Goal: Task Accomplishment & Management: Manage account settings

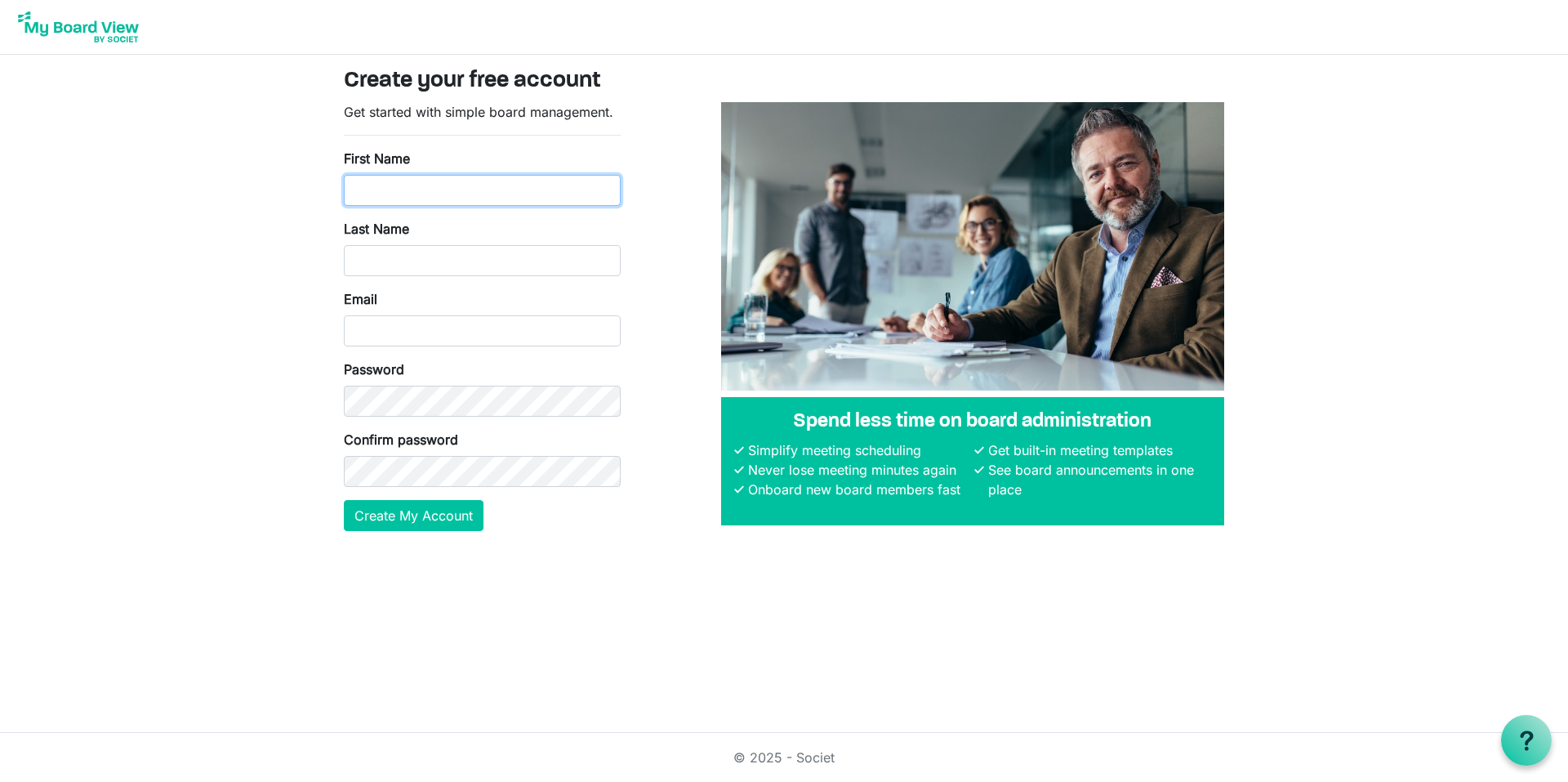
click at [417, 186] on input "First Name" at bounding box center [481, 190] width 276 height 31
type input "Joseph Allen Donovant"
type input "jdonovant@smlgivesinc.org"
drag, startPoint x: 504, startPoint y: 193, endPoint x: 398, endPoint y: 211, distance: 107.5
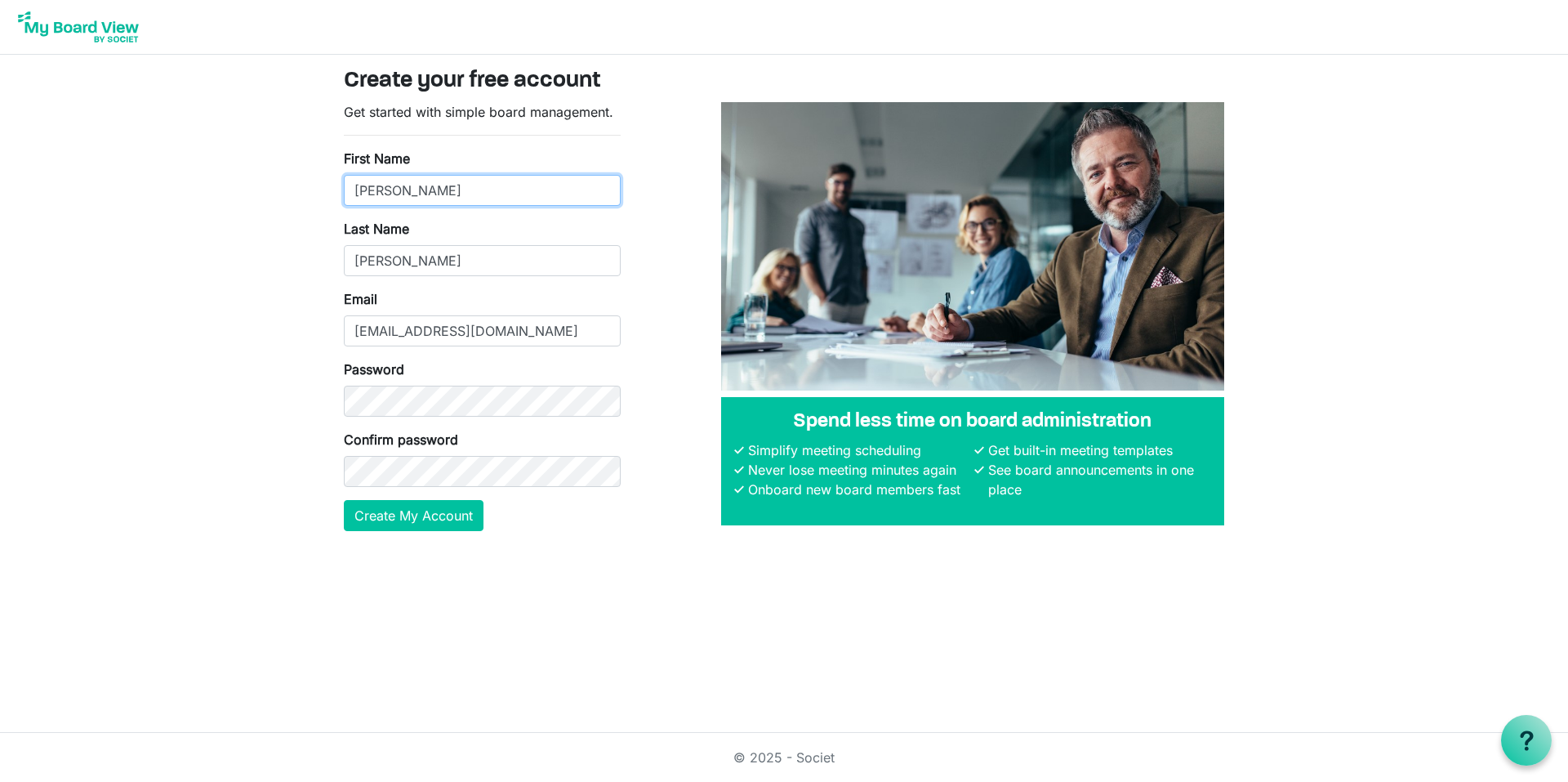
click at [398, 211] on form "Get started with simple board management. First Name Joseph Allen Donovant Last…" at bounding box center [481, 316] width 276 height 429
type input "[PERSON_NAME]"
type input "Donovant"
click at [344, 500] on button "Create My Account" at bounding box center [413, 515] width 140 height 31
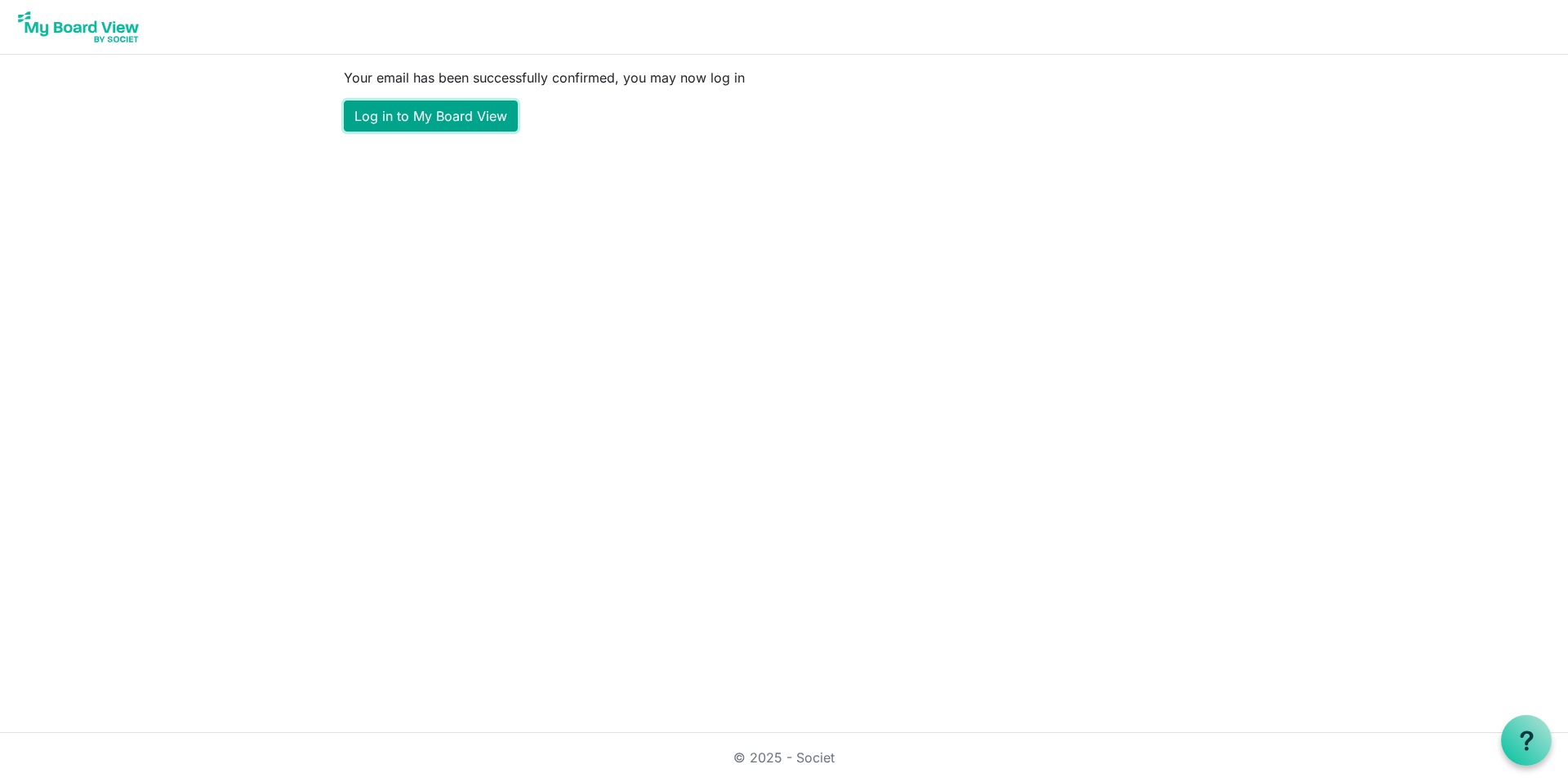
click at [480, 123] on link "Log in to My Board View" at bounding box center [430, 116] width 174 height 31
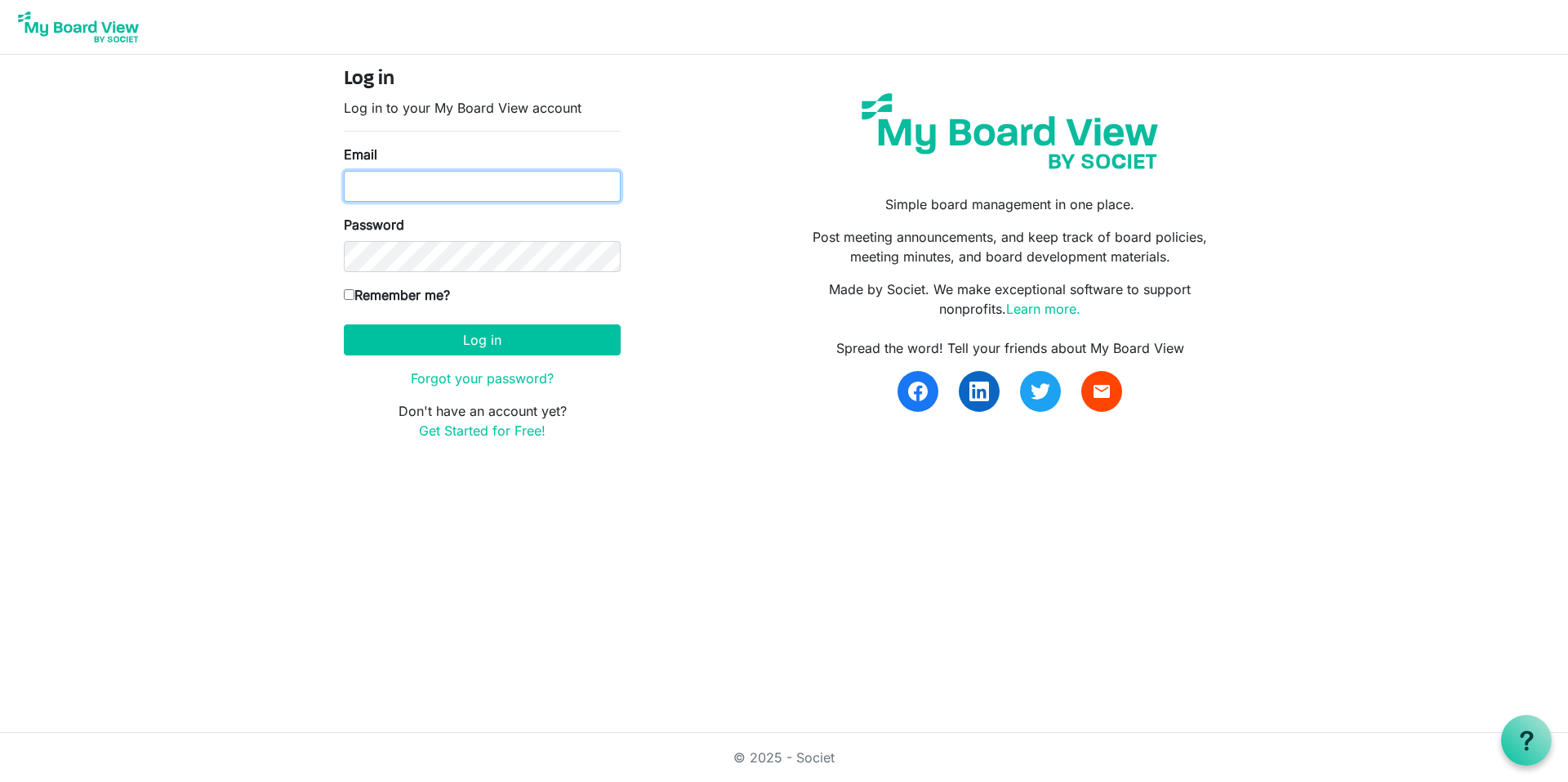
type input "jdonovant@smlgivesinc.org"
click at [350, 297] on input "Remember me?" at bounding box center [349, 294] width 11 height 11
checkbox input "true"
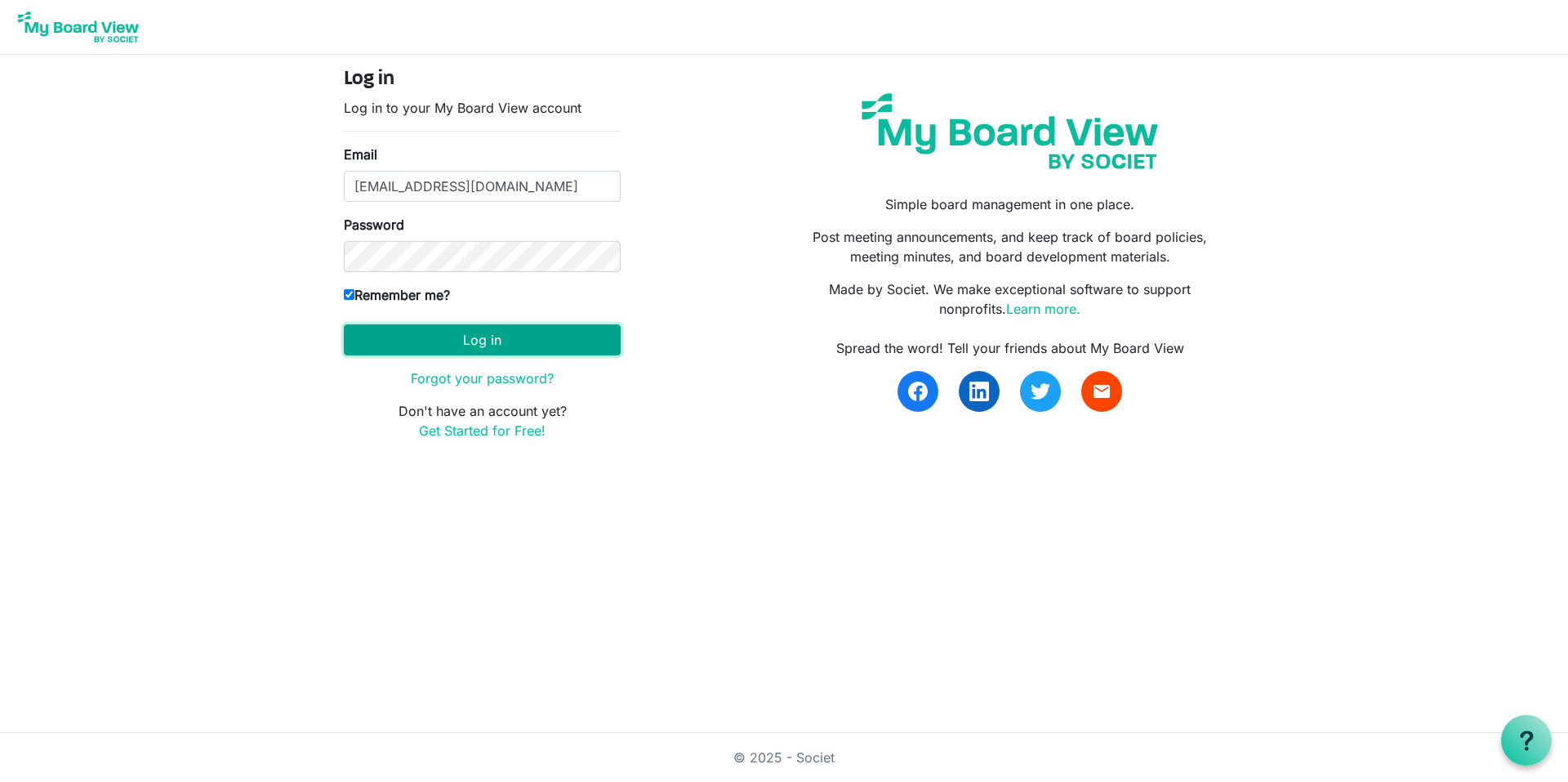
click at [480, 344] on button "Log in" at bounding box center [481, 339] width 276 height 31
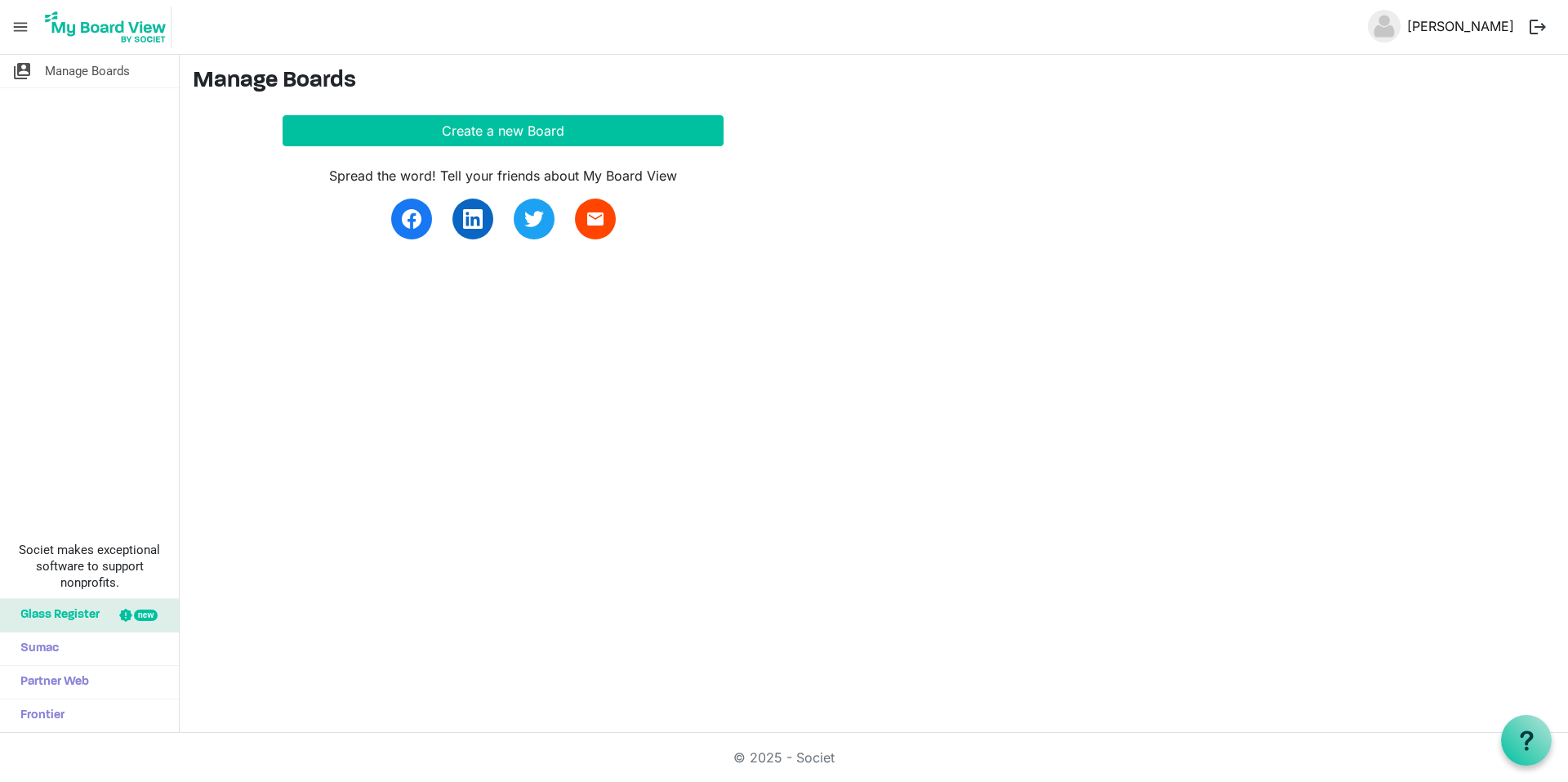
click at [1471, 38] on link "[PERSON_NAME]" at bounding box center [1460, 26] width 120 height 33
click at [1427, 15] on link "[PERSON_NAME]" at bounding box center [1460, 26] width 120 height 33
click at [1538, 32] on button "logout" at bounding box center [1537, 27] width 34 height 34
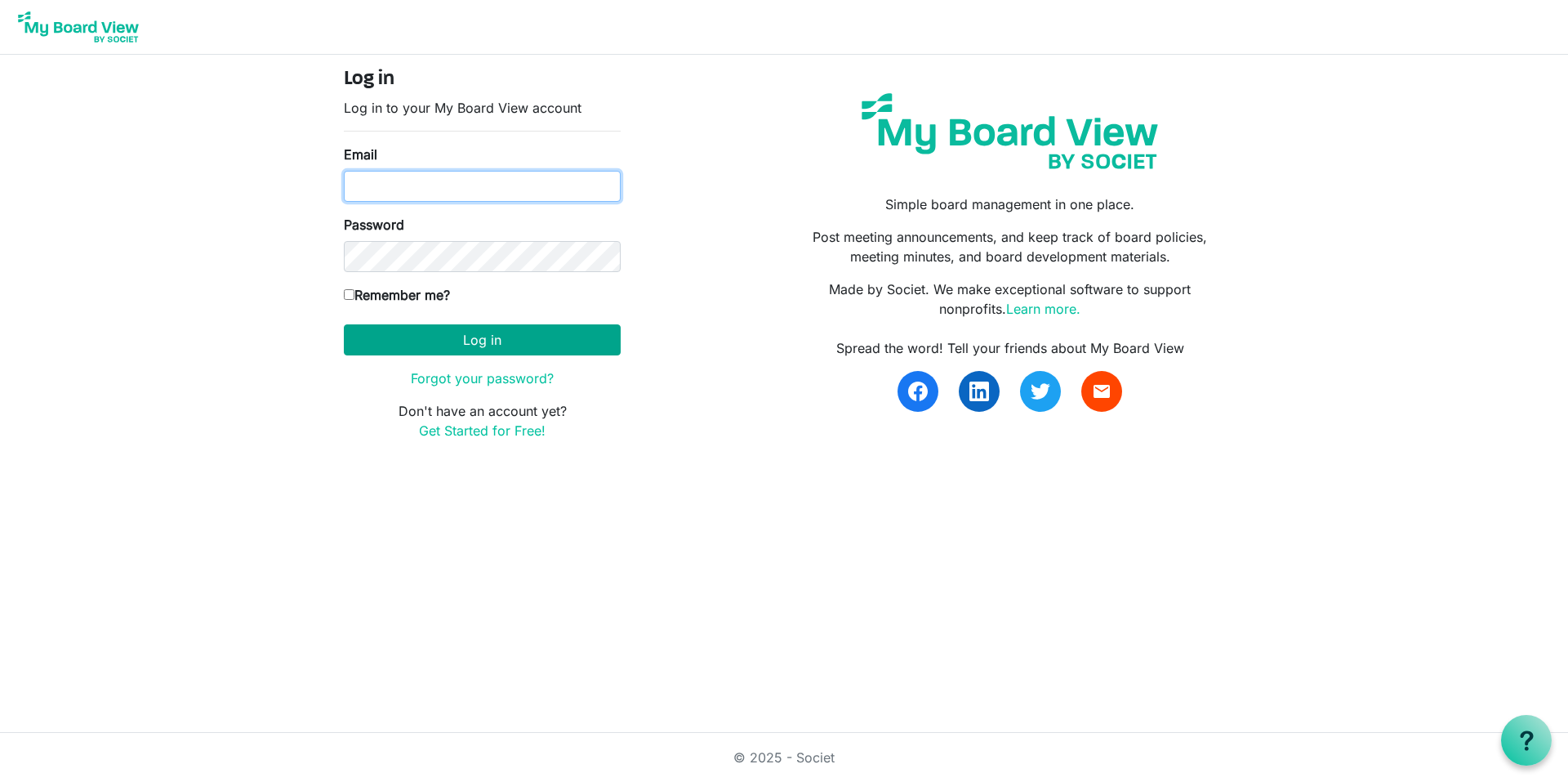
type input "[EMAIL_ADDRESS][DOMAIN_NAME]"
click at [557, 353] on button "Log in" at bounding box center [481, 339] width 276 height 31
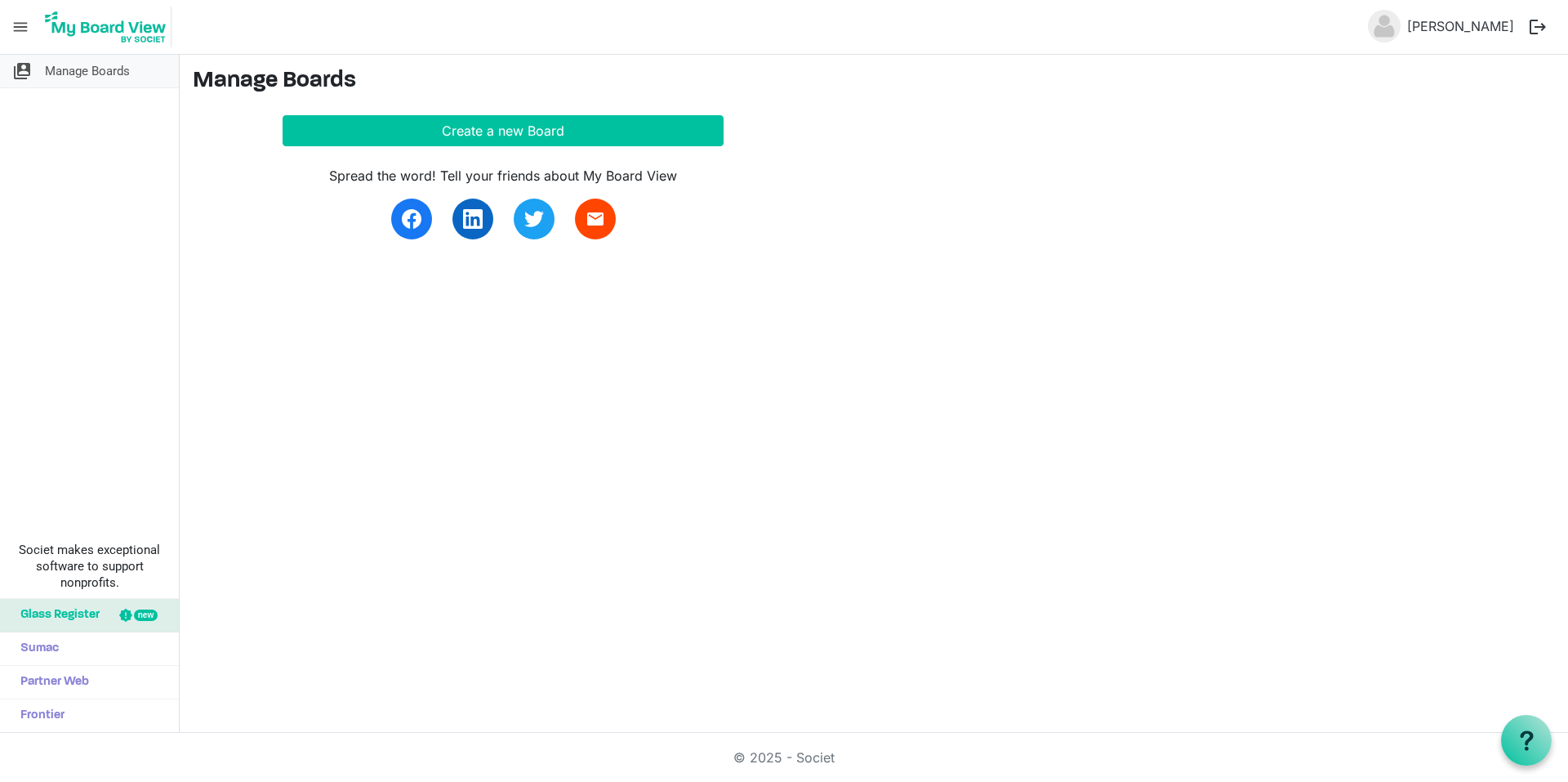
click at [118, 78] on span "Manage Boards" at bounding box center [87, 71] width 85 height 33
click at [23, 36] on span "menu" at bounding box center [20, 27] width 31 height 31
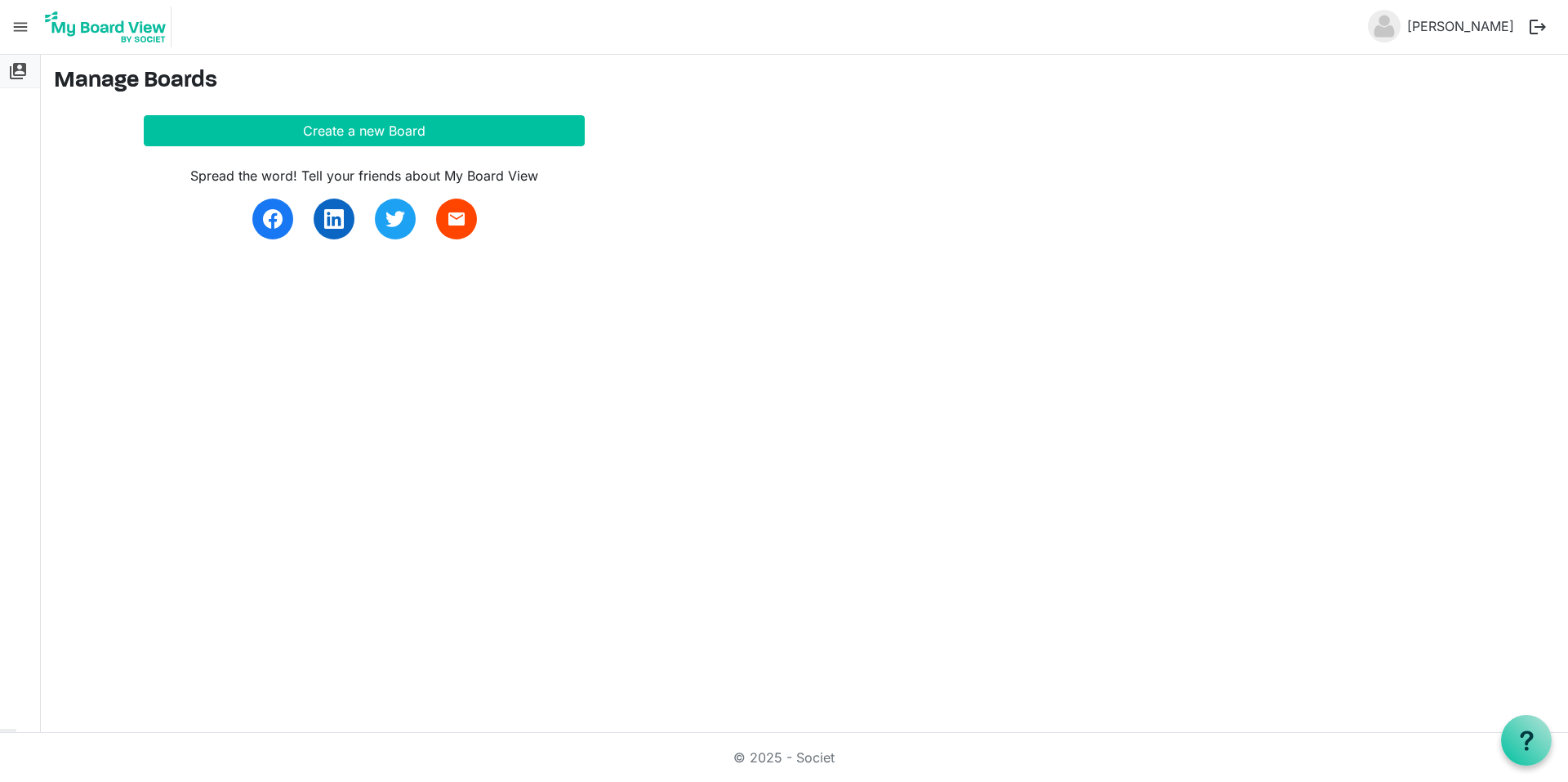
click at [19, 66] on span "switch_account" at bounding box center [18, 71] width 19 height 33
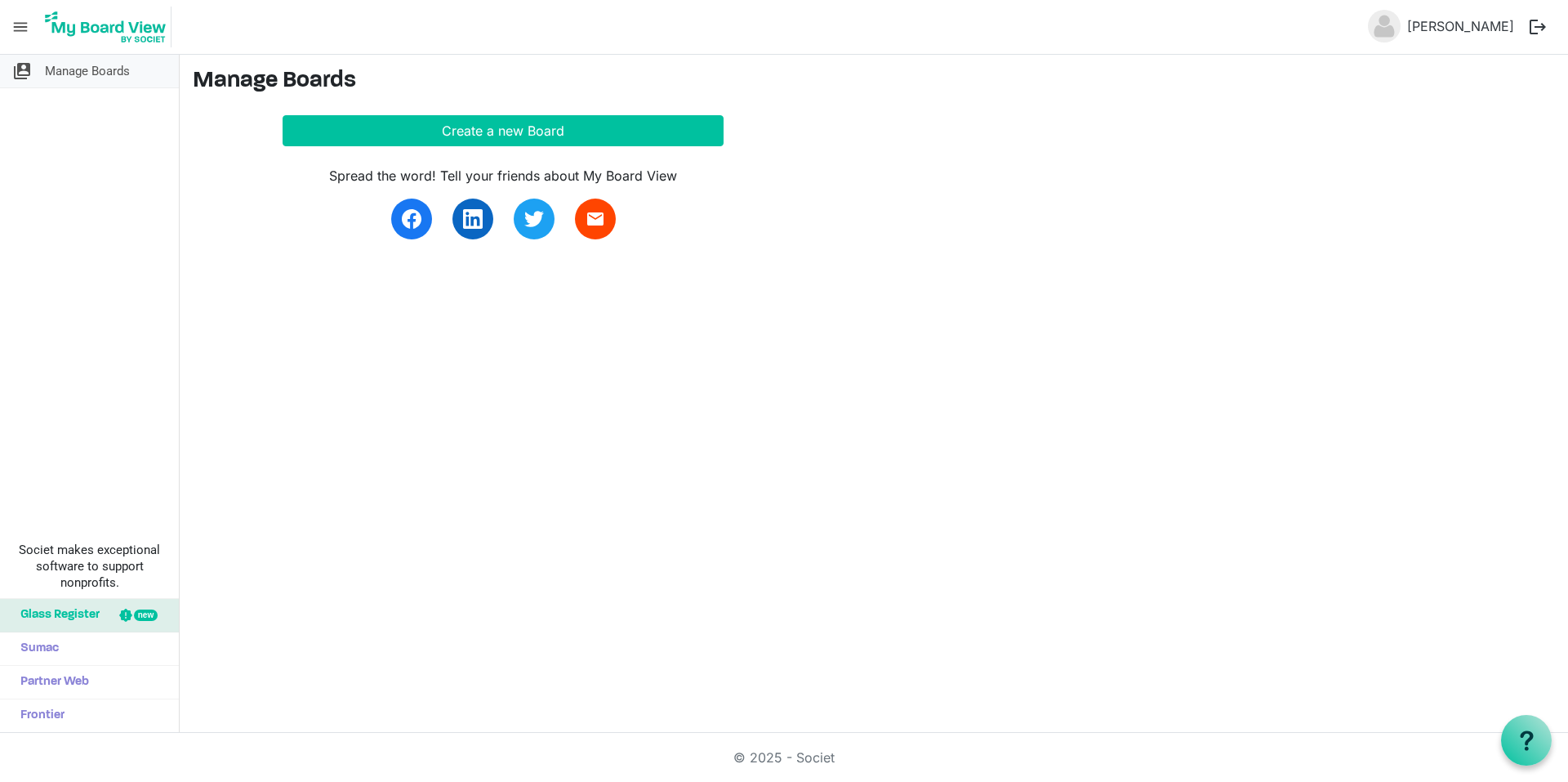
click at [113, 69] on span "Manage Boards" at bounding box center [87, 71] width 85 height 33
drag, startPoint x: 1435, startPoint y: 34, endPoint x: 1398, endPoint y: 21, distance: 39.2
click at [1398, 21] on img at bounding box center [1383, 26] width 33 height 33
click at [1388, 23] on img at bounding box center [1383, 26] width 33 height 33
click at [659, 137] on button "Create a new Board" at bounding box center [503, 130] width 441 height 31
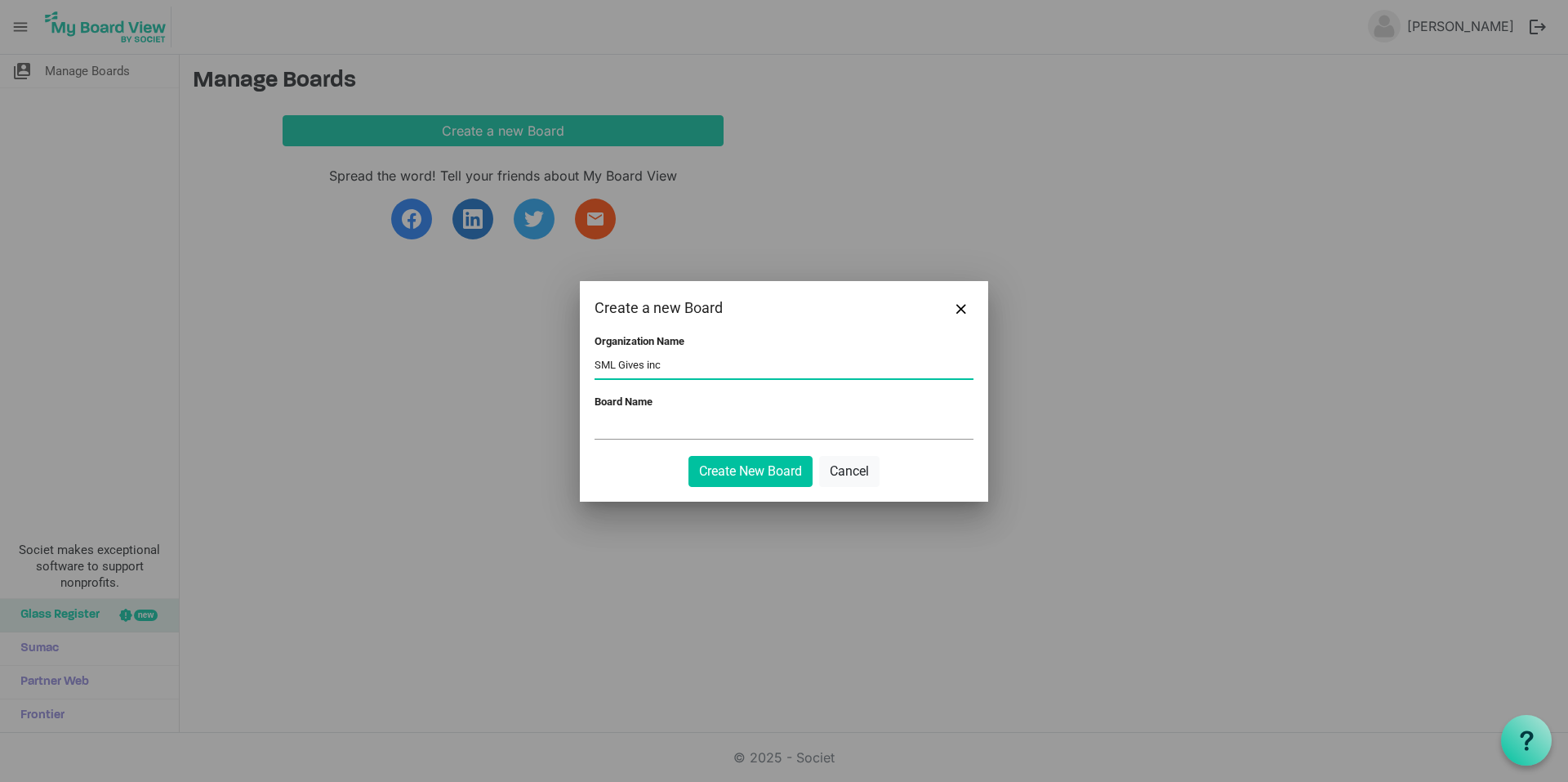
type input "SML Gives inc"
type input "Board of Directors"
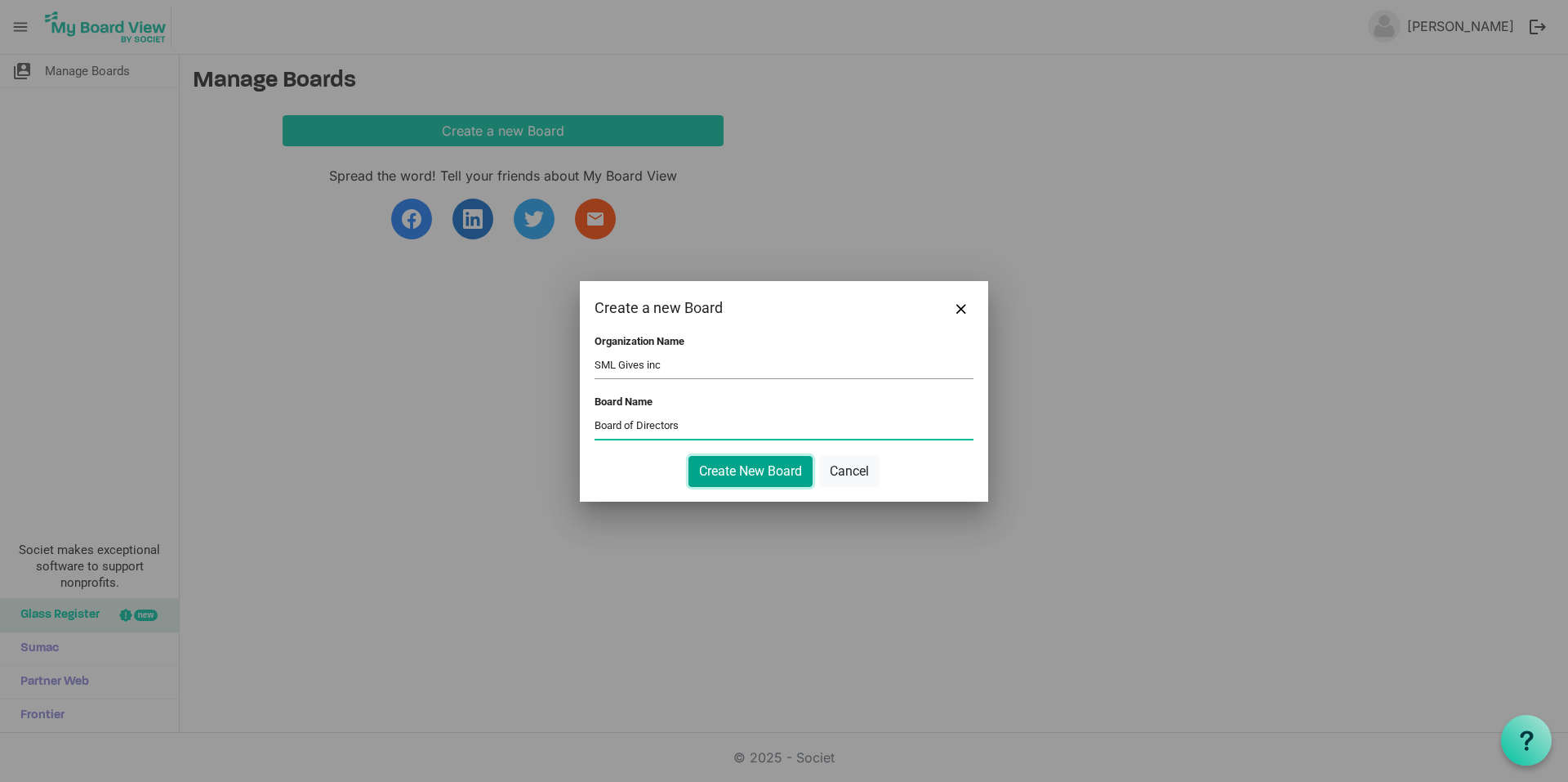
click at [793, 478] on button "Create New Board" at bounding box center [750, 471] width 125 height 31
click at [736, 458] on button "Create New Board" at bounding box center [750, 471] width 125 height 31
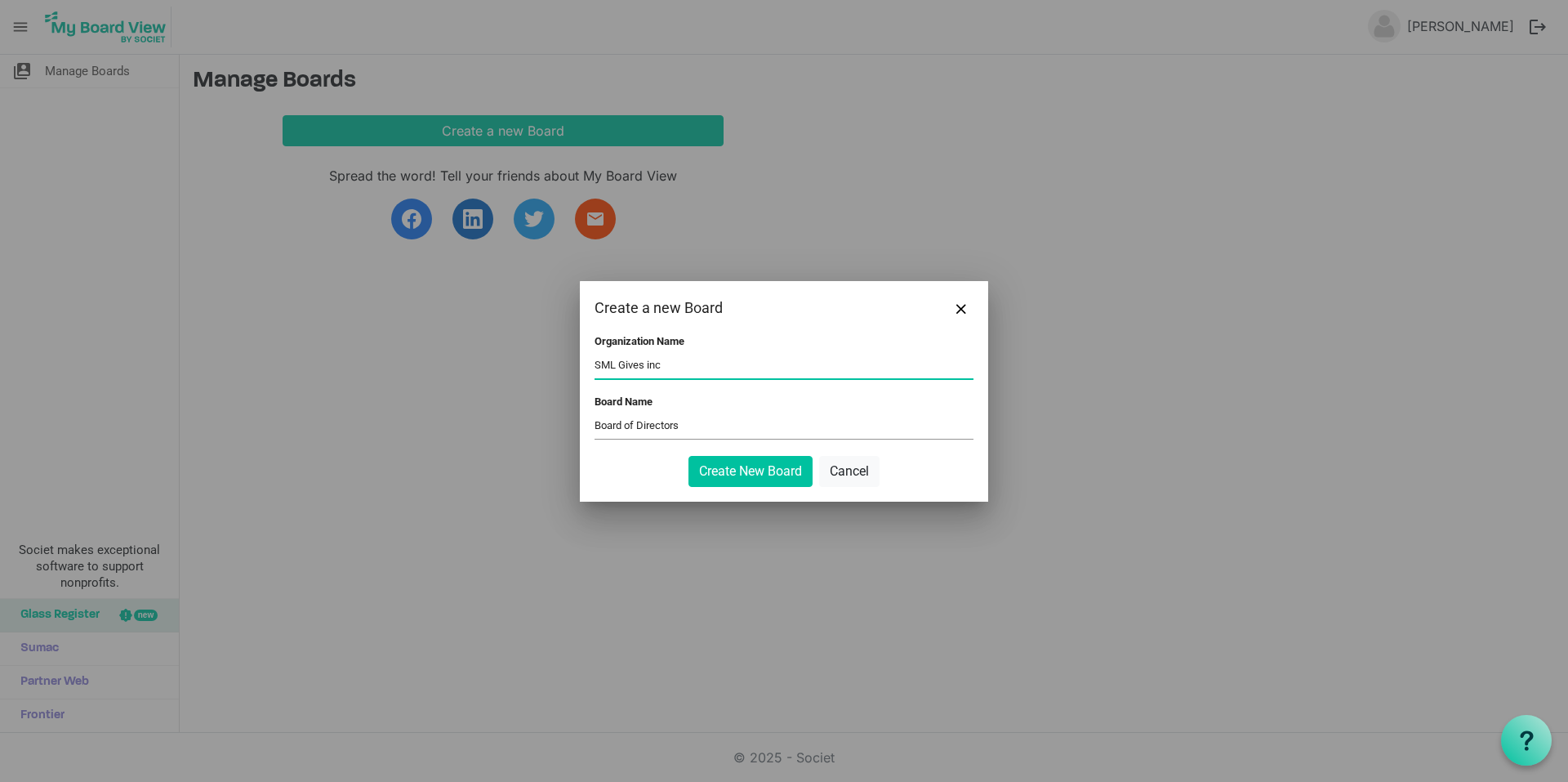
click at [684, 369] on input "SML Gives inc" at bounding box center [784, 366] width 379 height 25
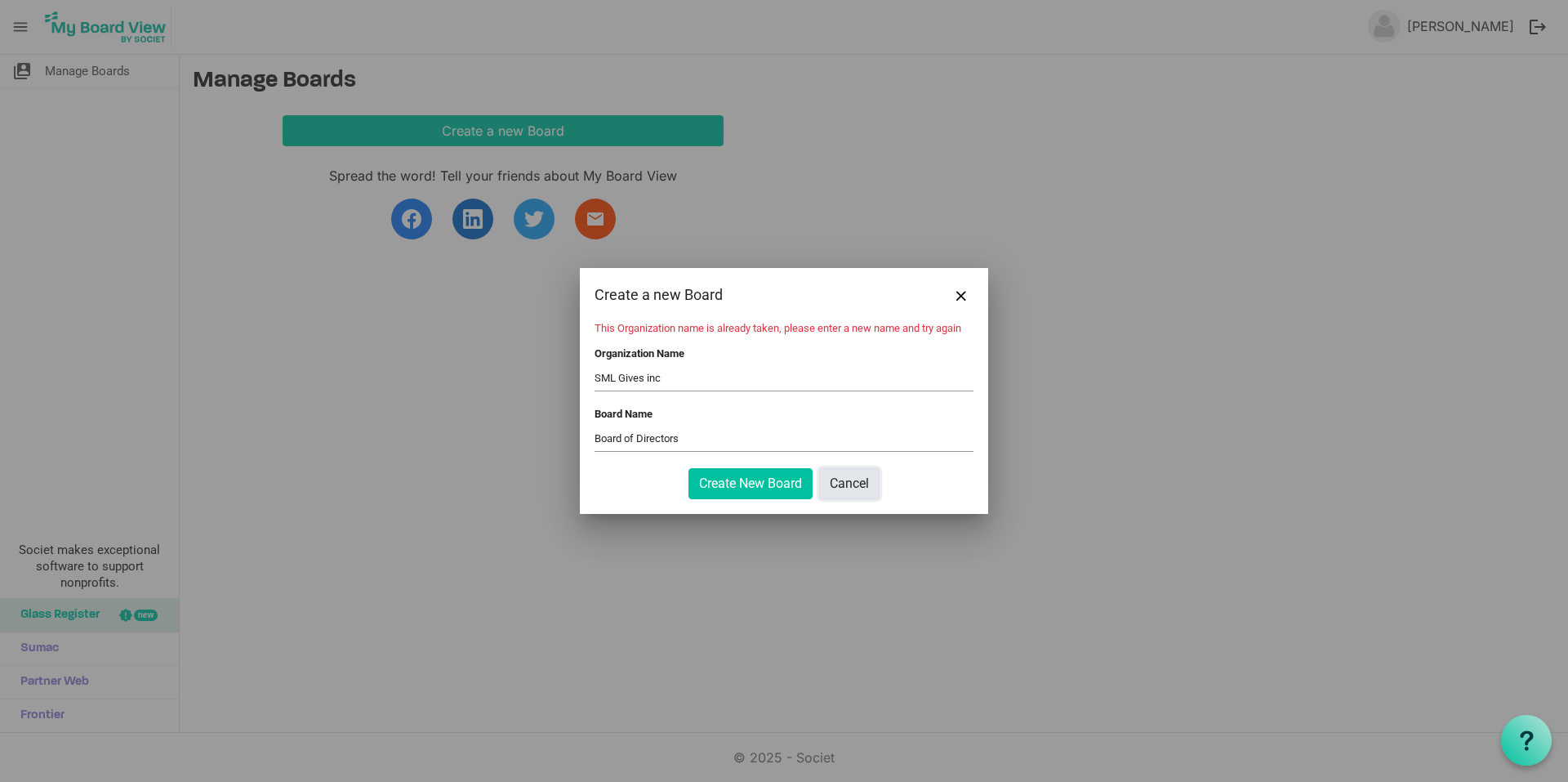
click at [853, 480] on button "Cancel" at bounding box center [849, 483] width 60 height 31
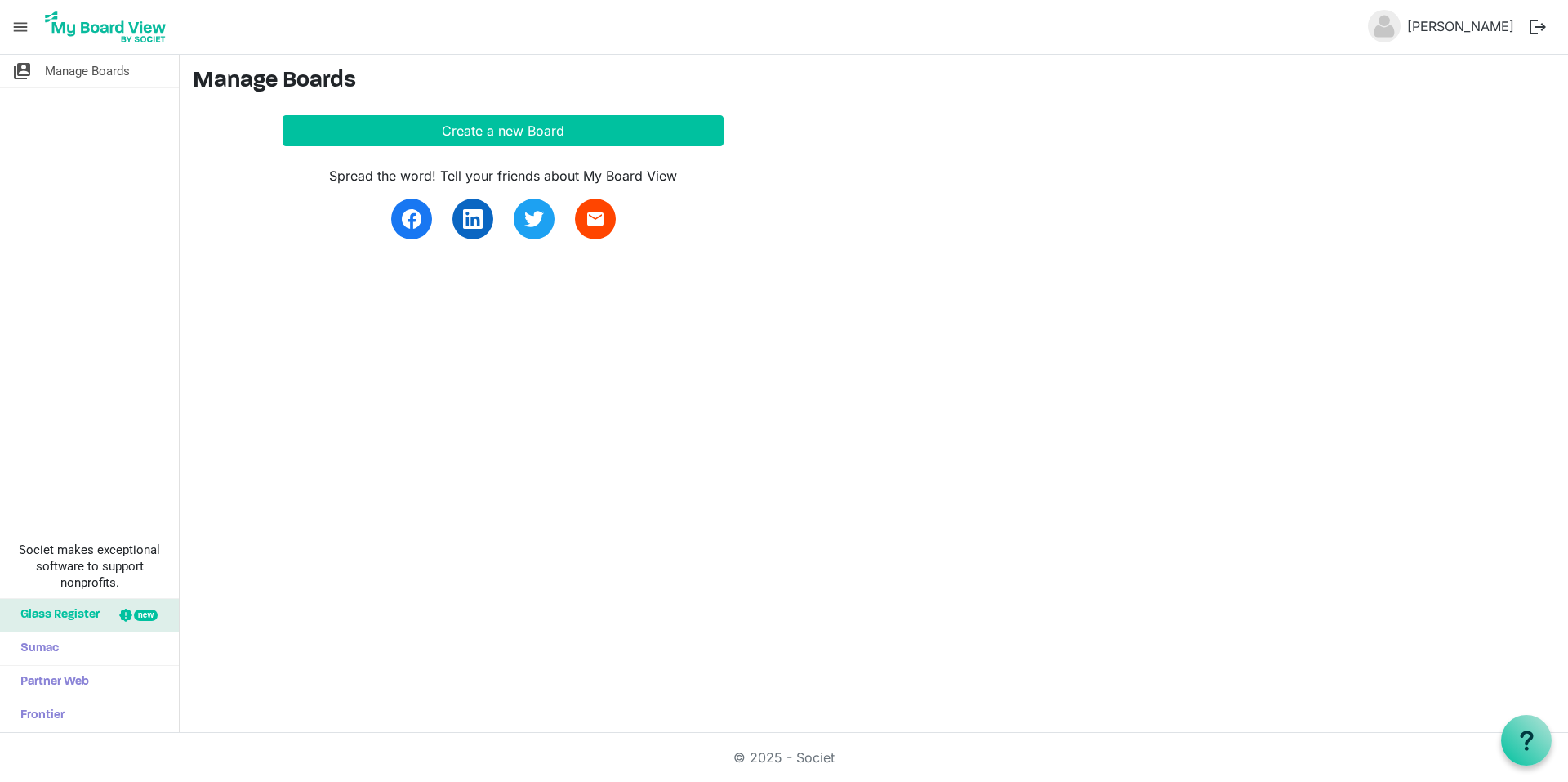
click at [154, 88] on div "switch_account Manage Boards Societ makes exceptional software to support nonpr…" at bounding box center [89, 393] width 179 height 678
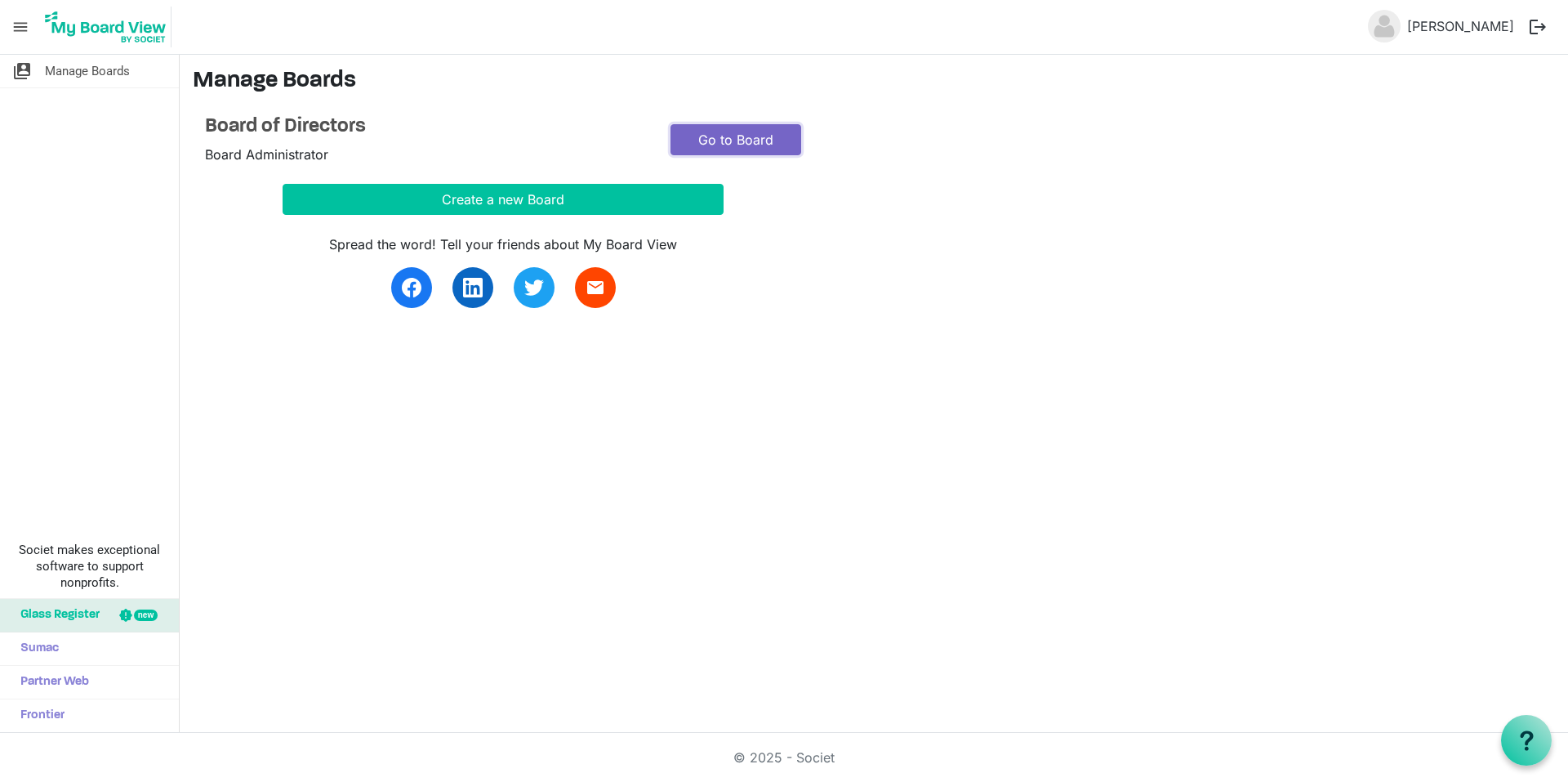
click at [756, 141] on link "Go to Board" at bounding box center [736, 140] width 131 height 31
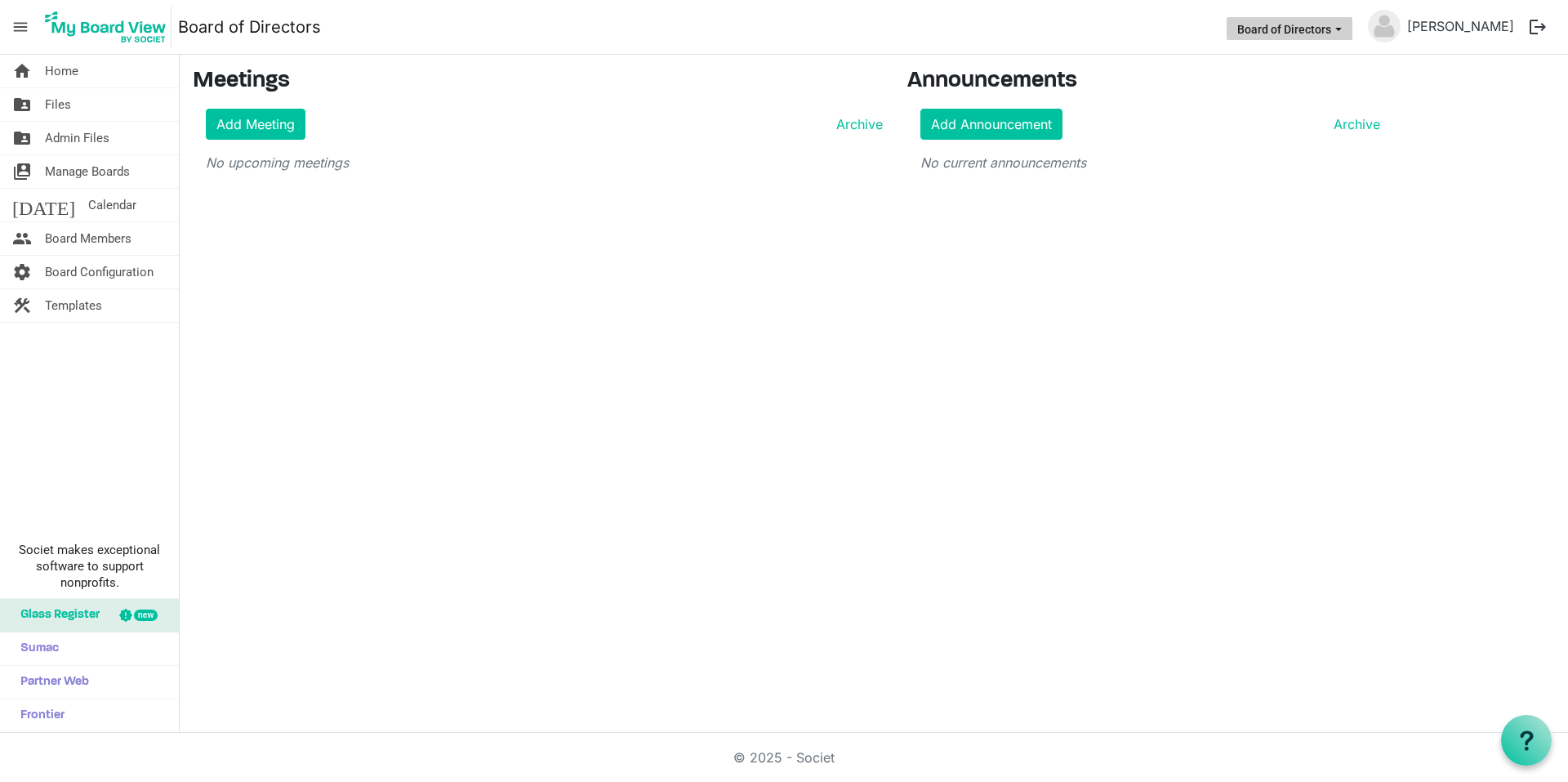
click at [1337, 34] on button "Board of Directors" at bounding box center [1289, 28] width 125 height 23
click at [1414, 39] on link "[PERSON_NAME]" at bounding box center [1460, 26] width 120 height 33
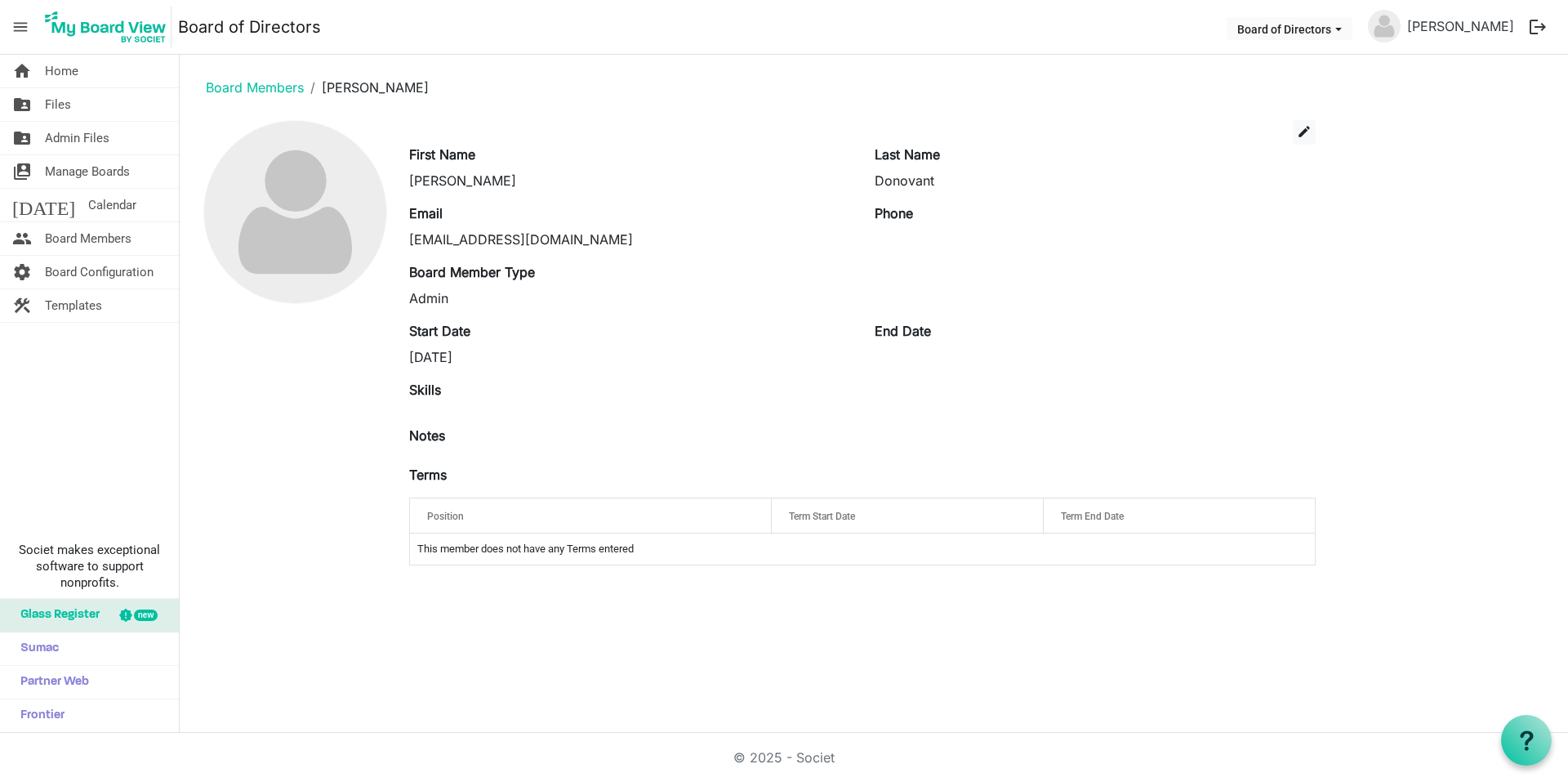
click at [1320, 135] on div "edit" at bounding box center [862, 133] width 931 height 25
click at [1312, 134] on button "edit" at bounding box center [1304, 133] width 23 height 25
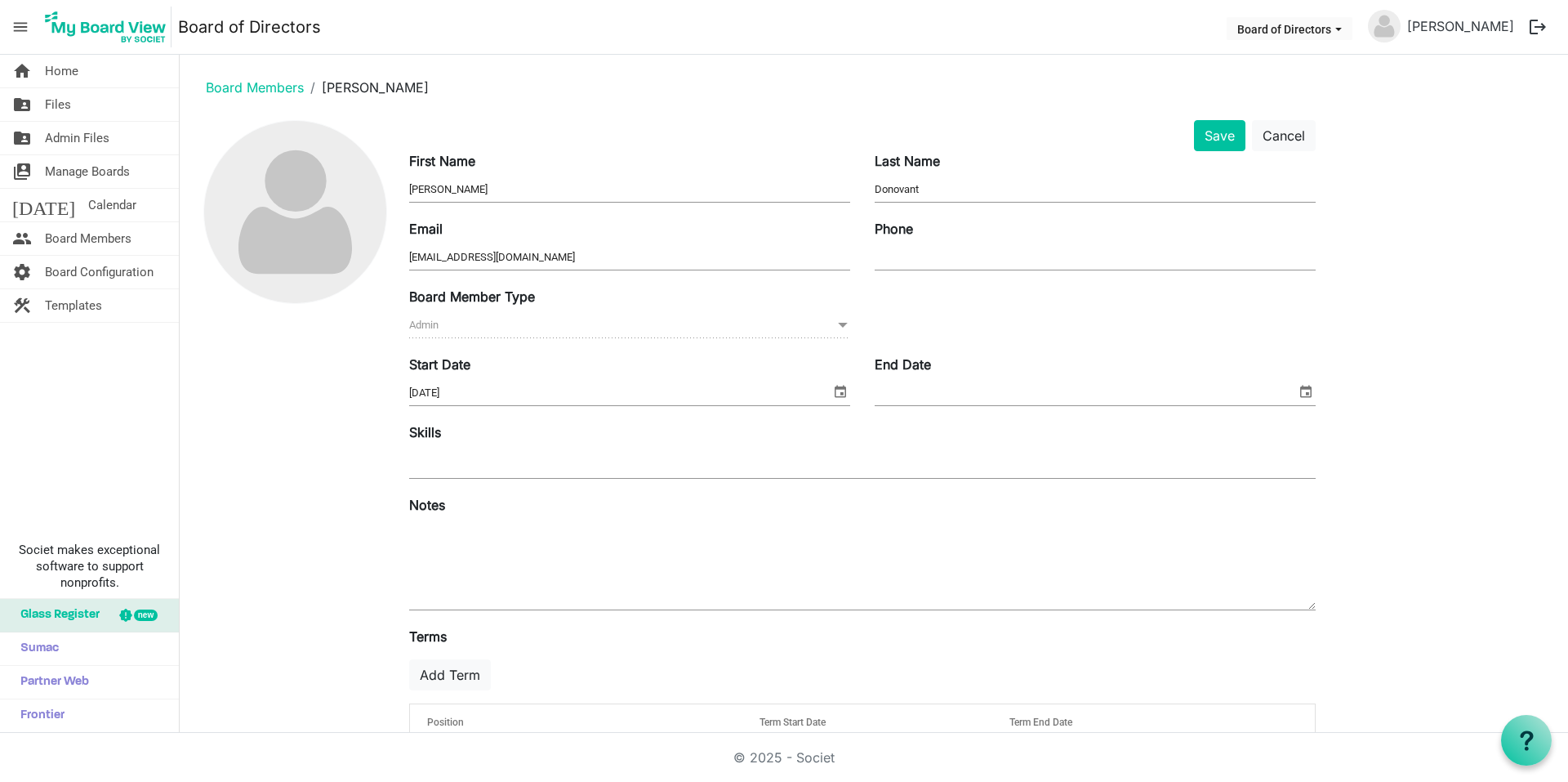
click at [905, 266] on input "Phone" at bounding box center [1095, 257] width 441 height 25
type input "9194323078"
click at [558, 328] on span "Admin Admin" at bounding box center [629, 325] width 441 height 26
click at [847, 320] on span at bounding box center [843, 325] width 15 height 18
click at [839, 391] on span "select" at bounding box center [840, 391] width 19 height 21
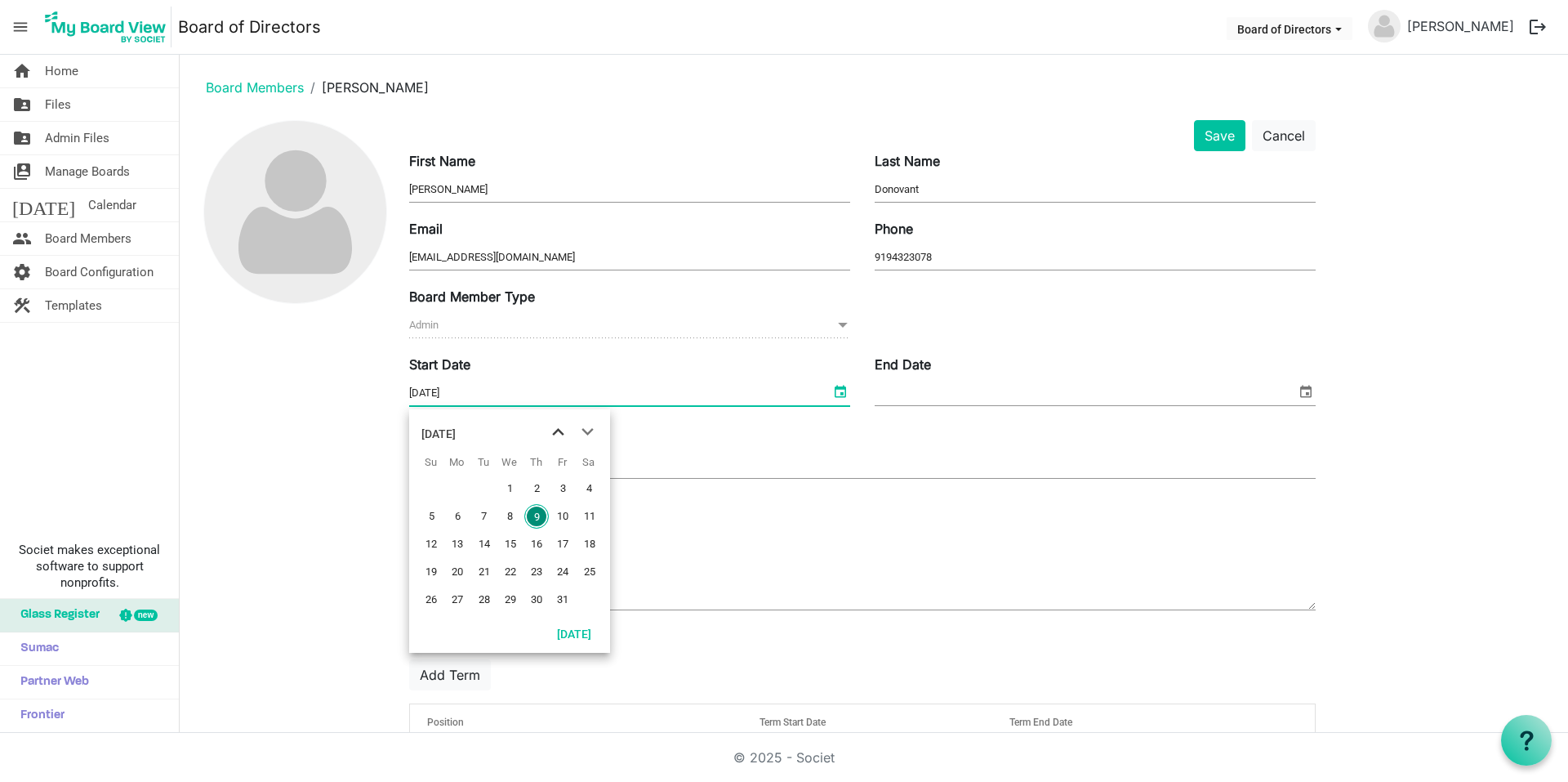
click at [559, 433] on span "previous month" at bounding box center [558, 431] width 28 height 29
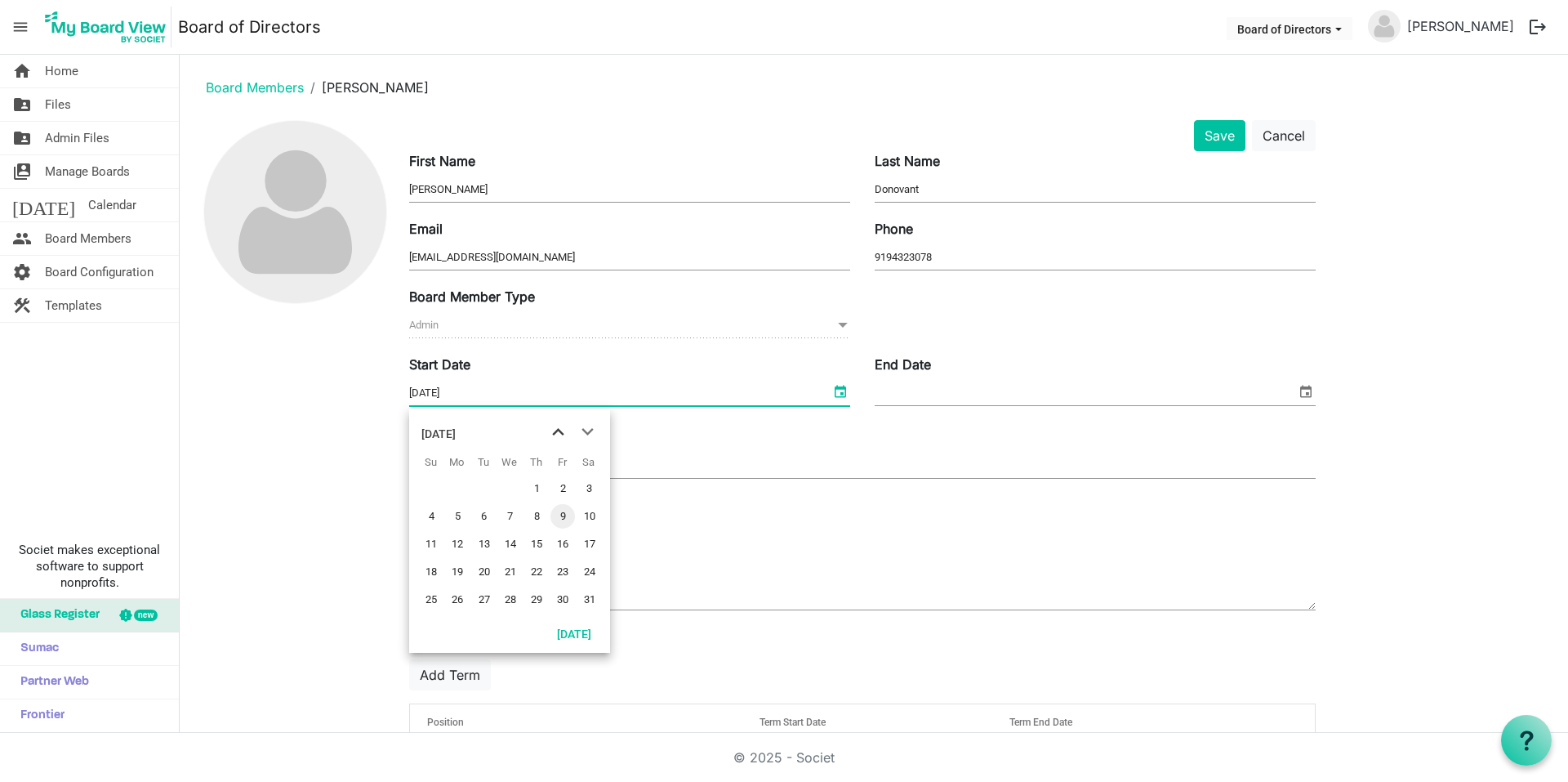
click at [559, 433] on span "previous month" at bounding box center [558, 431] width 28 height 29
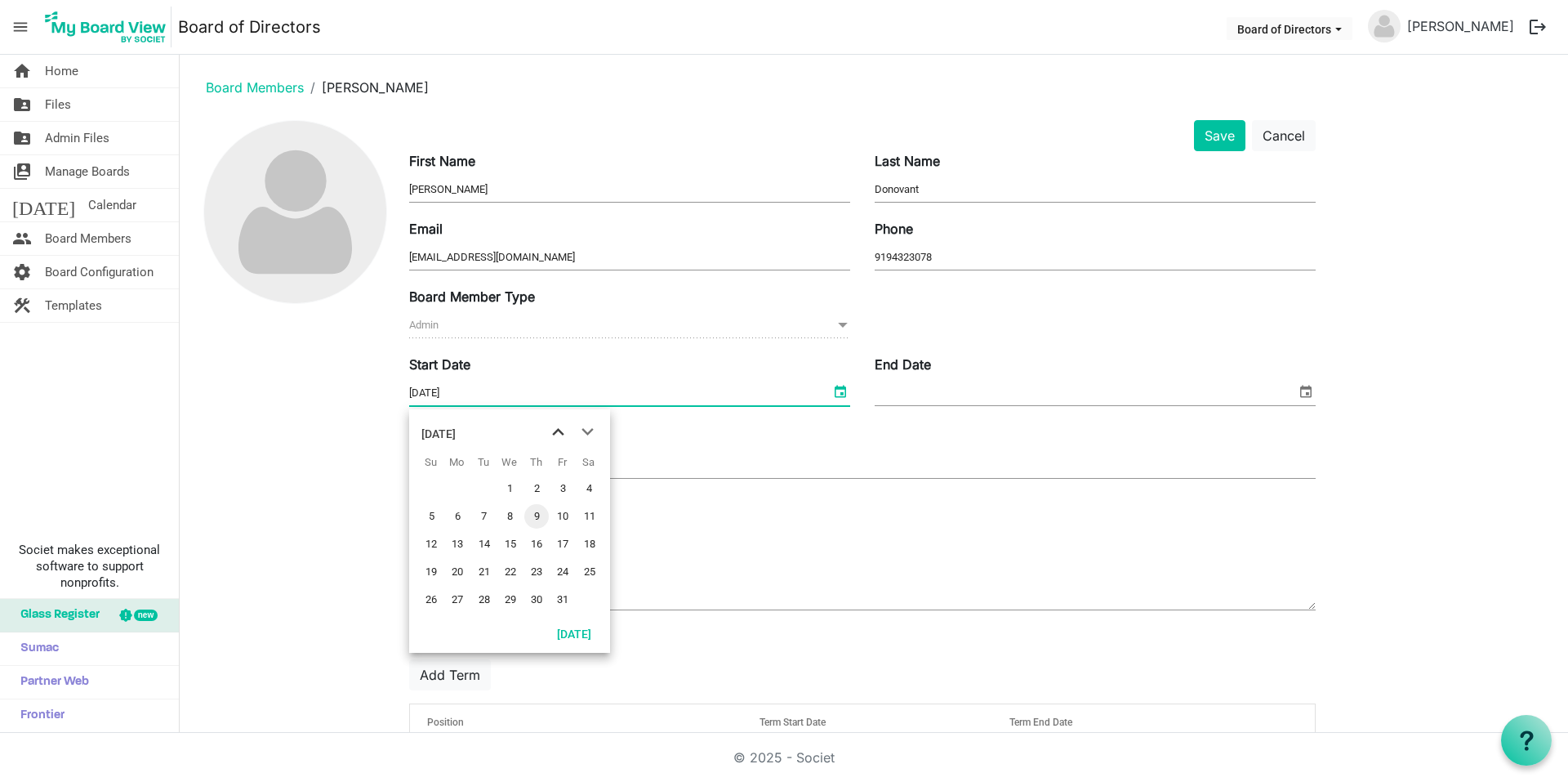
click at [559, 433] on span "previous month" at bounding box center [558, 431] width 28 height 29
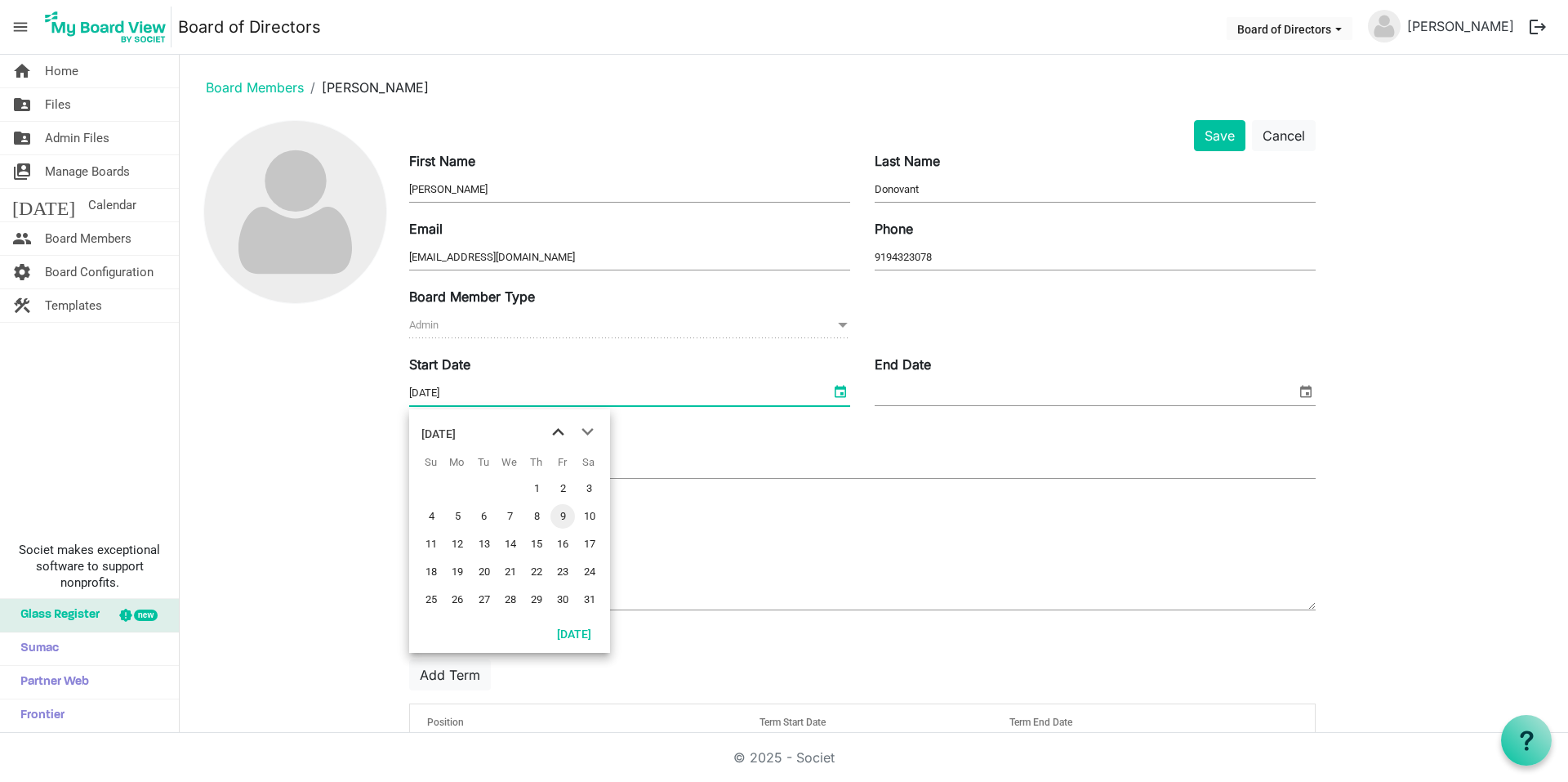
click at [559, 433] on span "previous month" at bounding box center [558, 431] width 28 height 29
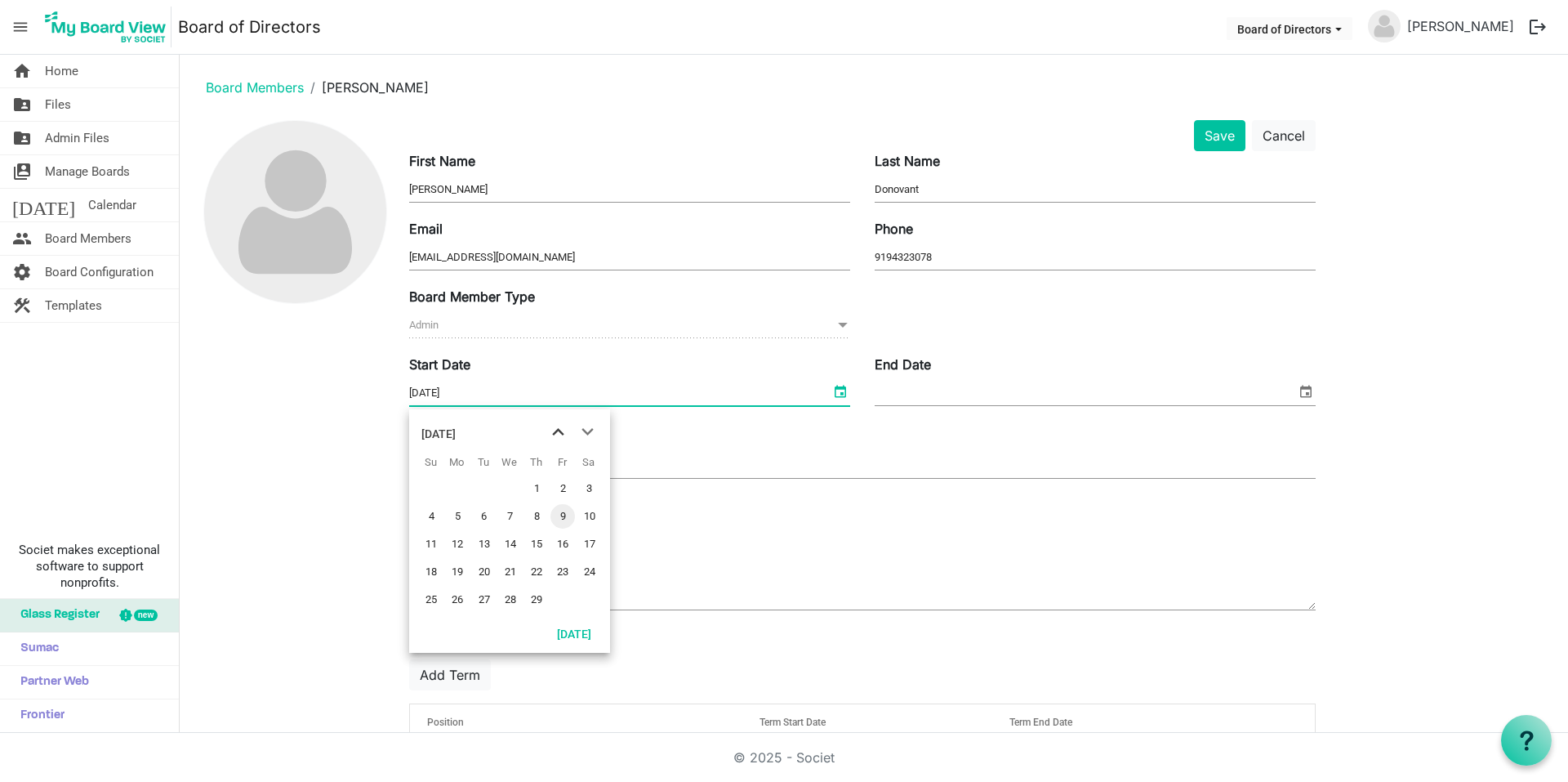
click at [559, 433] on span "previous month" at bounding box center [558, 431] width 28 height 29
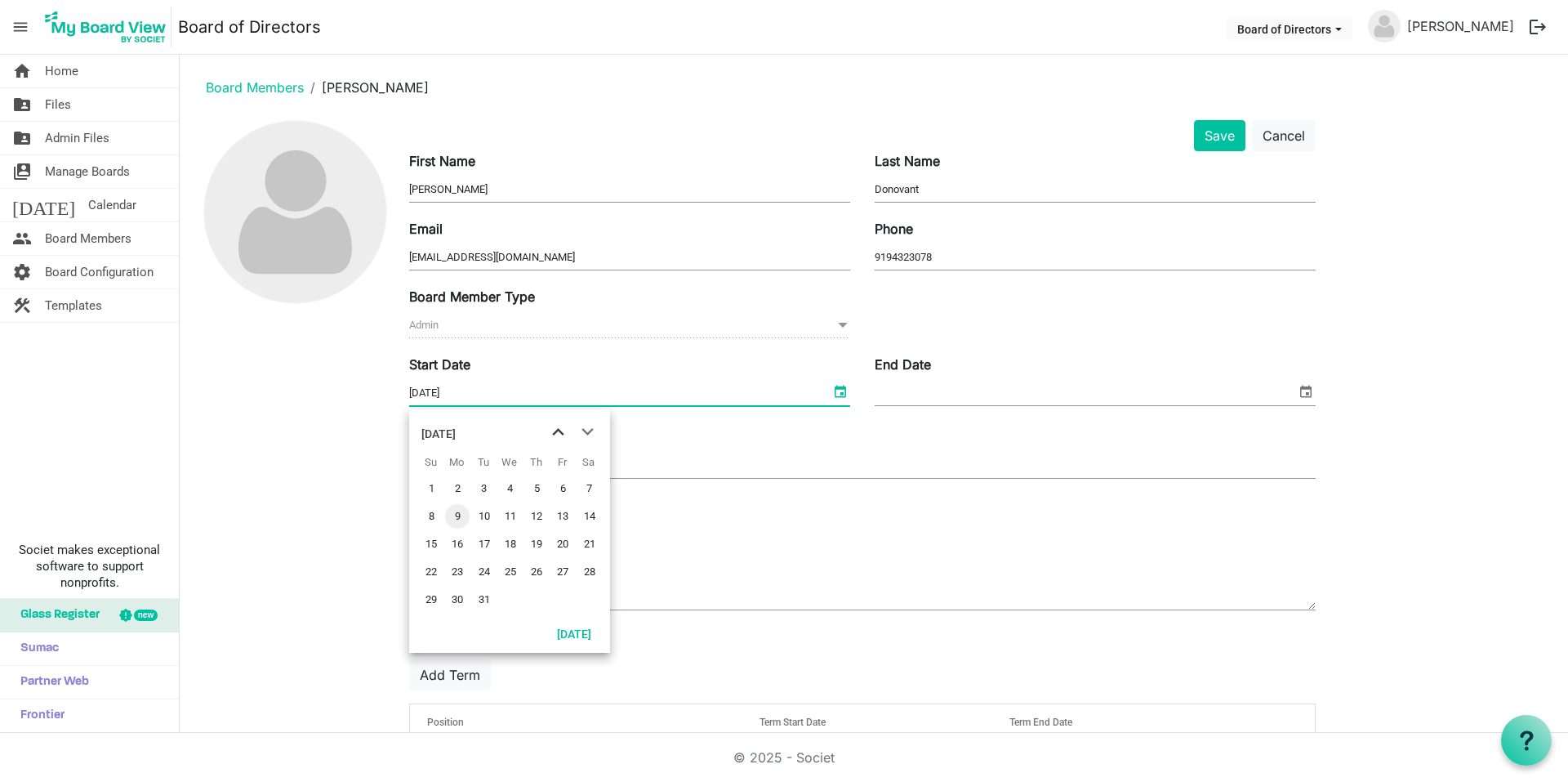
click at [558, 433] on span "previous month" at bounding box center [558, 431] width 28 height 29
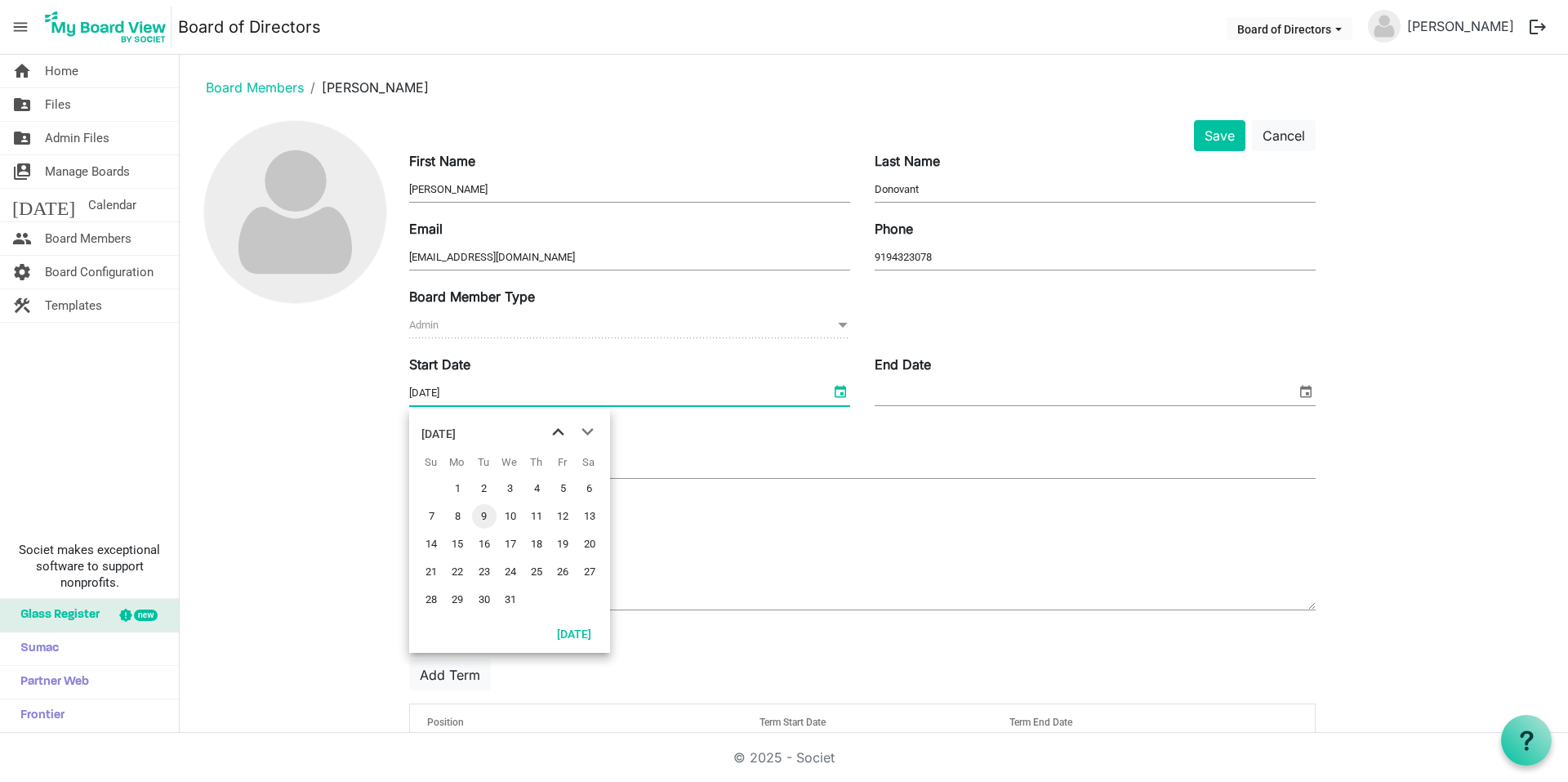
click at [558, 433] on span "previous month" at bounding box center [558, 431] width 28 height 29
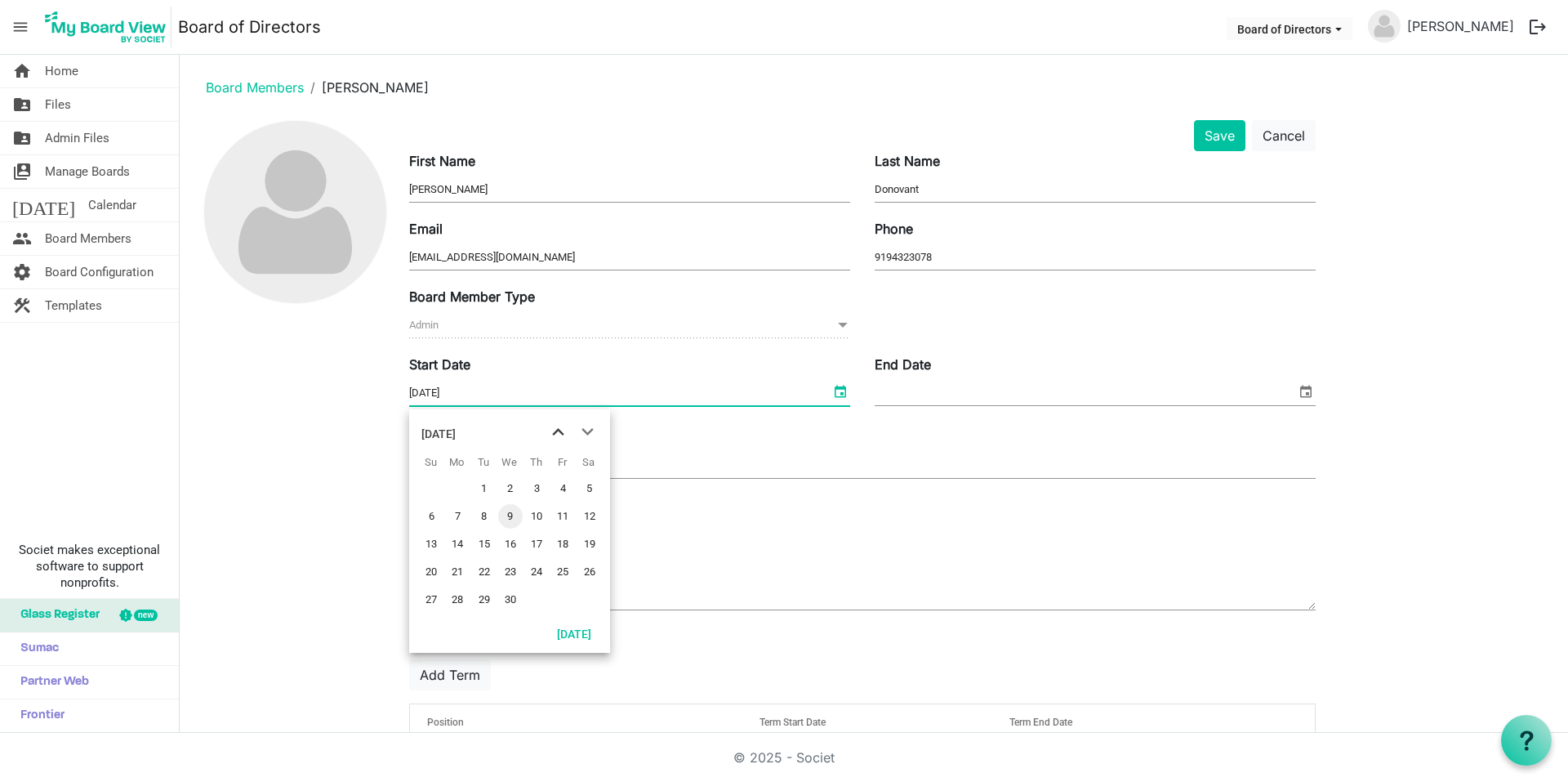
click at [558, 433] on span "previous month" at bounding box center [558, 431] width 28 height 29
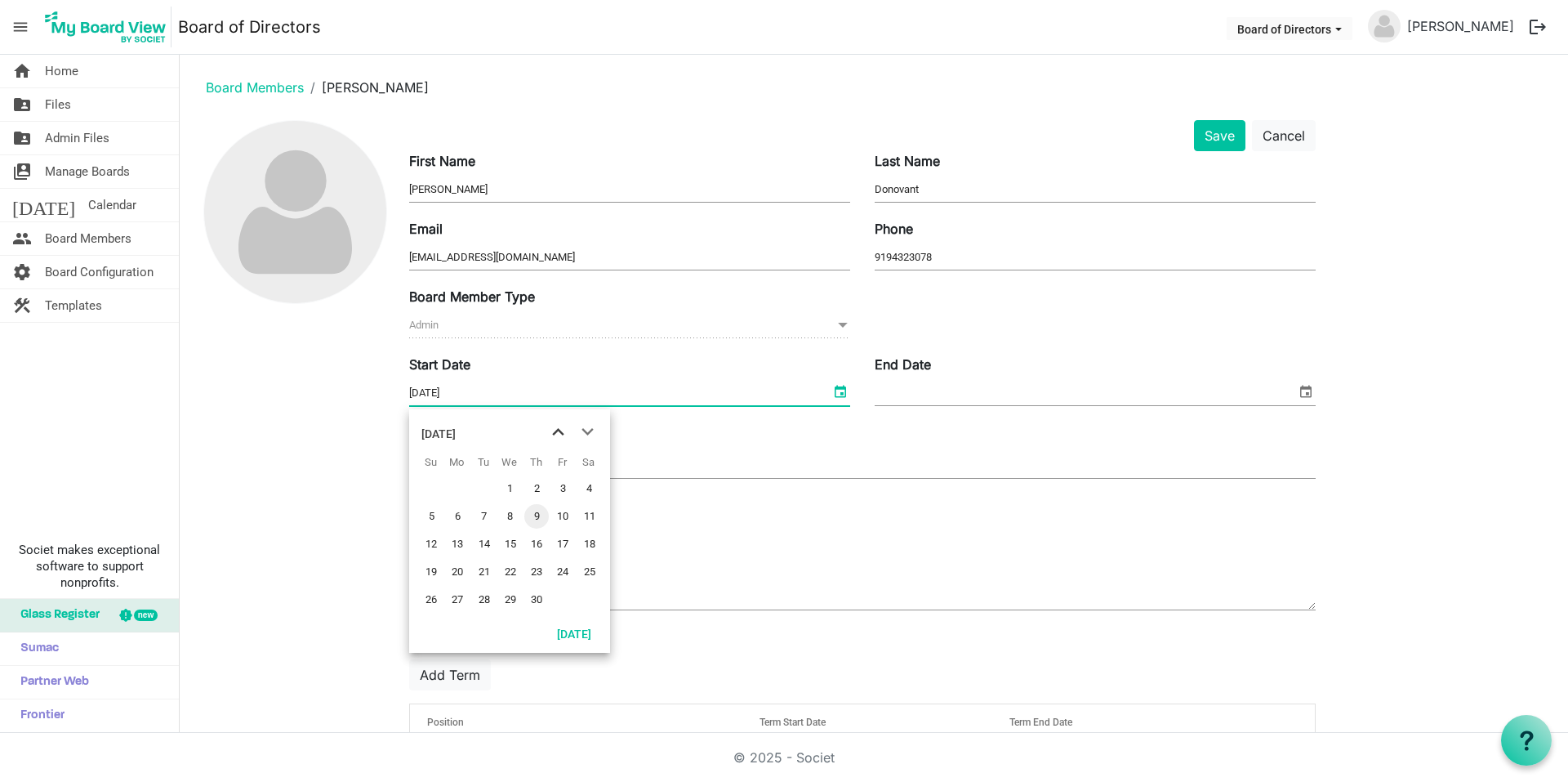
click at [558, 433] on span "previous month" at bounding box center [558, 431] width 28 height 29
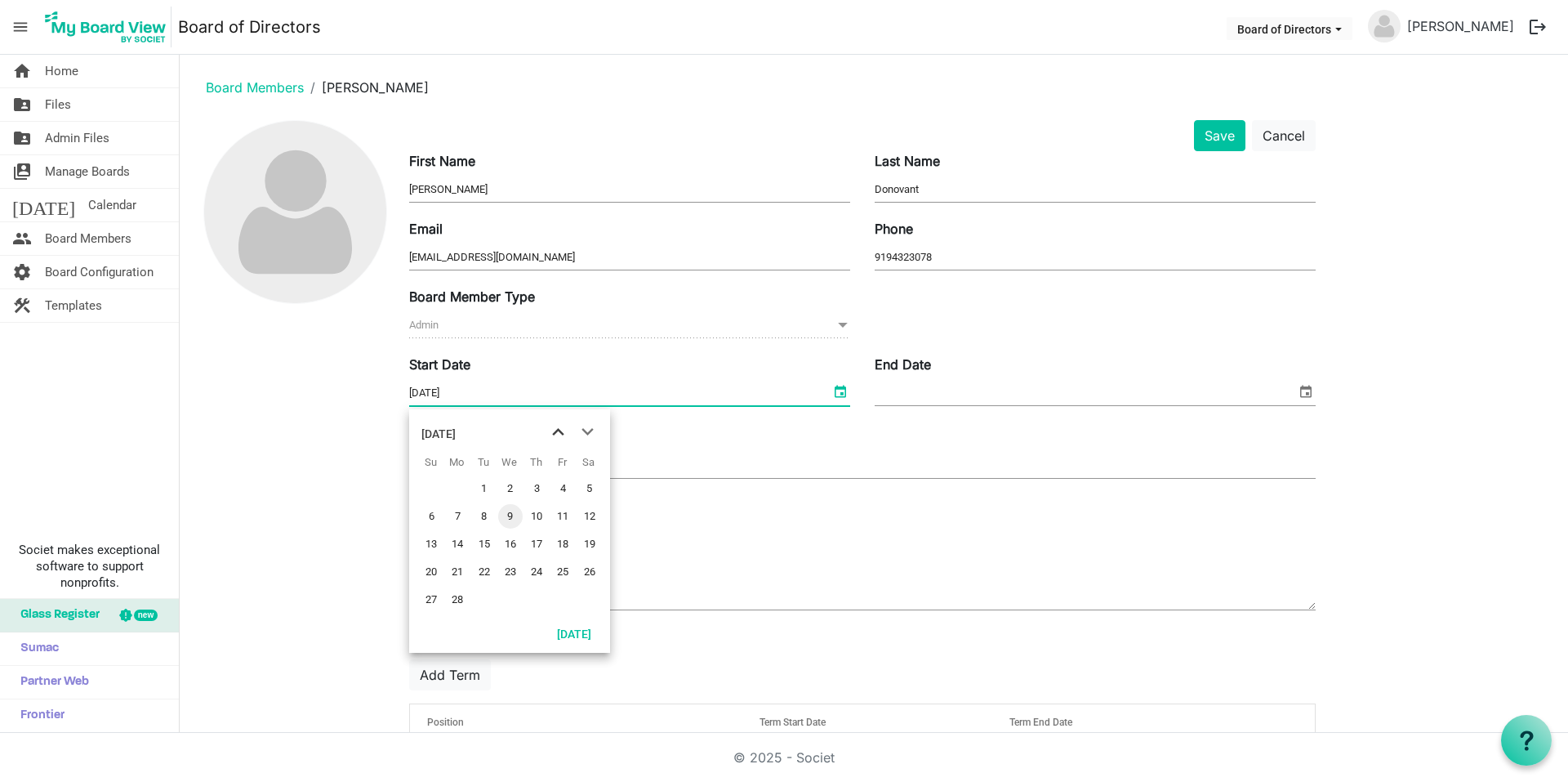
click at [558, 433] on span "previous month" at bounding box center [558, 431] width 28 height 29
click at [559, 567] on span "24" at bounding box center [563, 572] width 25 height 25
type input "12/24/2021"
click at [465, 471] on div at bounding box center [862, 462] width 906 height 29
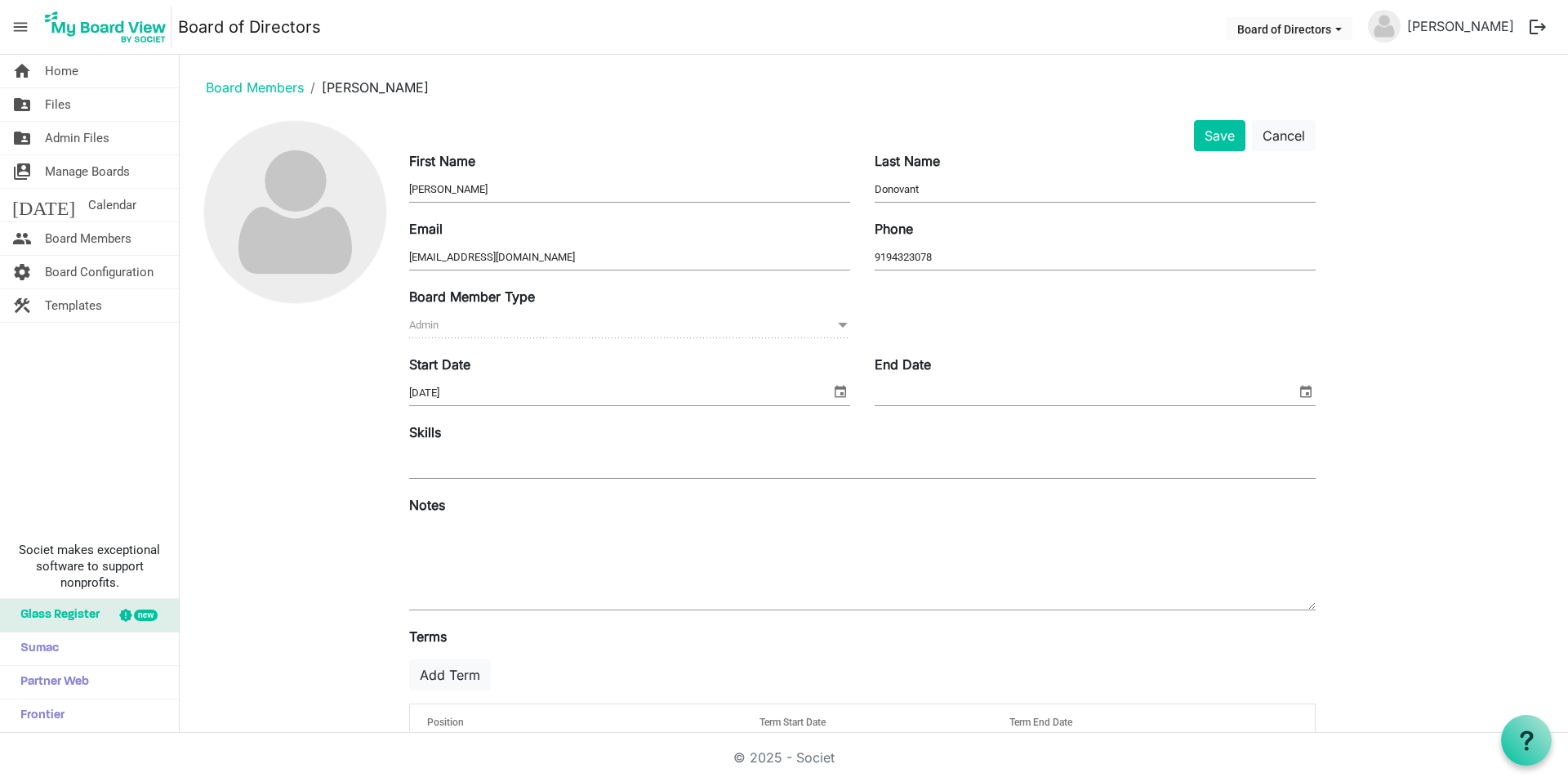
click at [269, 482] on div at bounding box center [294, 452] width 204 height 664
click at [442, 556] on textarea at bounding box center [862, 566] width 906 height 88
type textarea "O"
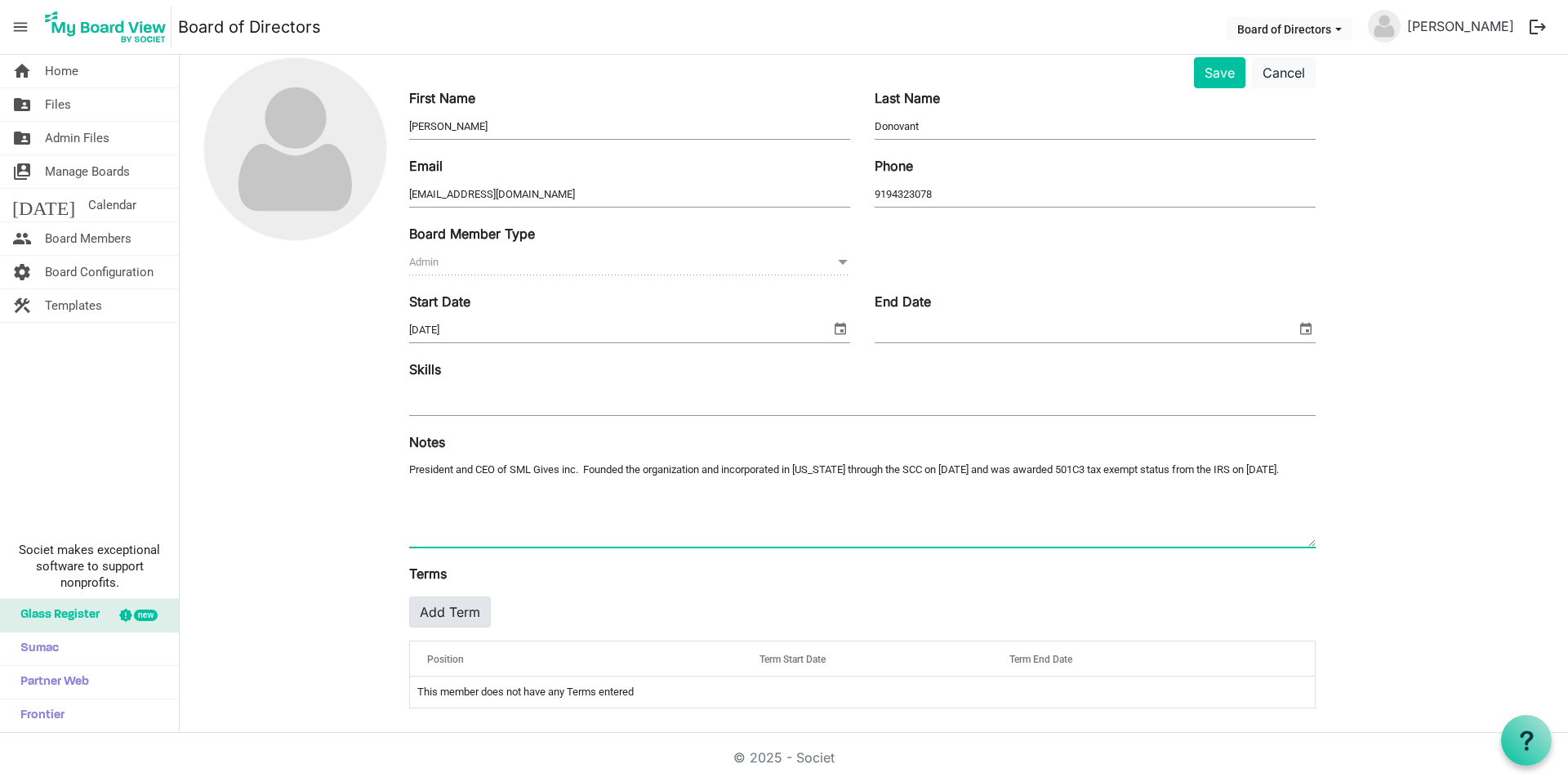
scroll to position [65, 0]
type textarea "President and CEO of SML Gives inc. Founded the organization and incorporated i…"
click at [463, 601] on button "Add Term" at bounding box center [450, 610] width 81 height 31
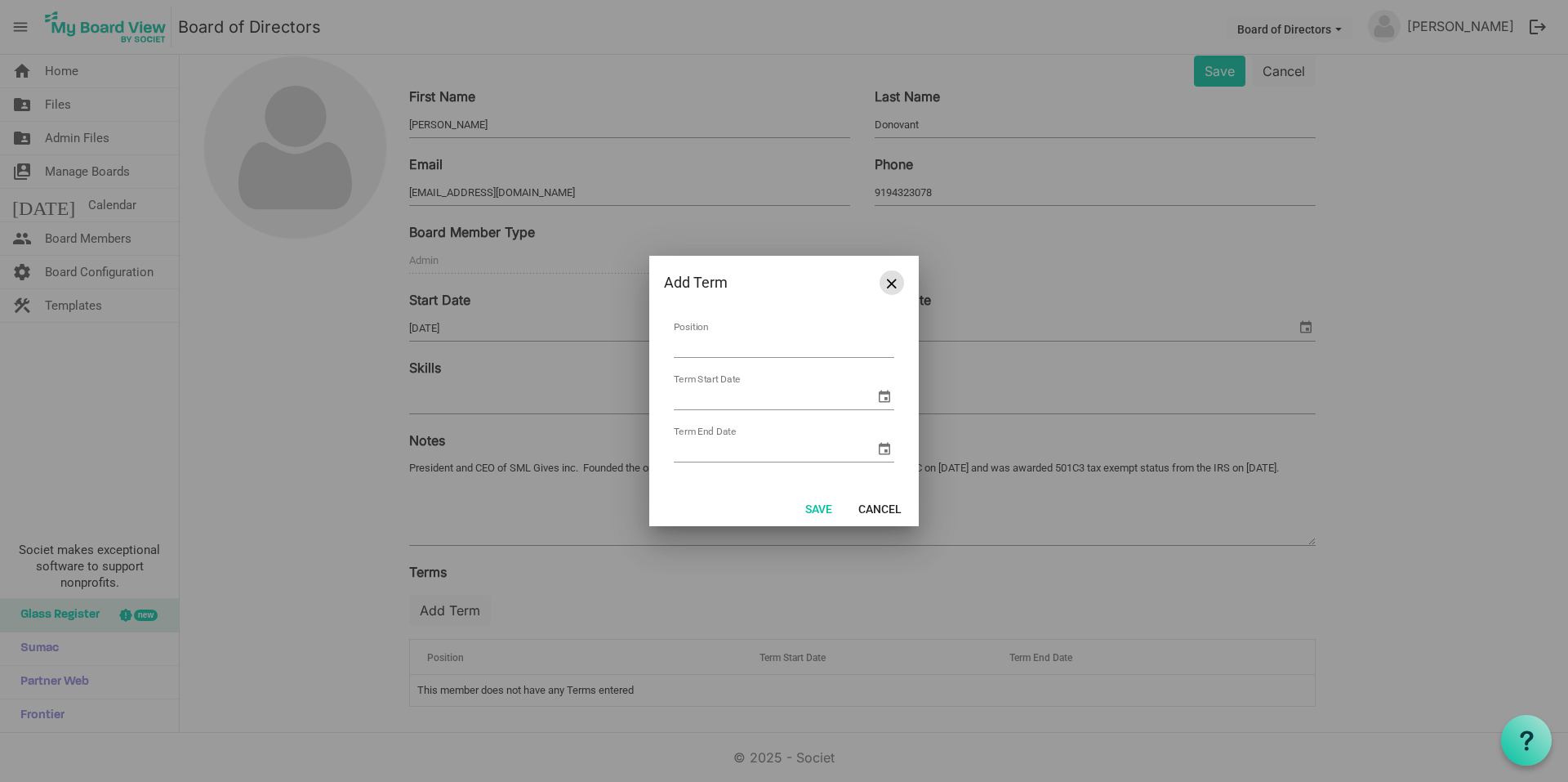
click at [890, 279] on span "Close" at bounding box center [891, 283] width 10 height 10
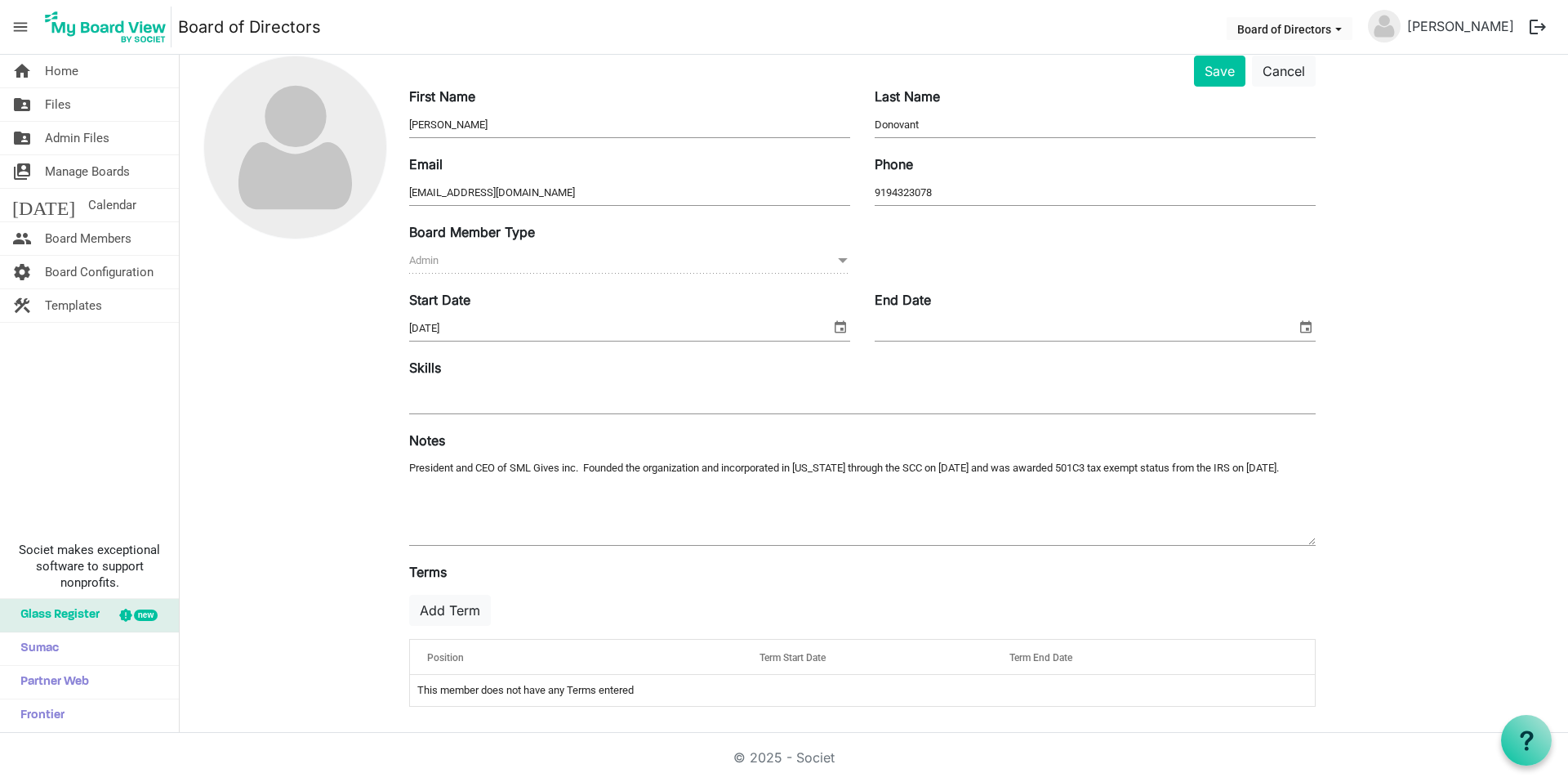
click at [460, 654] on span "Position" at bounding box center [445, 657] width 37 height 11
click at [452, 611] on button "Add Term" at bounding box center [450, 610] width 81 height 31
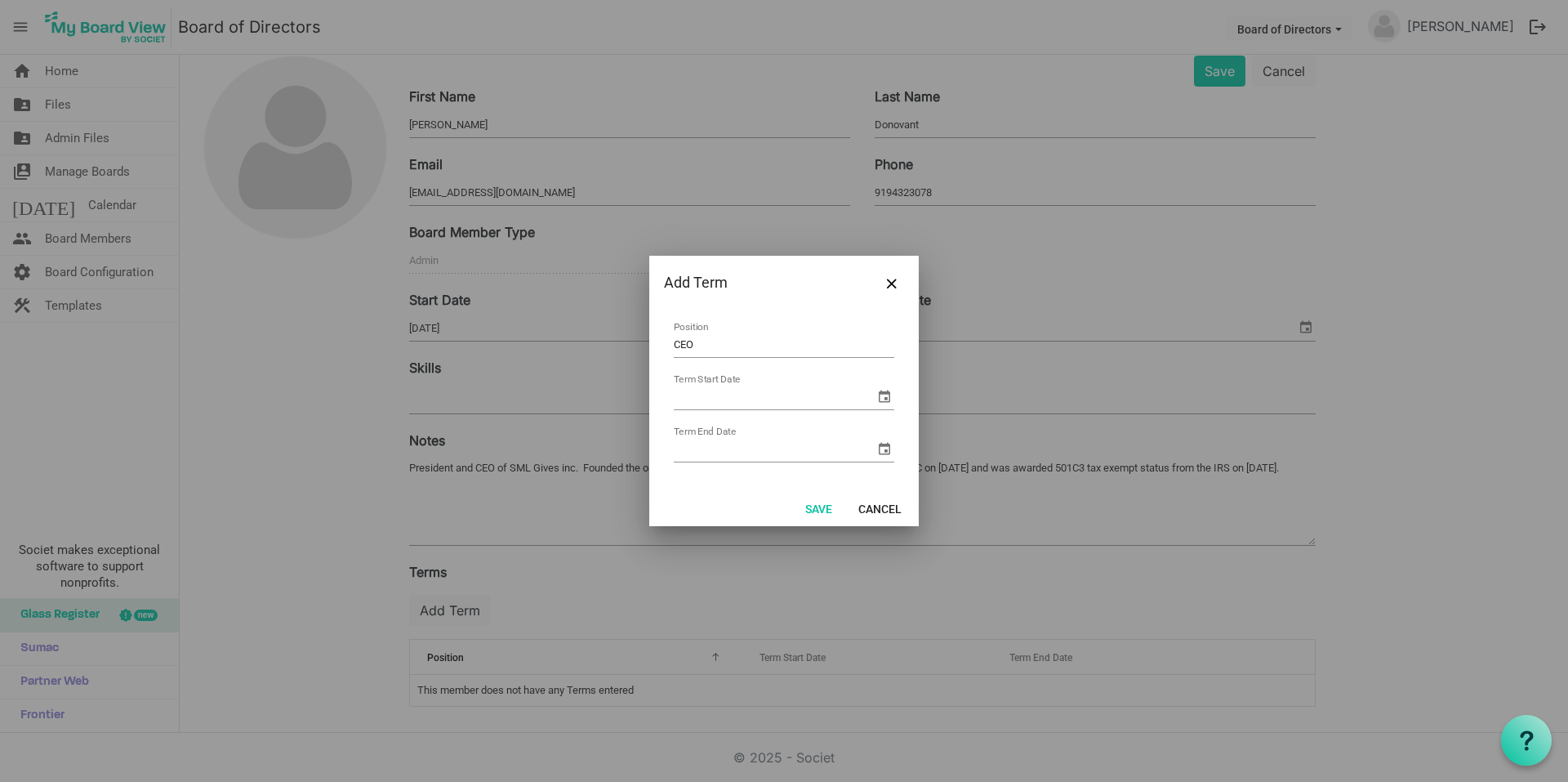
type input "CEO"
type input "6/4/2025"
click at [809, 502] on button "Save" at bounding box center [818, 508] width 49 height 23
click at [875, 451] on span "select" at bounding box center [884, 448] width 19 height 19
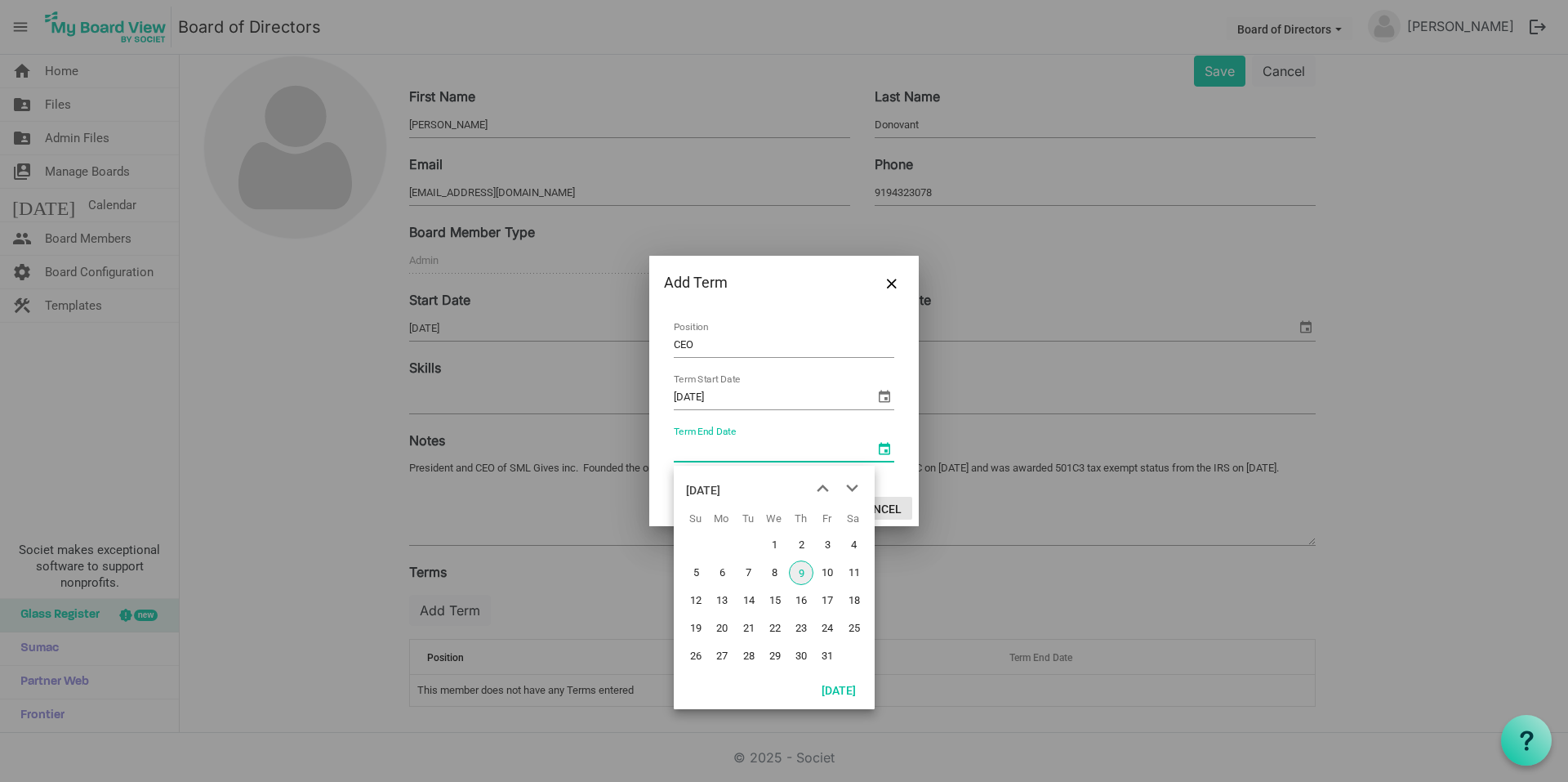
click at [902, 512] on button "Cancel" at bounding box center [880, 508] width 64 height 23
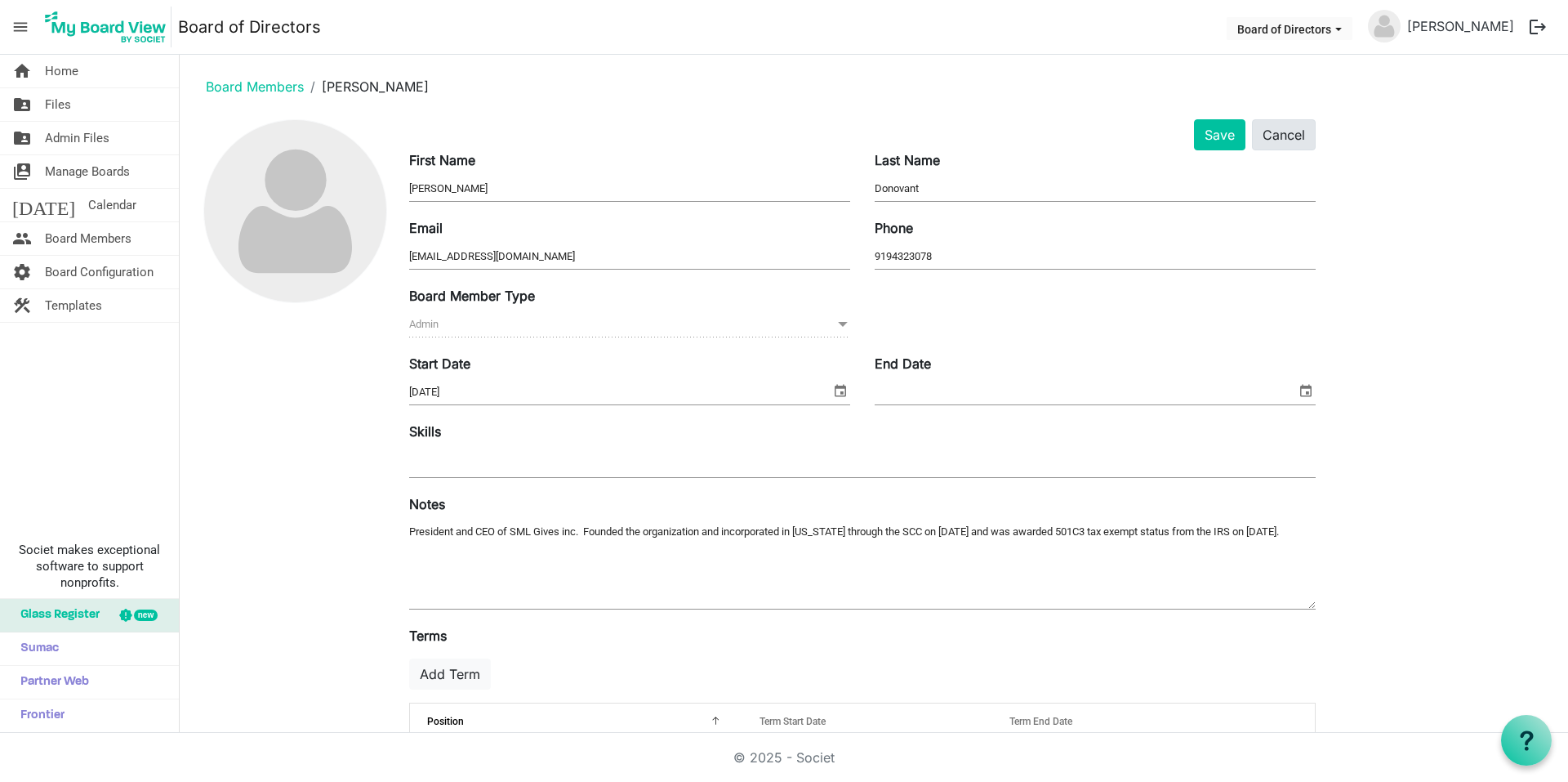
scroll to position [0, 0]
click at [297, 221] on img at bounding box center [295, 212] width 182 height 182
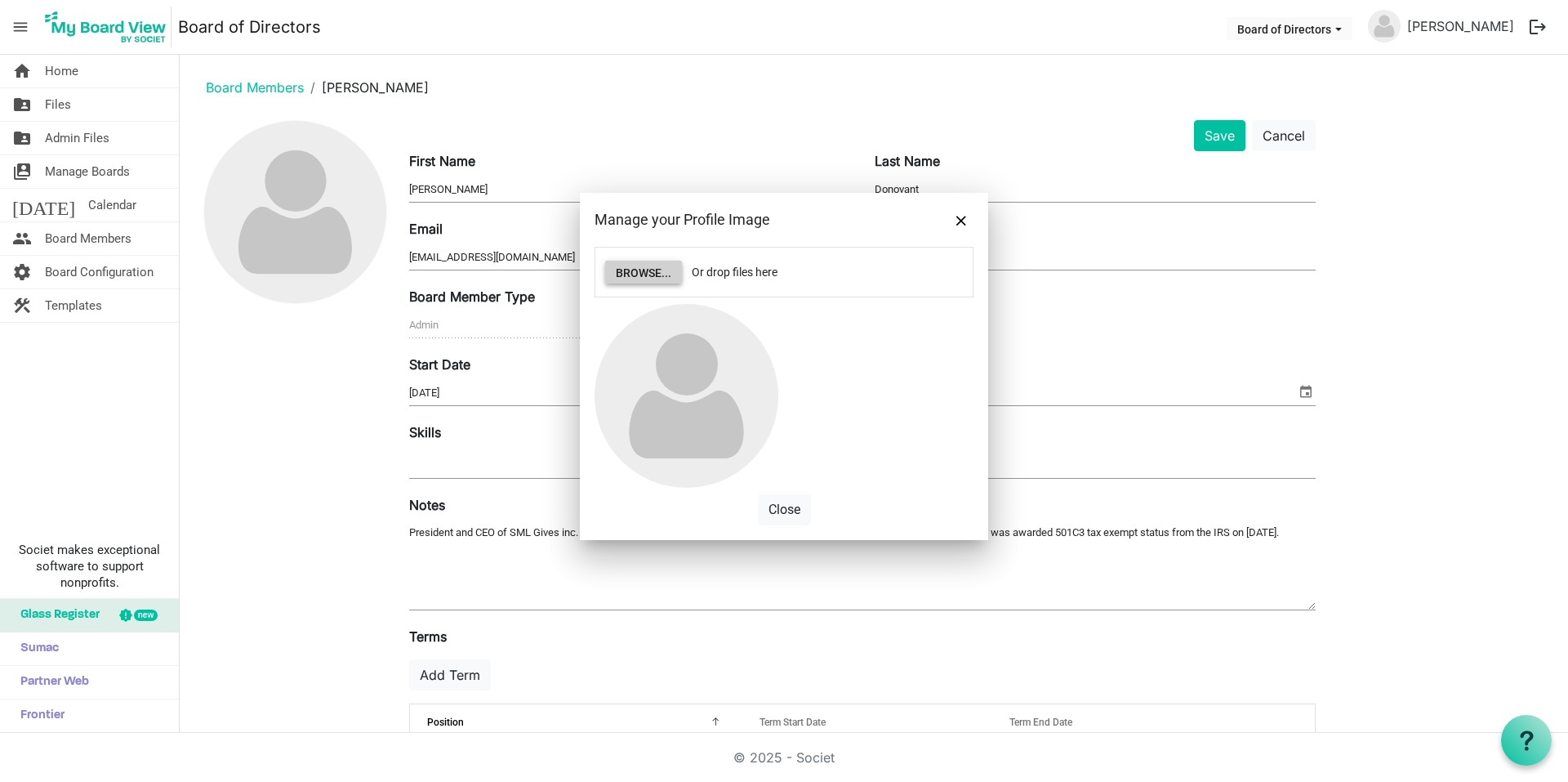
click at [633, 264] on button "Browse..." at bounding box center [643, 272] width 77 height 23
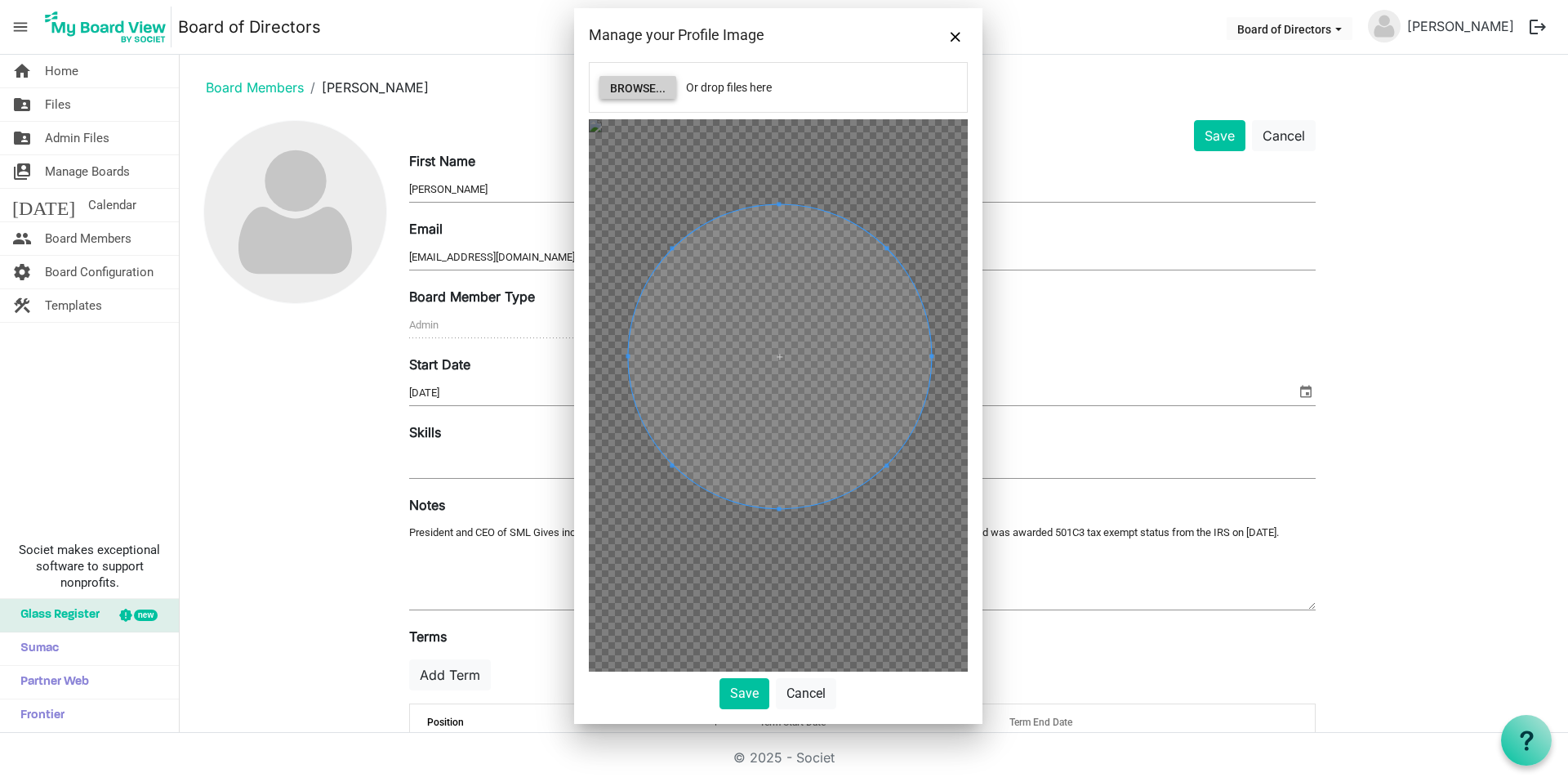
click at [739, 298] on span at bounding box center [779, 356] width 303 height 303
click at [725, 688] on button "Save" at bounding box center [744, 693] width 49 height 31
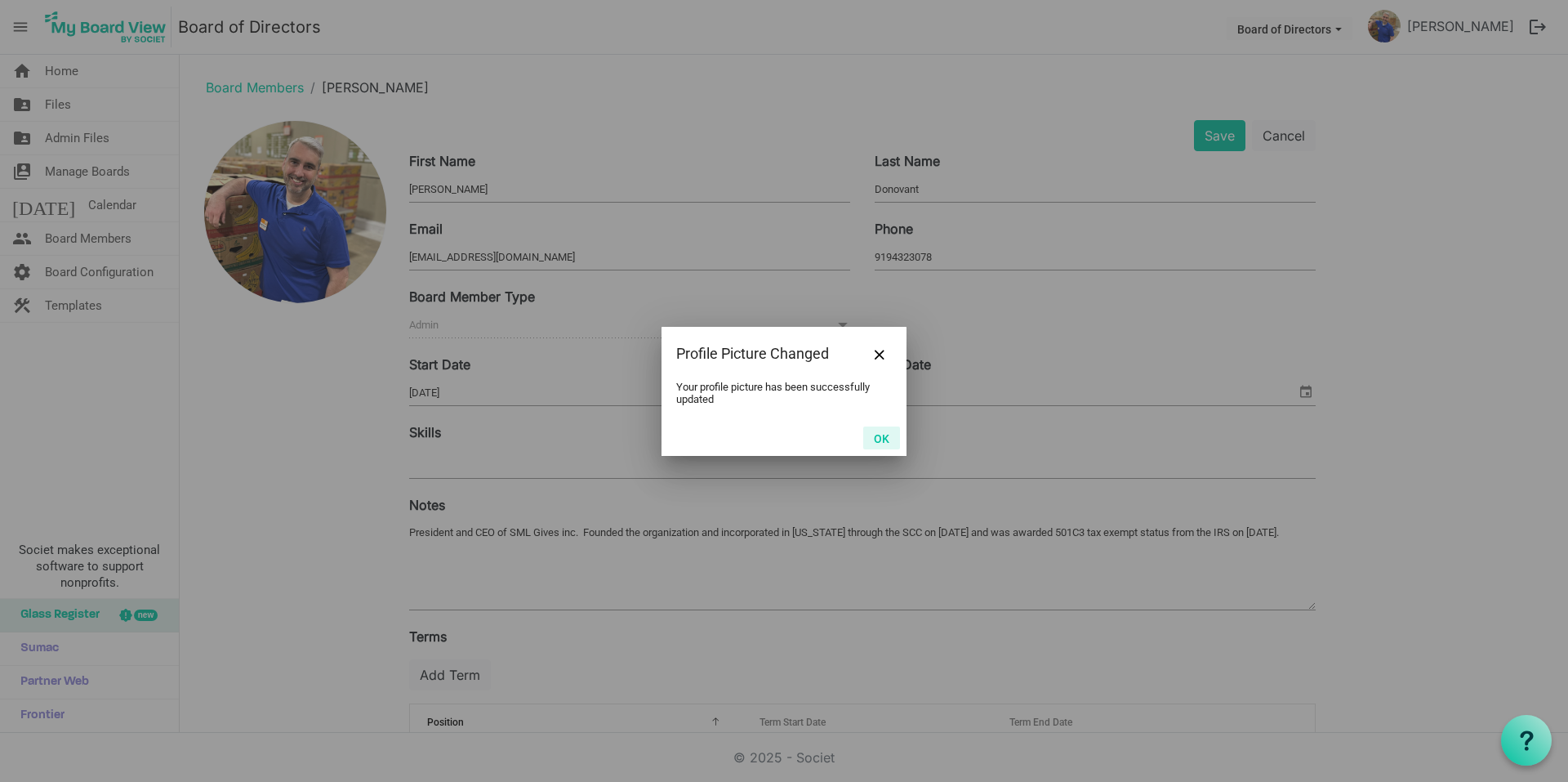
click at [877, 434] on button "OK" at bounding box center [882, 438] width 37 height 23
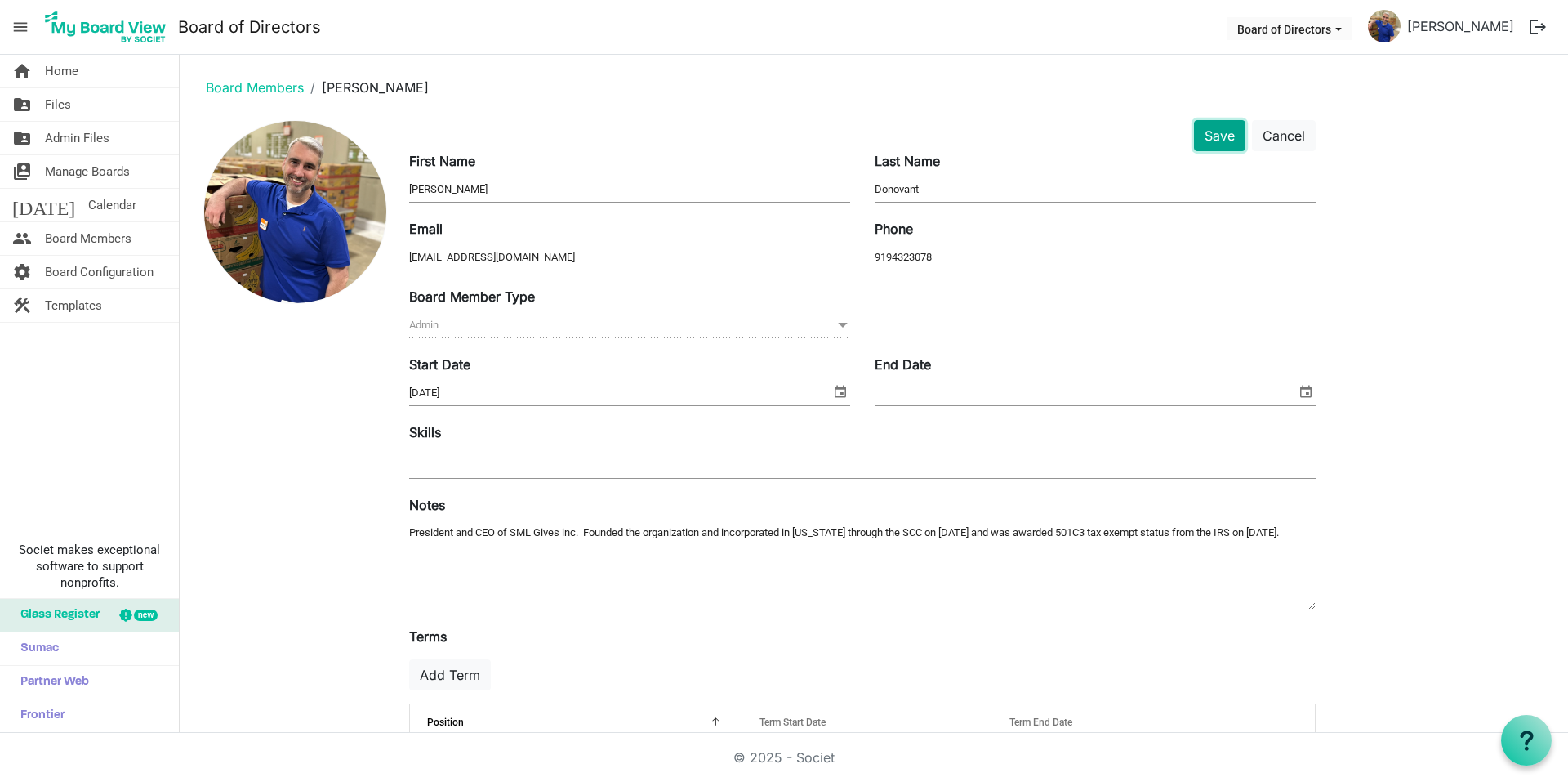
click at [1208, 125] on button "Save" at bounding box center [1219, 135] width 51 height 31
click at [467, 574] on textarea "President and CEO of SML Gives inc. Founded the organization and incorporated i…" at bounding box center [862, 566] width 906 height 88
click at [437, 442] on div "Skills" at bounding box center [862, 452] width 931 height 59
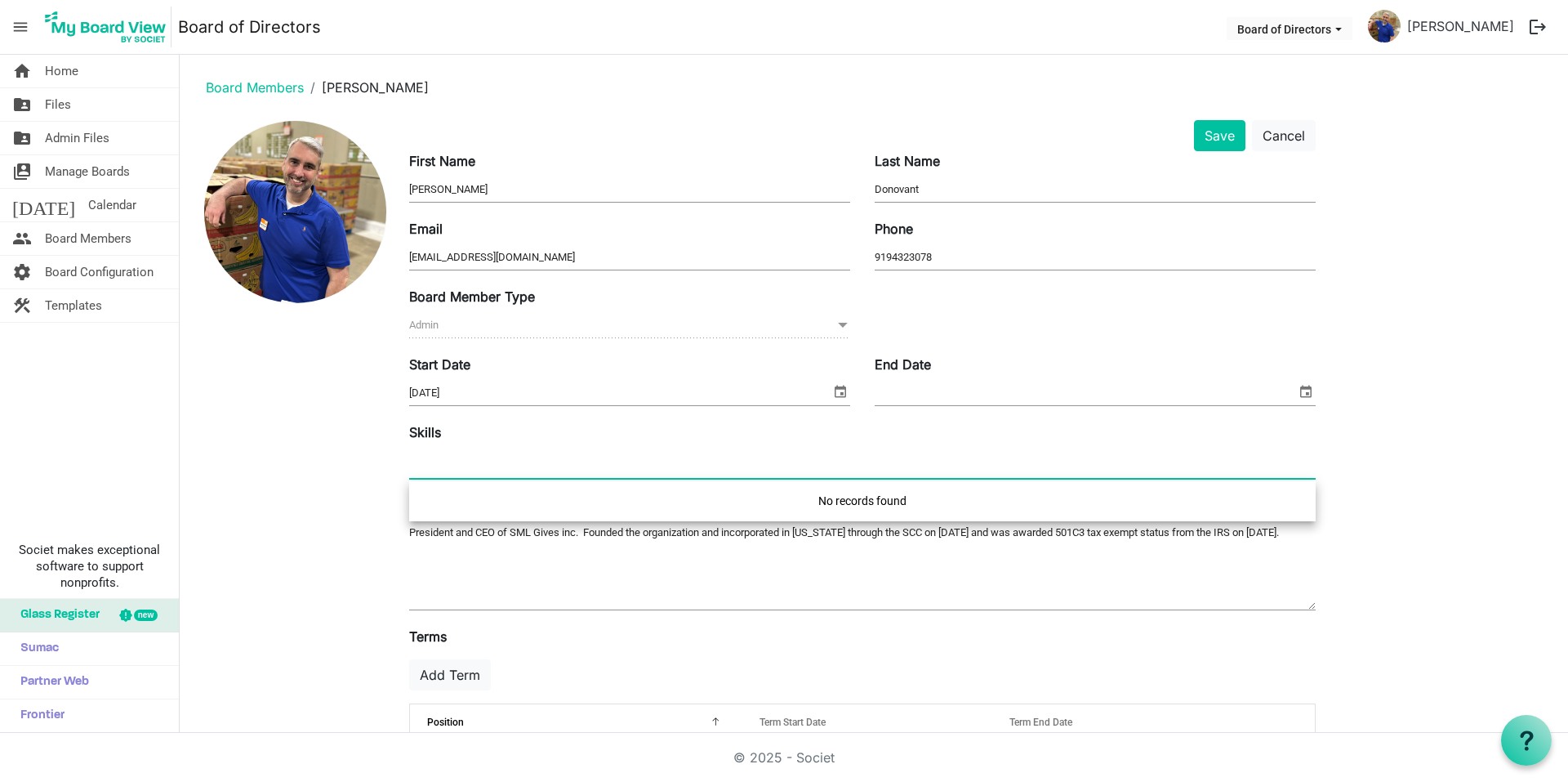
click at [440, 462] on input "text" at bounding box center [428, 462] width 38 height 29
click at [511, 491] on div "No records found" at bounding box center [862, 500] width 906 height 40
type input "n"
type input "N"
type input "D"
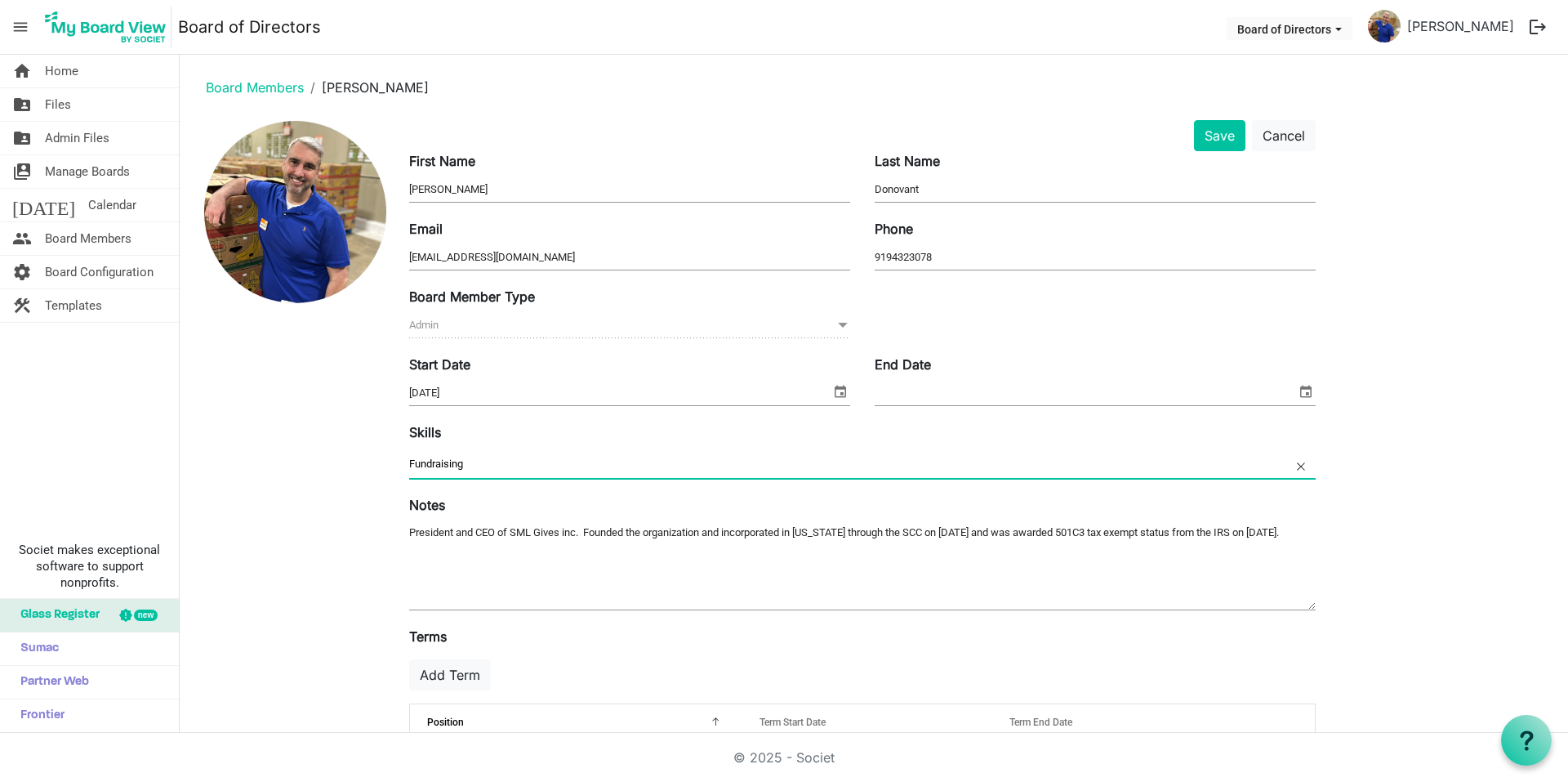
type input "Fundraising"
click at [708, 500] on div "Notes President and CEO of SML Gives inc. Founded the organization and incorpor…" at bounding box center [862, 554] width 931 height 118
drag, startPoint x: 811, startPoint y: 570, endPoint x: 820, endPoint y: 573, distance: 9.5
click at [811, 571] on textarea "President and CEO of SML Gives inc. Founded the organization and incorporated i…" at bounding box center [862, 566] width 906 height 88
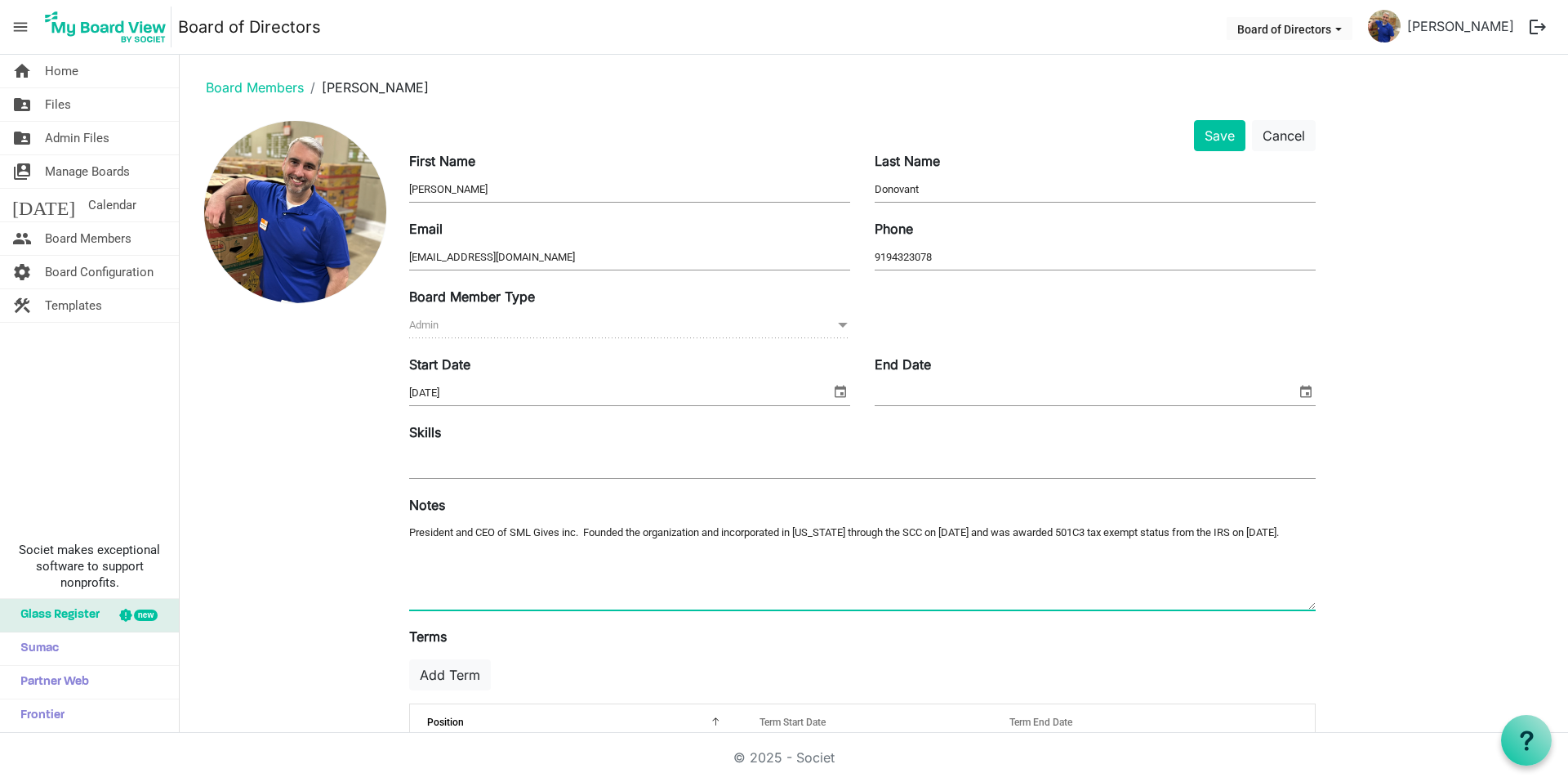
click at [1301, 524] on textarea "President and CEO of SML Gives inc. Founded the organization and incorporated i…" at bounding box center [862, 566] width 906 height 88
type textarea "President and CEO of SML Gives inc. Founded the organization and incorporated i…"
click at [811, 328] on span "Admin Admin" at bounding box center [629, 325] width 441 height 26
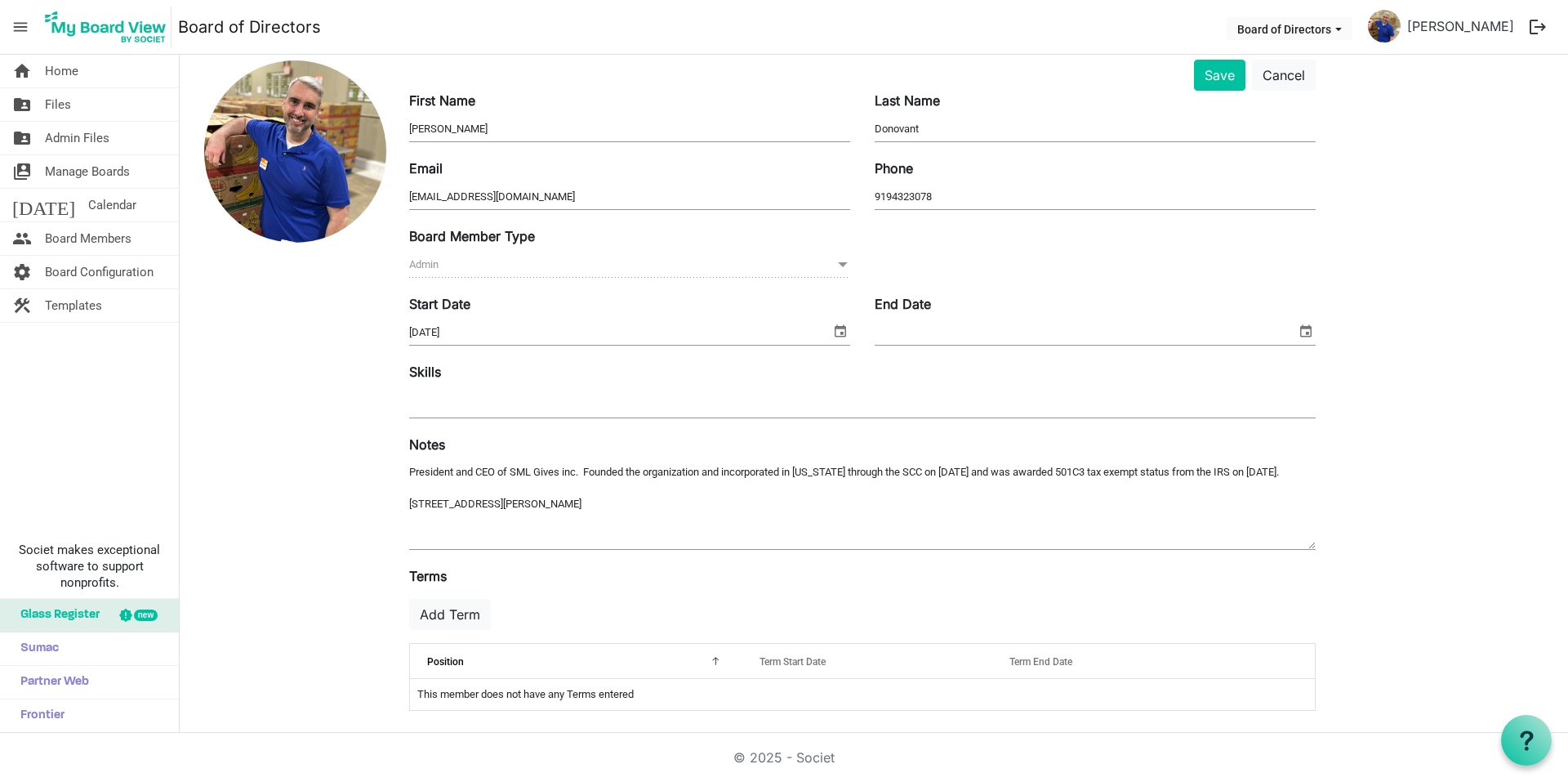
scroll to position [65, 0]
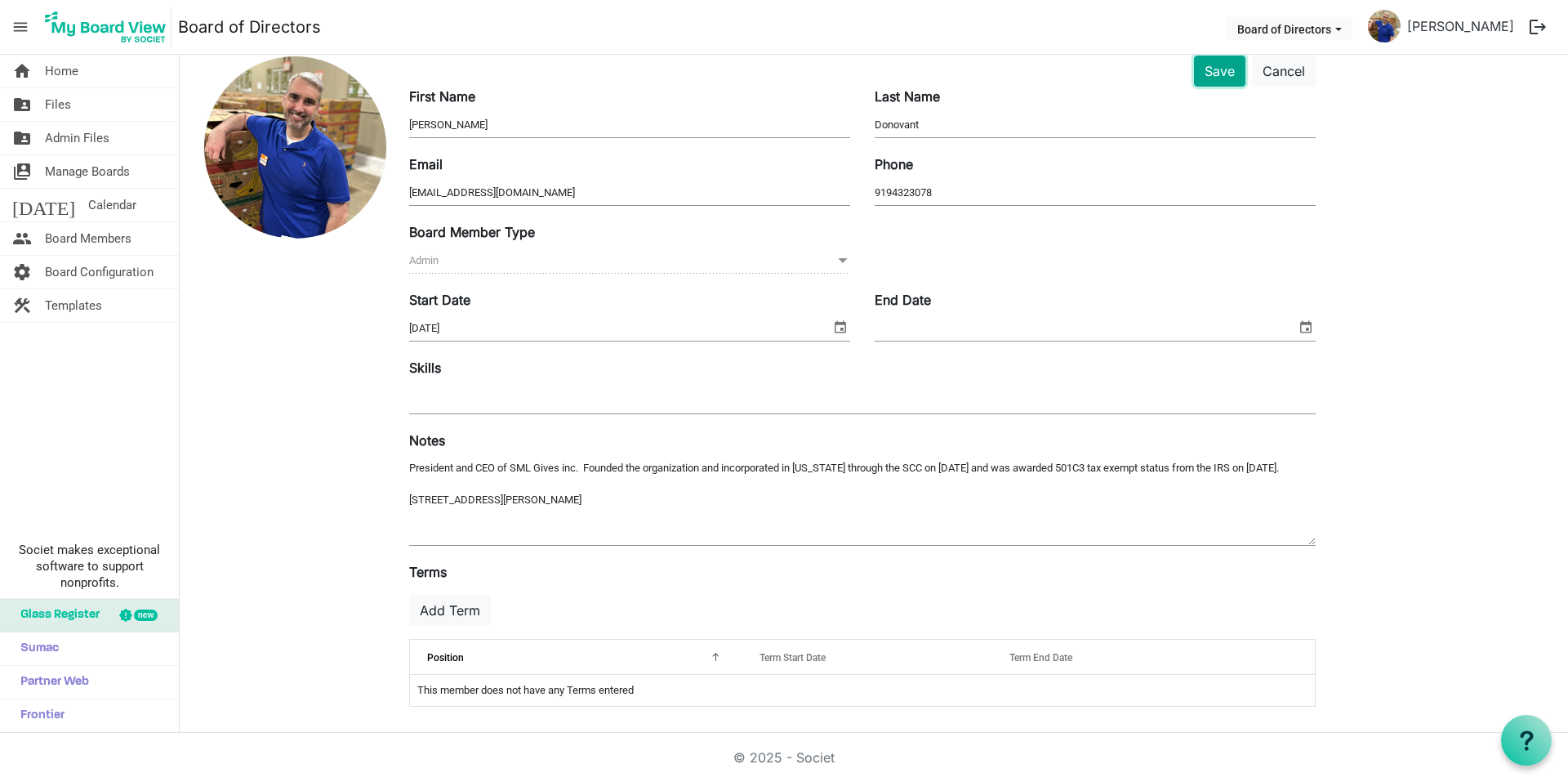
click at [1228, 86] on button "Save" at bounding box center [1219, 71] width 51 height 31
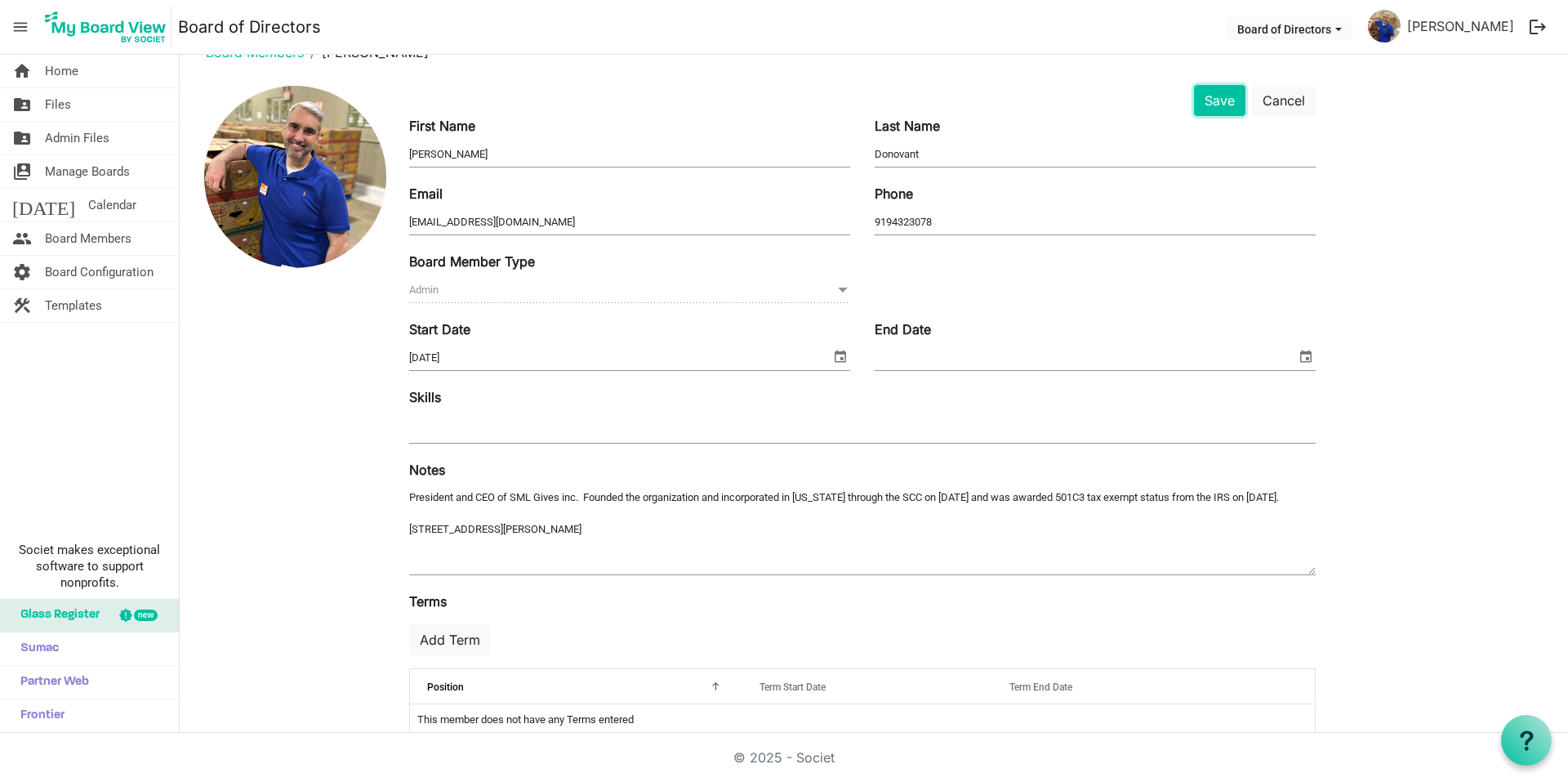
scroll to position [0, 0]
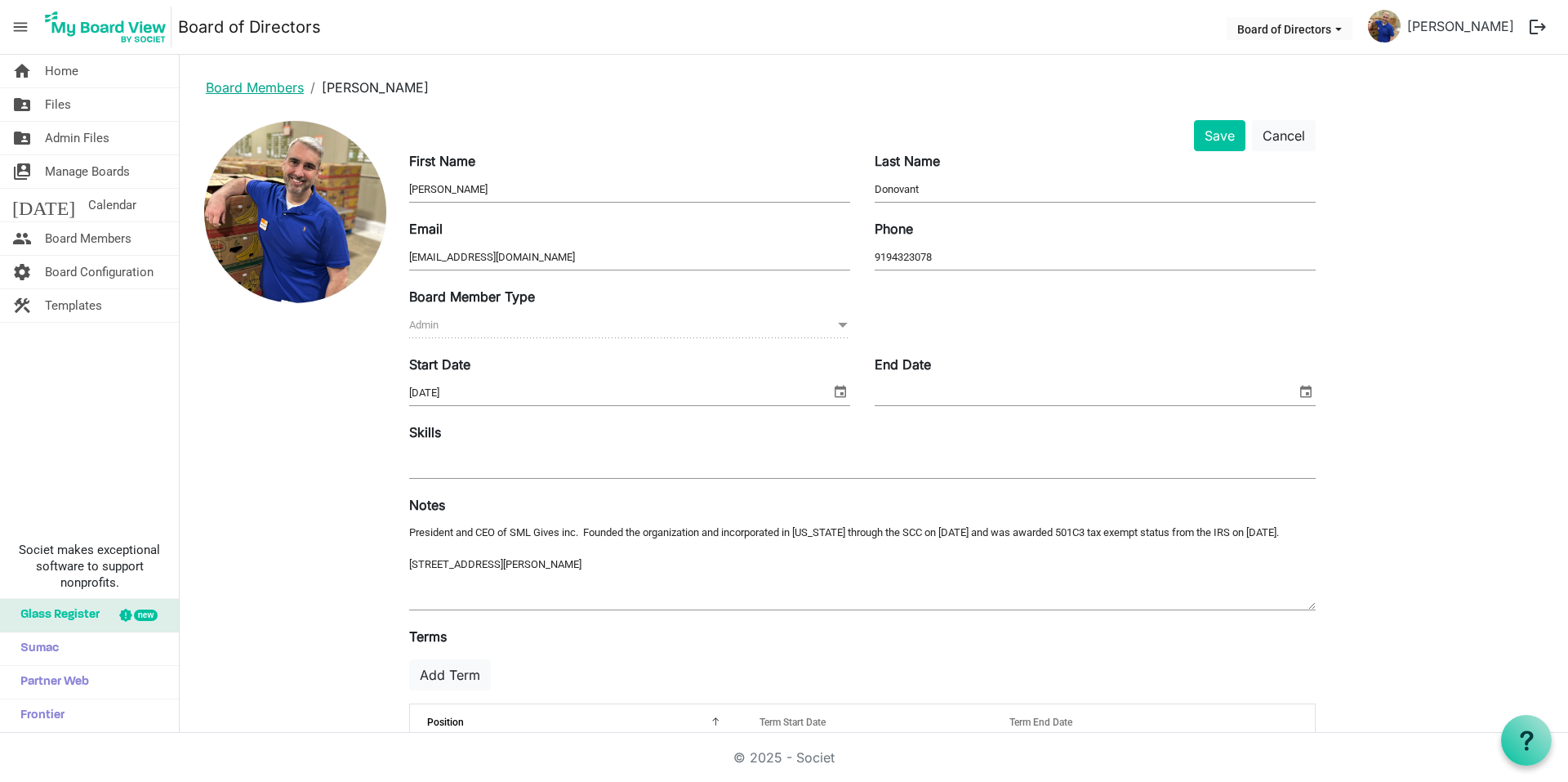
click at [240, 87] on link "Board Members" at bounding box center [254, 87] width 98 height 16
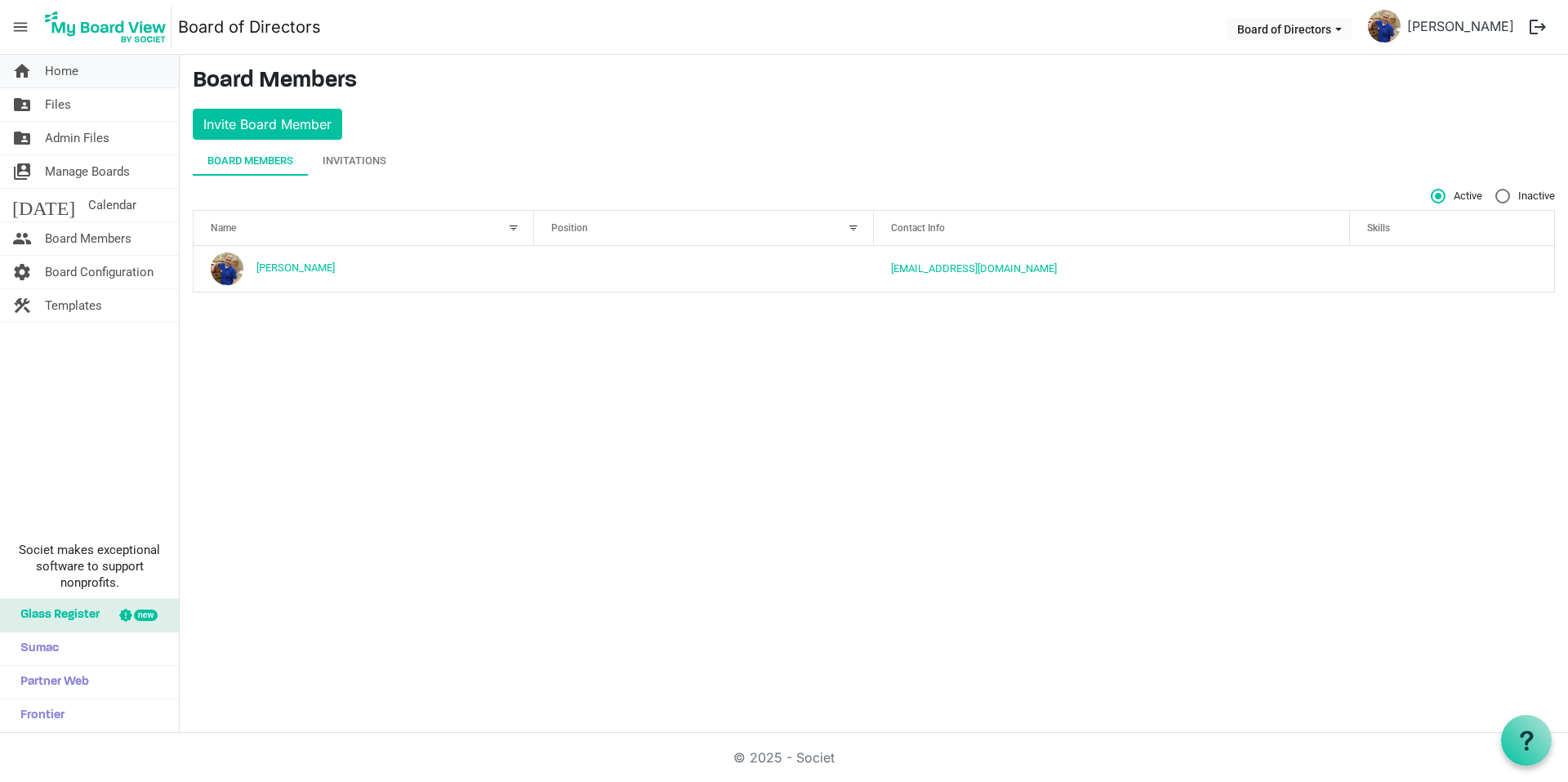
click at [105, 67] on link "home Home" at bounding box center [89, 71] width 178 height 33
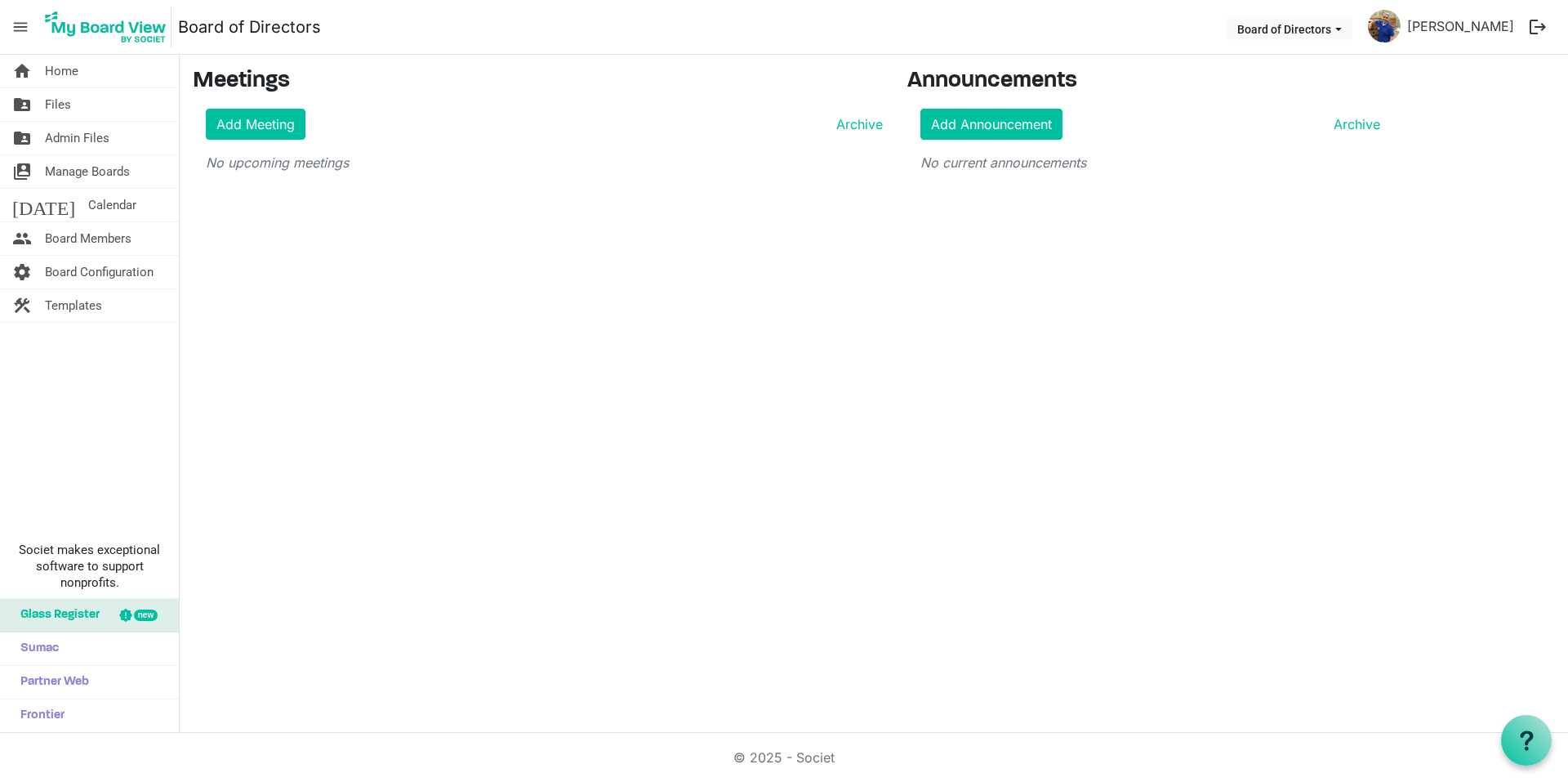
click at [20, 24] on span "menu" at bounding box center [20, 27] width 31 height 31
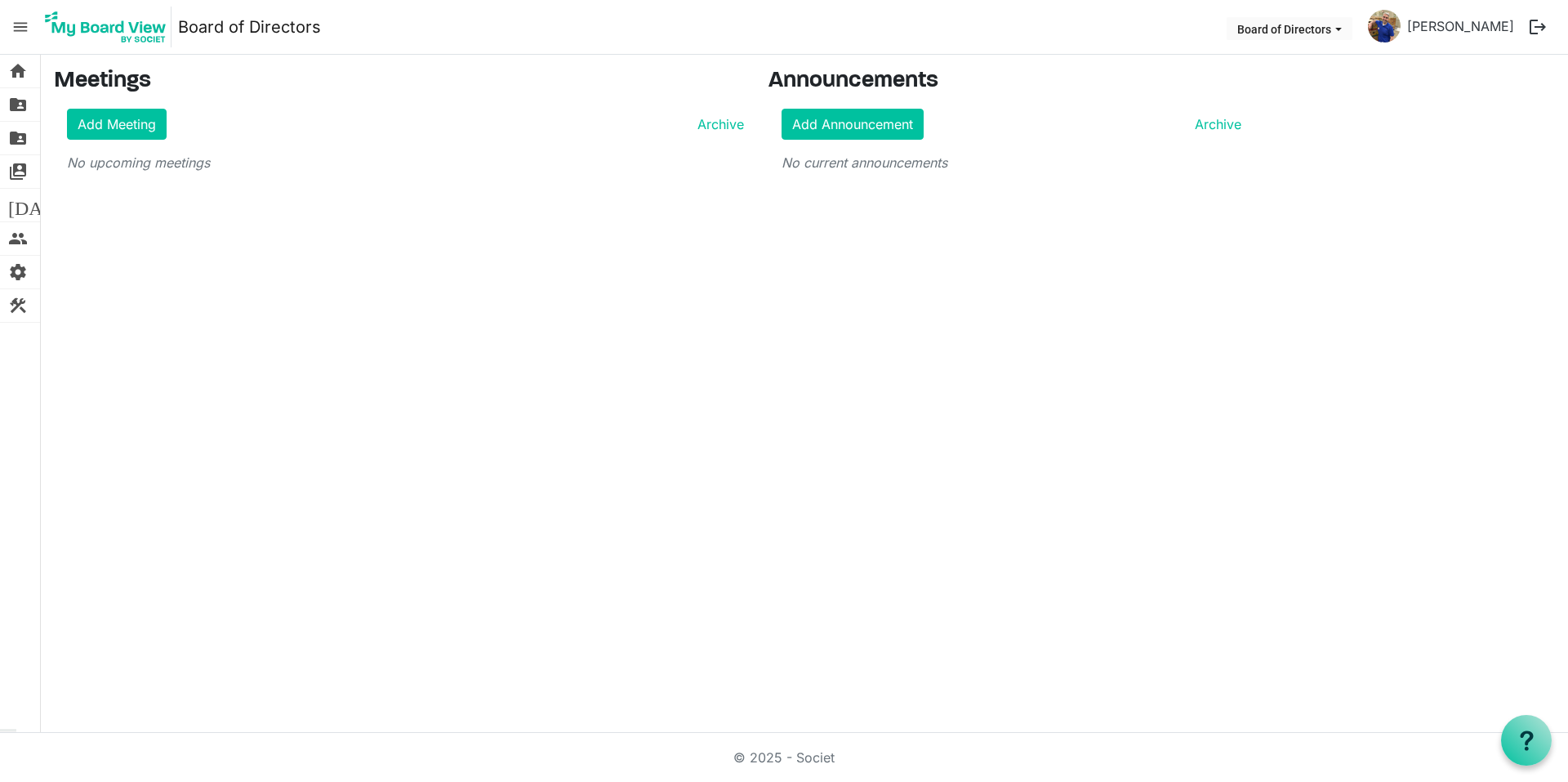
click at [20, 24] on span "menu" at bounding box center [20, 27] width 31 height 31
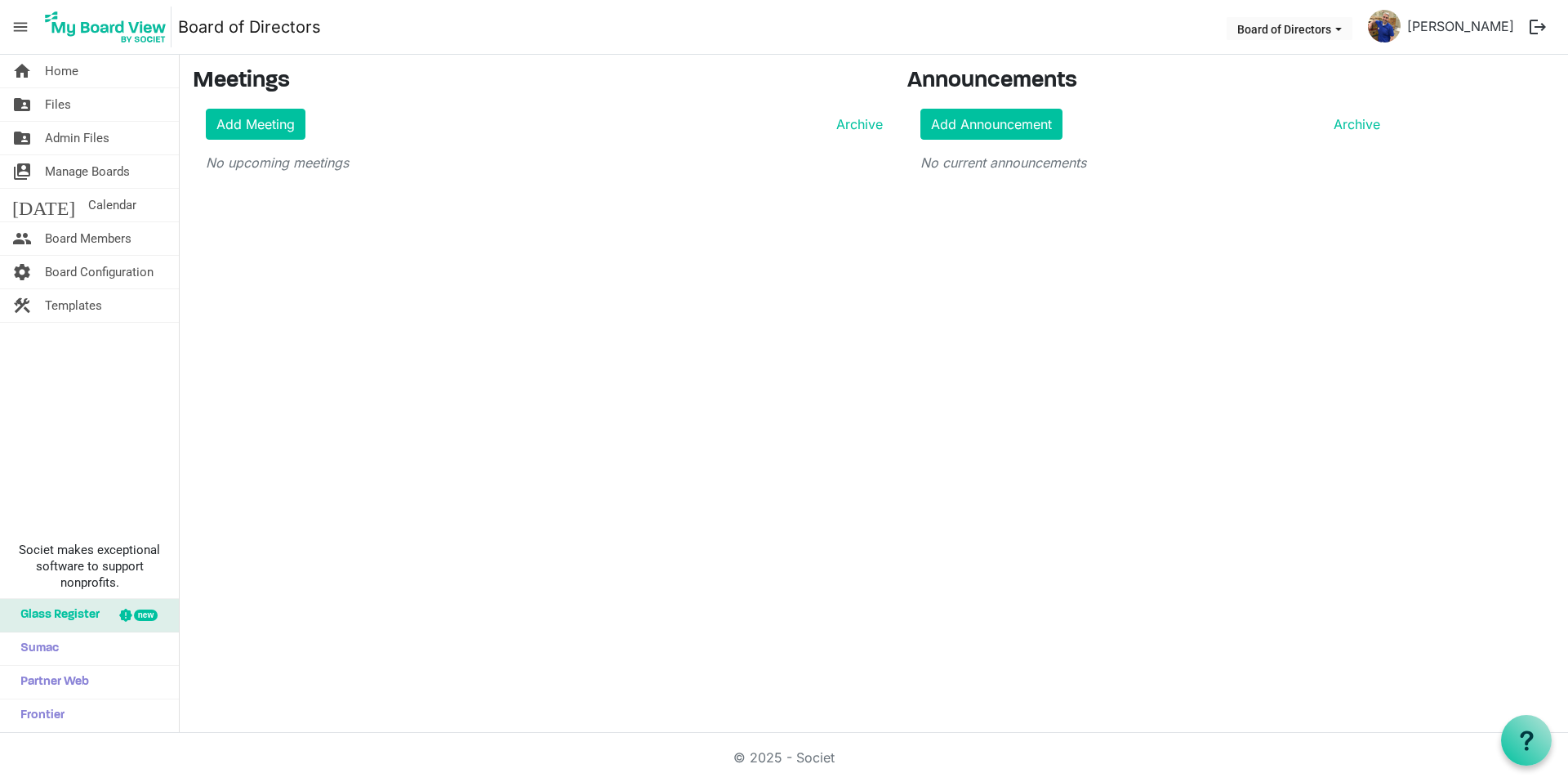
click at [20, 24] on span "menu" at bounding box center [20, 27] width 31 height 31
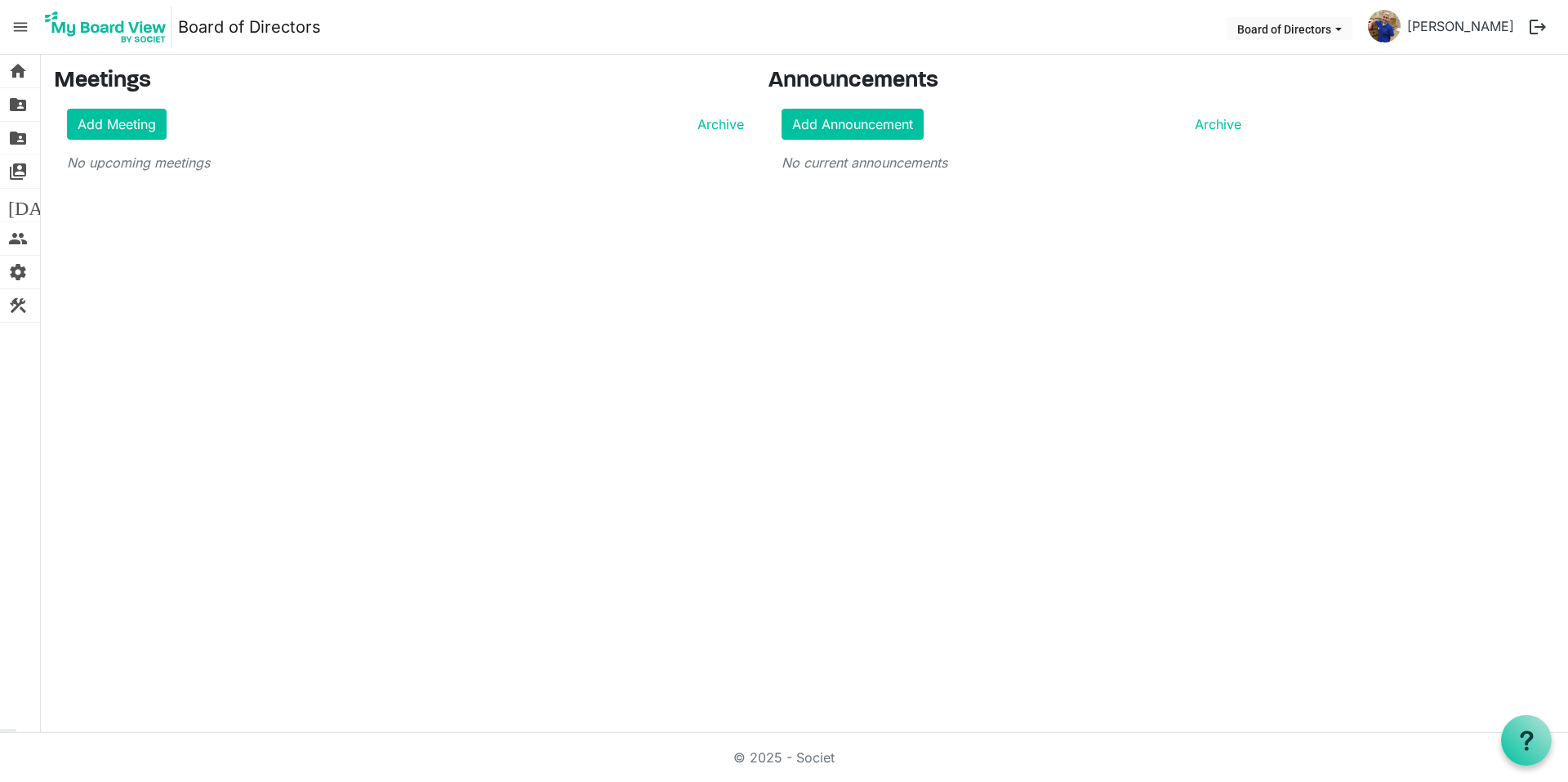
click at [20, 24] on span "menu" at bounding box center [20, 27] width 31 height 31
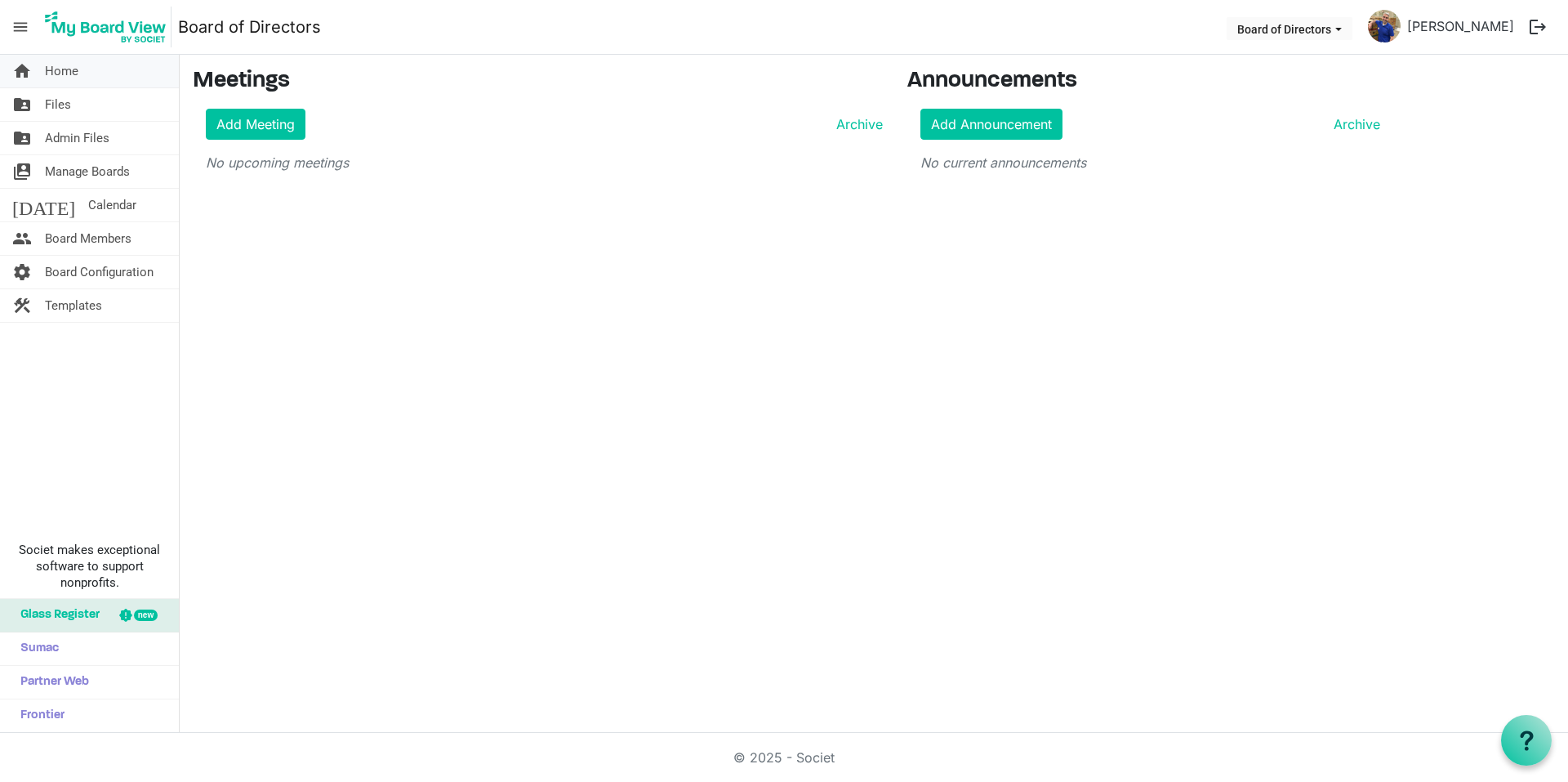
click at [81, 71] on link "home Home" at bounding box center [89, 71] width 178 height 33
click at [71, 114] on link "folder_shared Files" at bounding box center [89, 104] width 178 height 33
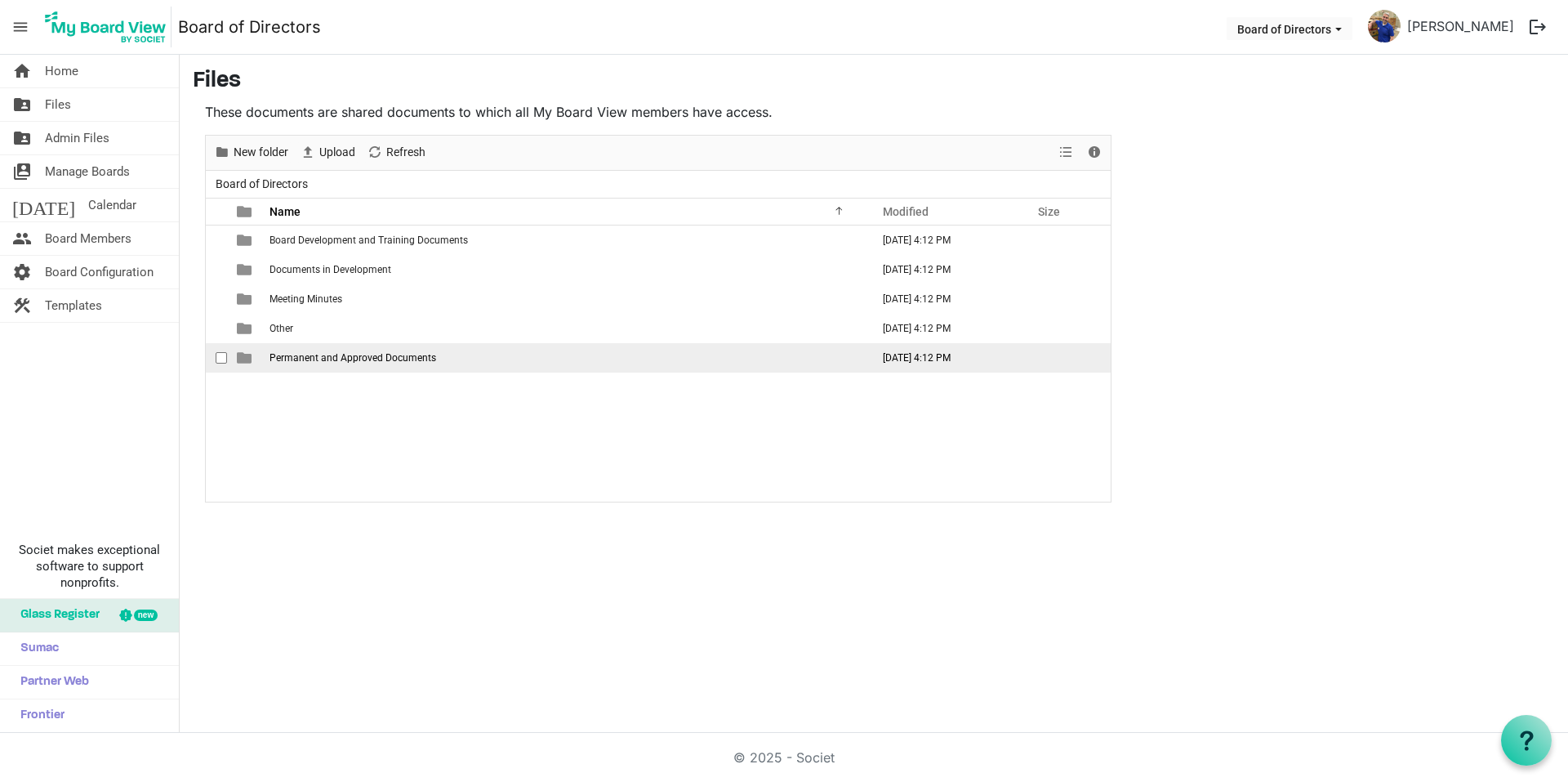
click at [314, 360] on span "Permanent and Approved Documents" at bounding box center [352, 357] width 167 height 11
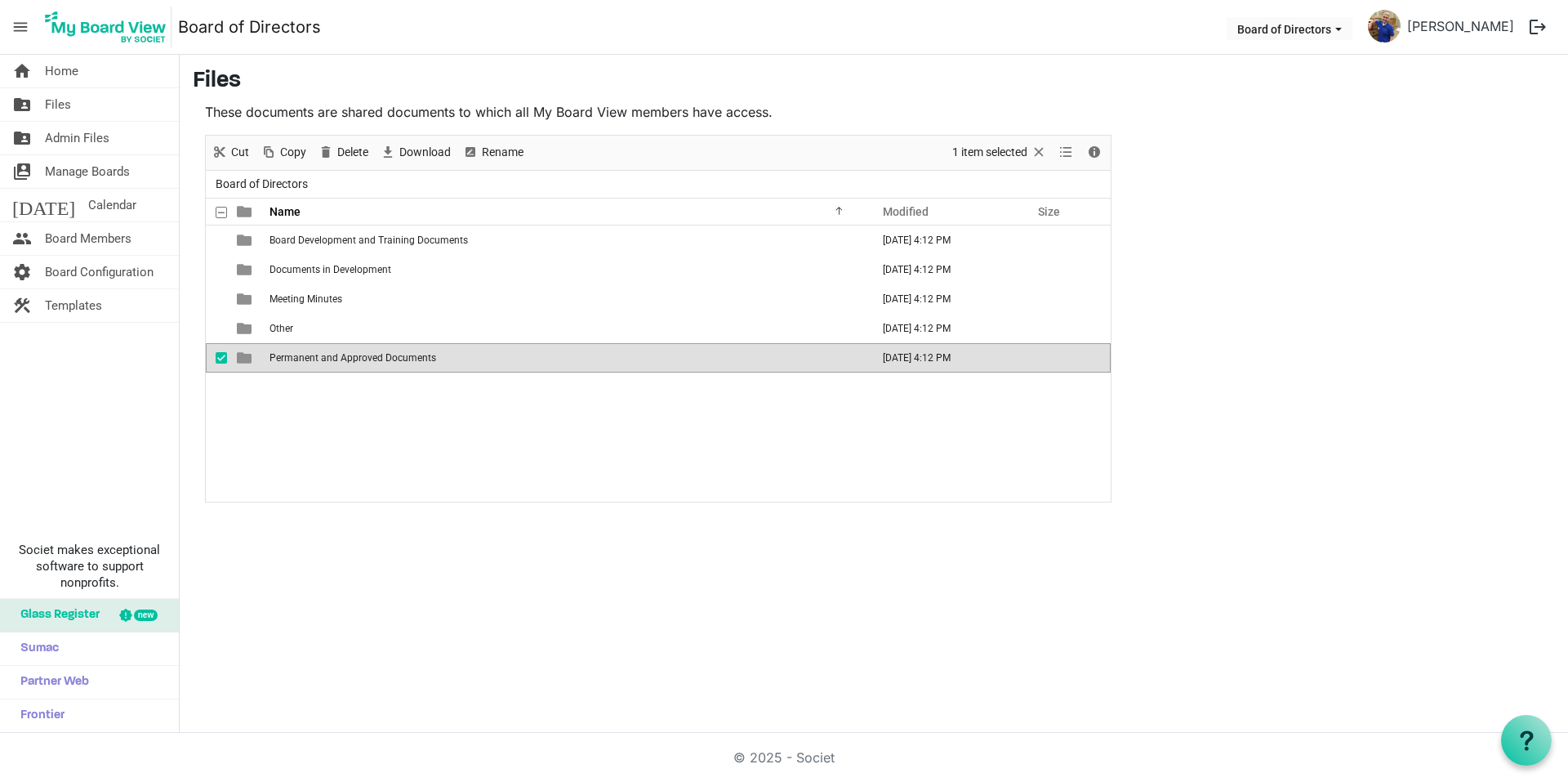
click at [314, 360] on span "Permanent and Approved Documents" at bounding box center [352, 357] width 167 height 11
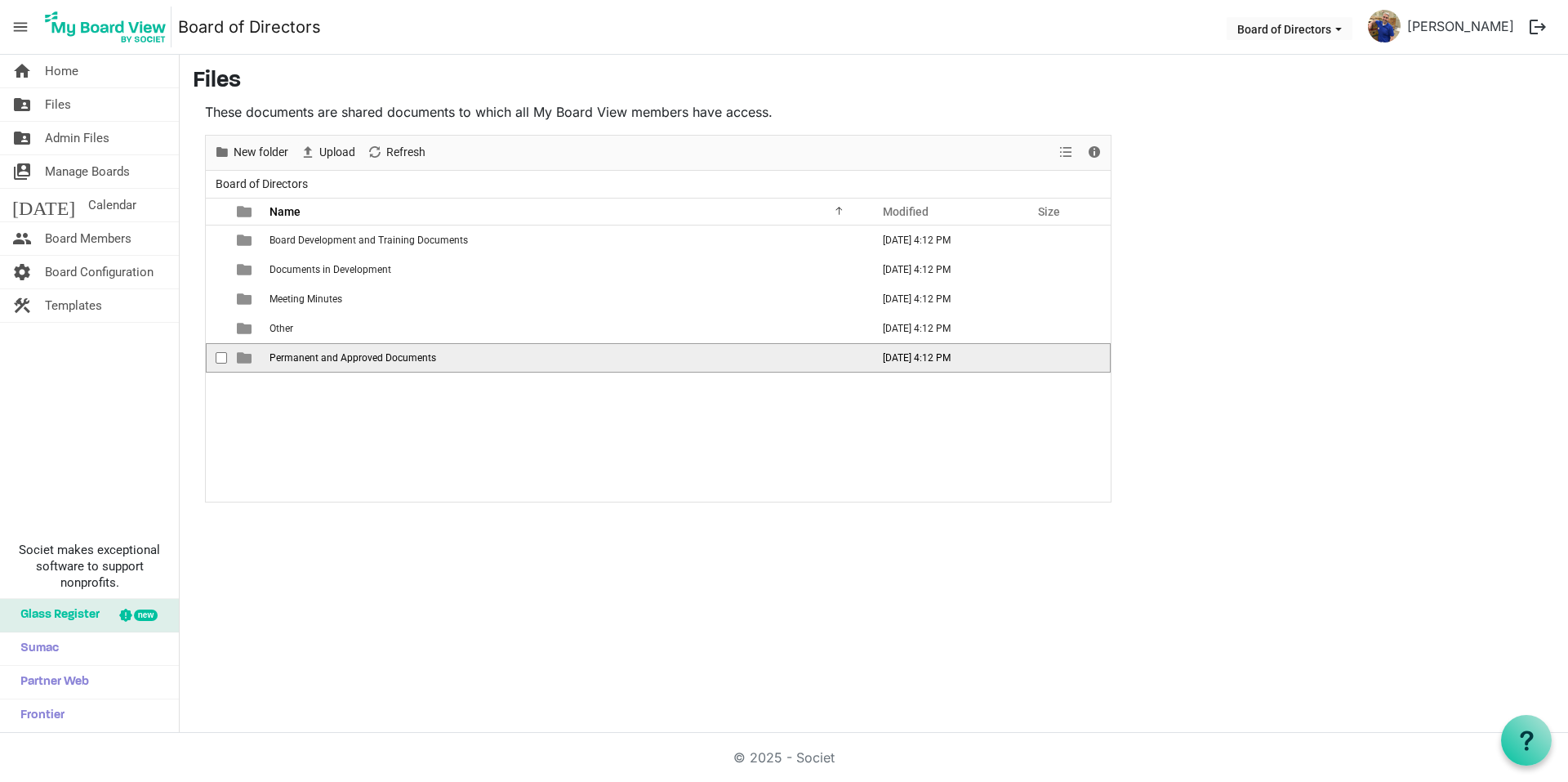
click at [359, 360] on span "Permanent and Approved Documents" at bounding box center [352, 357] width 167 height 11
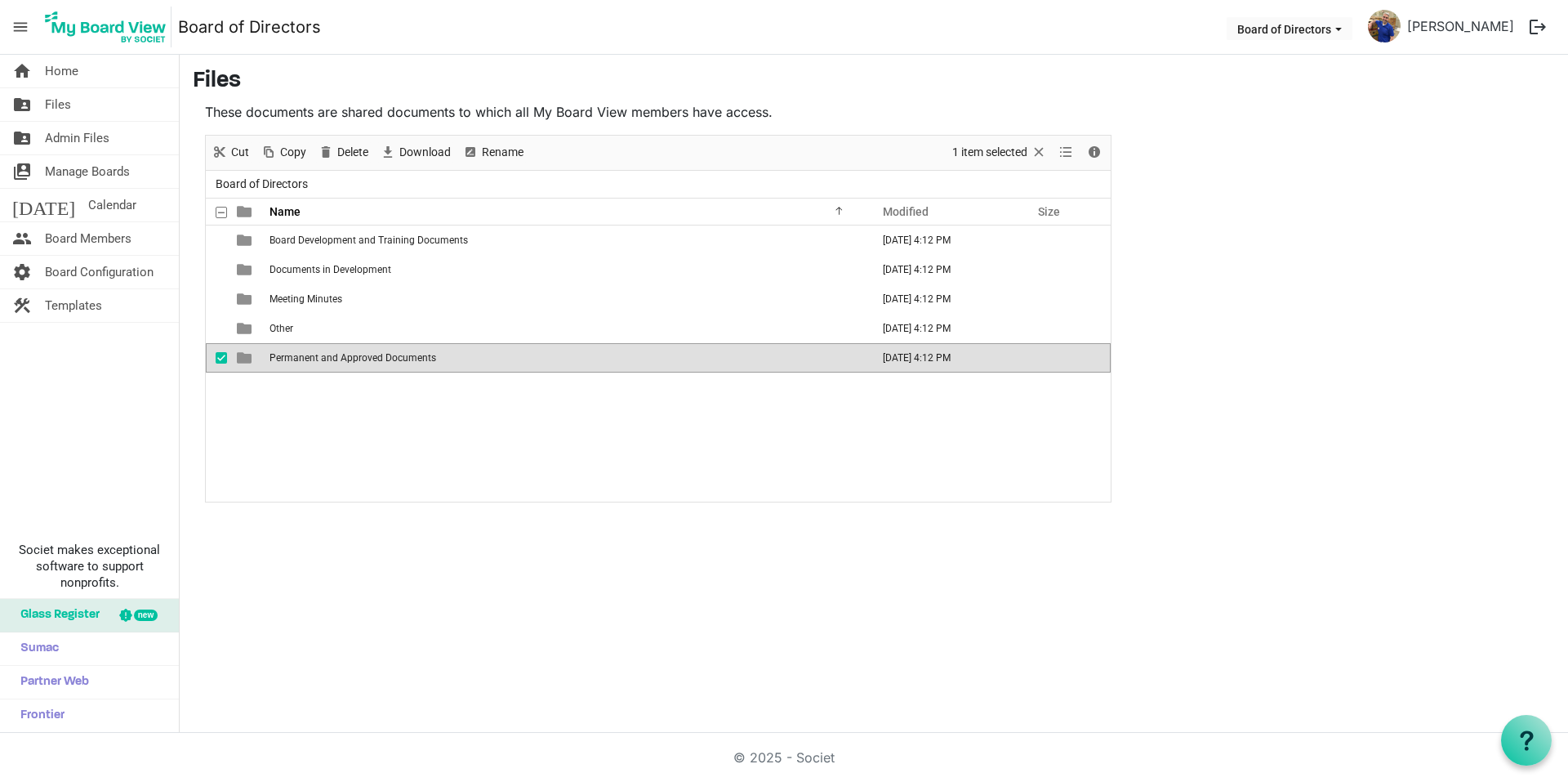
click at [358, 360] on span "Permanent and Approved Documents" at bounding box center [352, 357] width 167 height 11
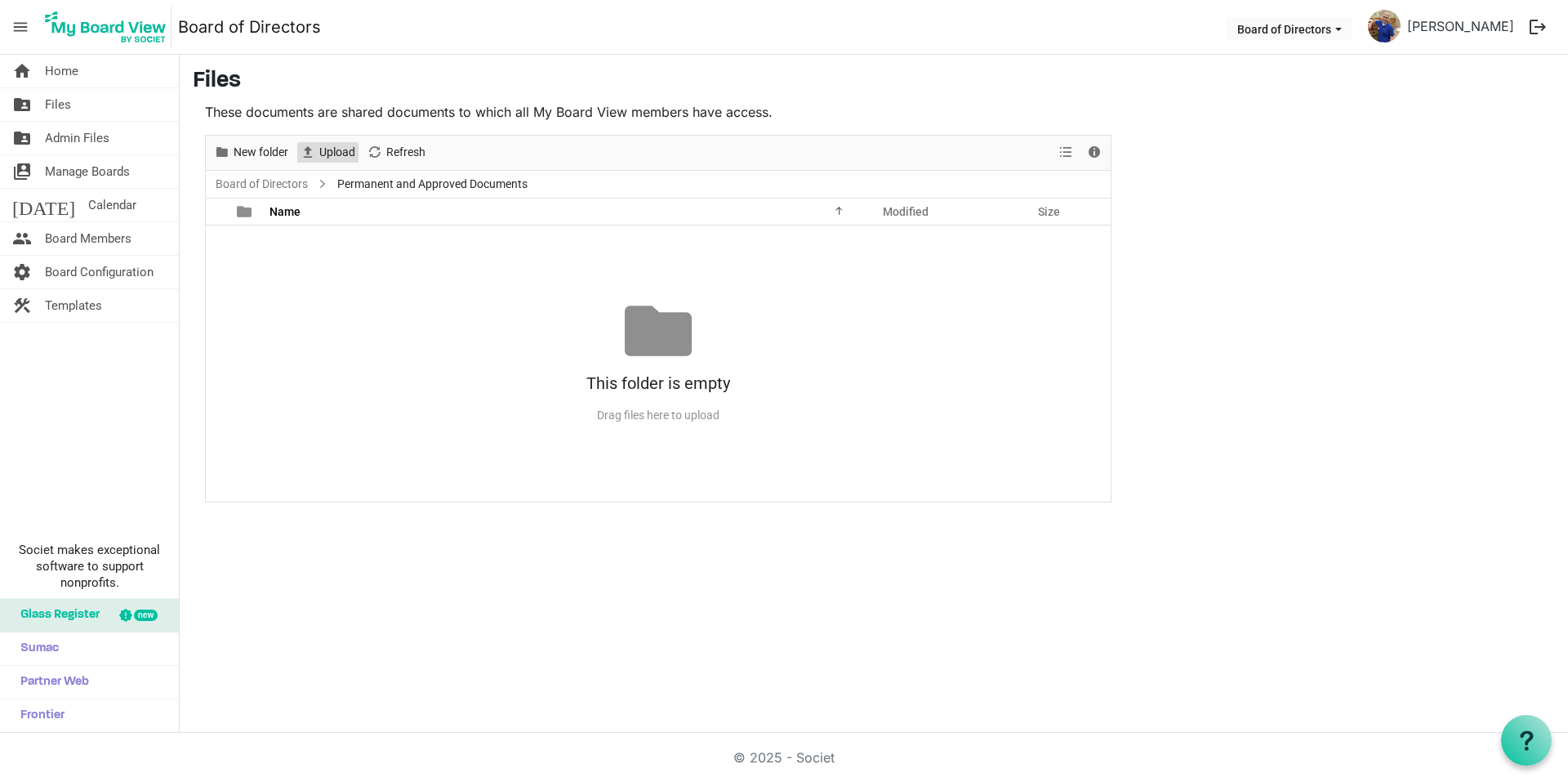
click at [330, 158] on span "Upload" at bounding box center [337, 152] width 39 height 20
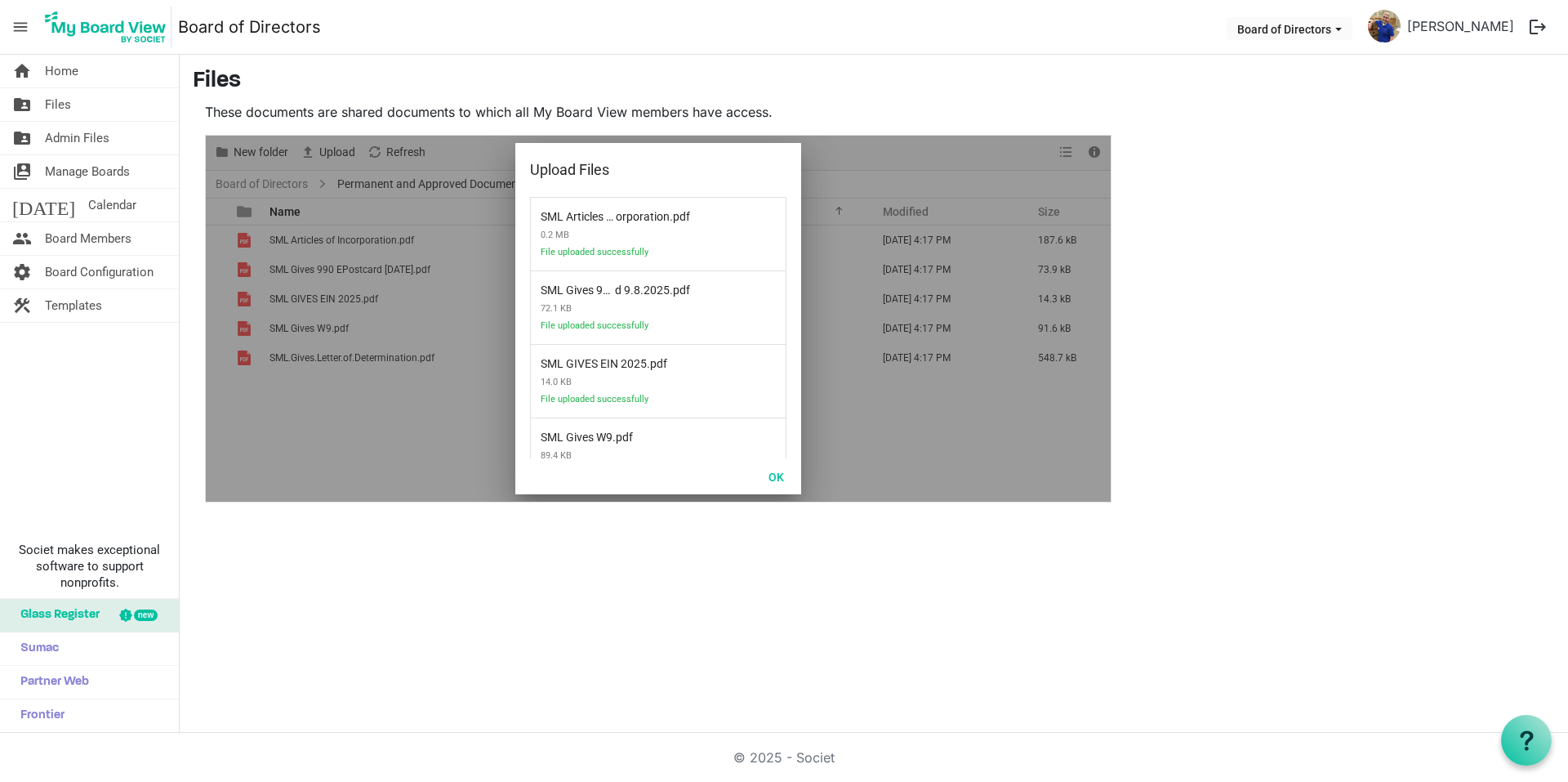
click at [788, 463] on div "OK" at bounding box center [658, 476] width 286 height 36
click at [778, 472] on button "OK" at bounding box center [776, 476] width 37 height 23
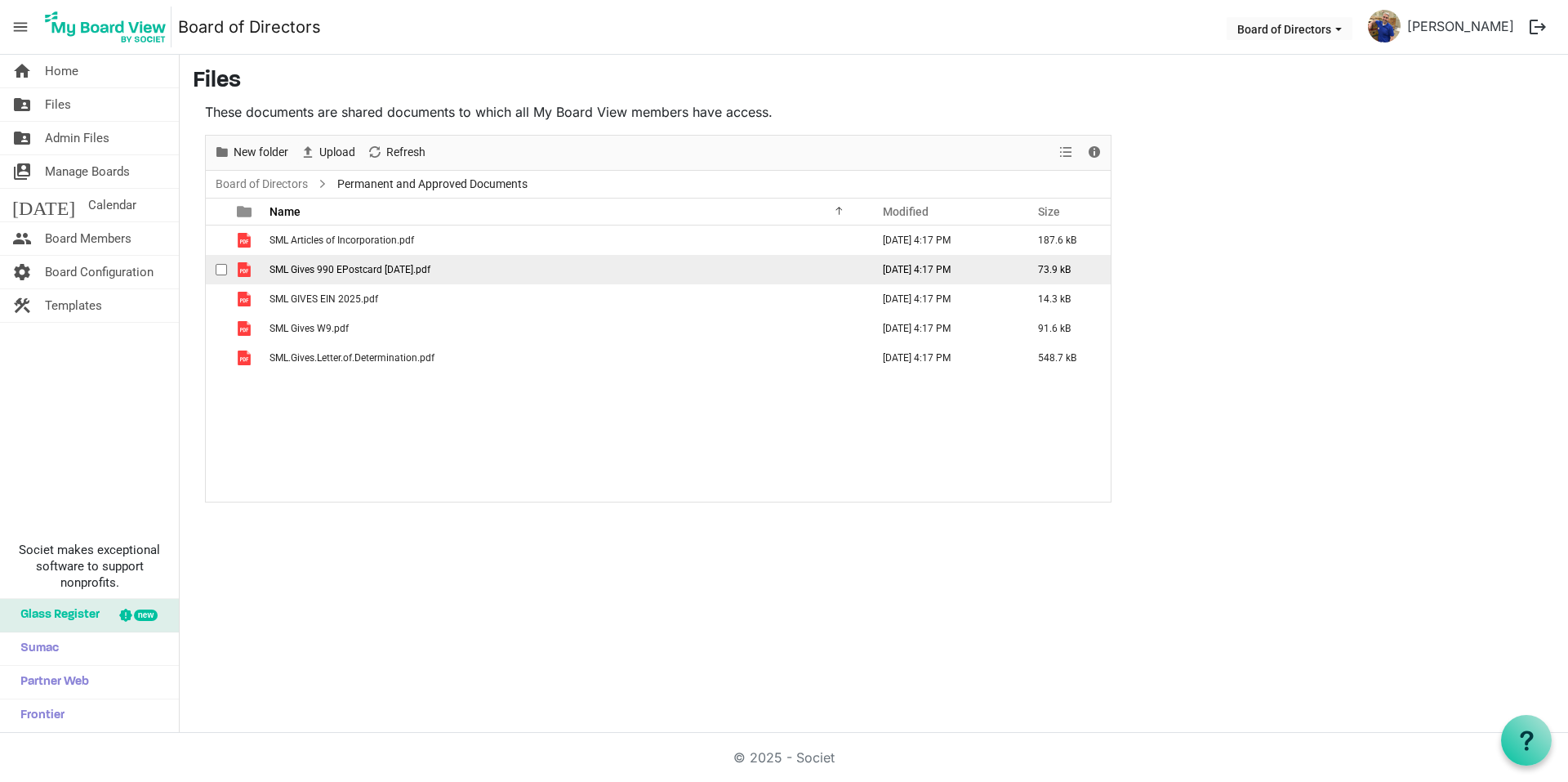
click at [340, 273] on span "SML Gives 990 EPostcard [DATE].pdf" at bounding box center [350, 270] width 161 height 11
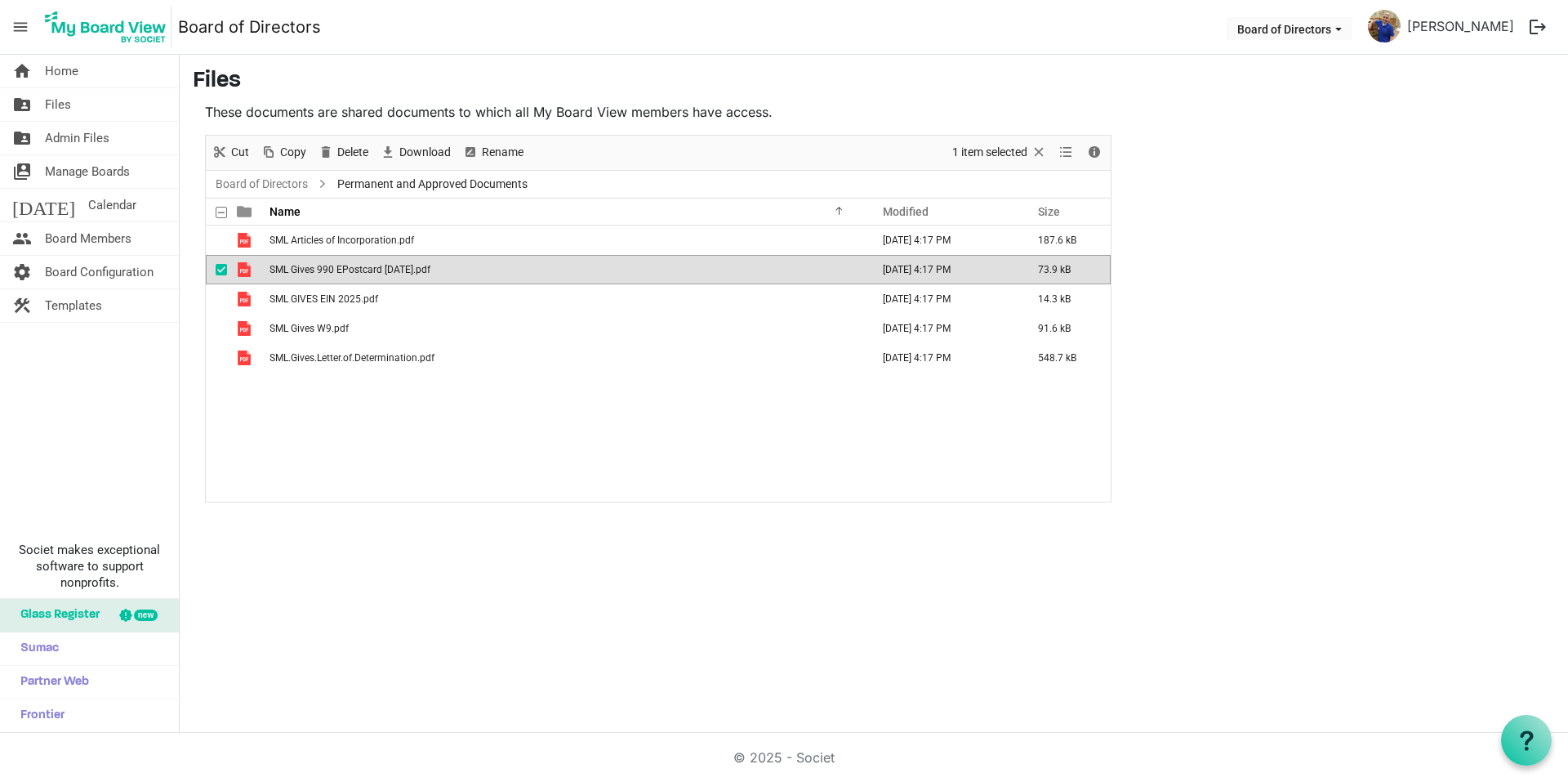
click at [340, 273] on span "SML Gives 990 EPostcard [DATE].pdf" at bounding box center [350, 270] width 161 height 11
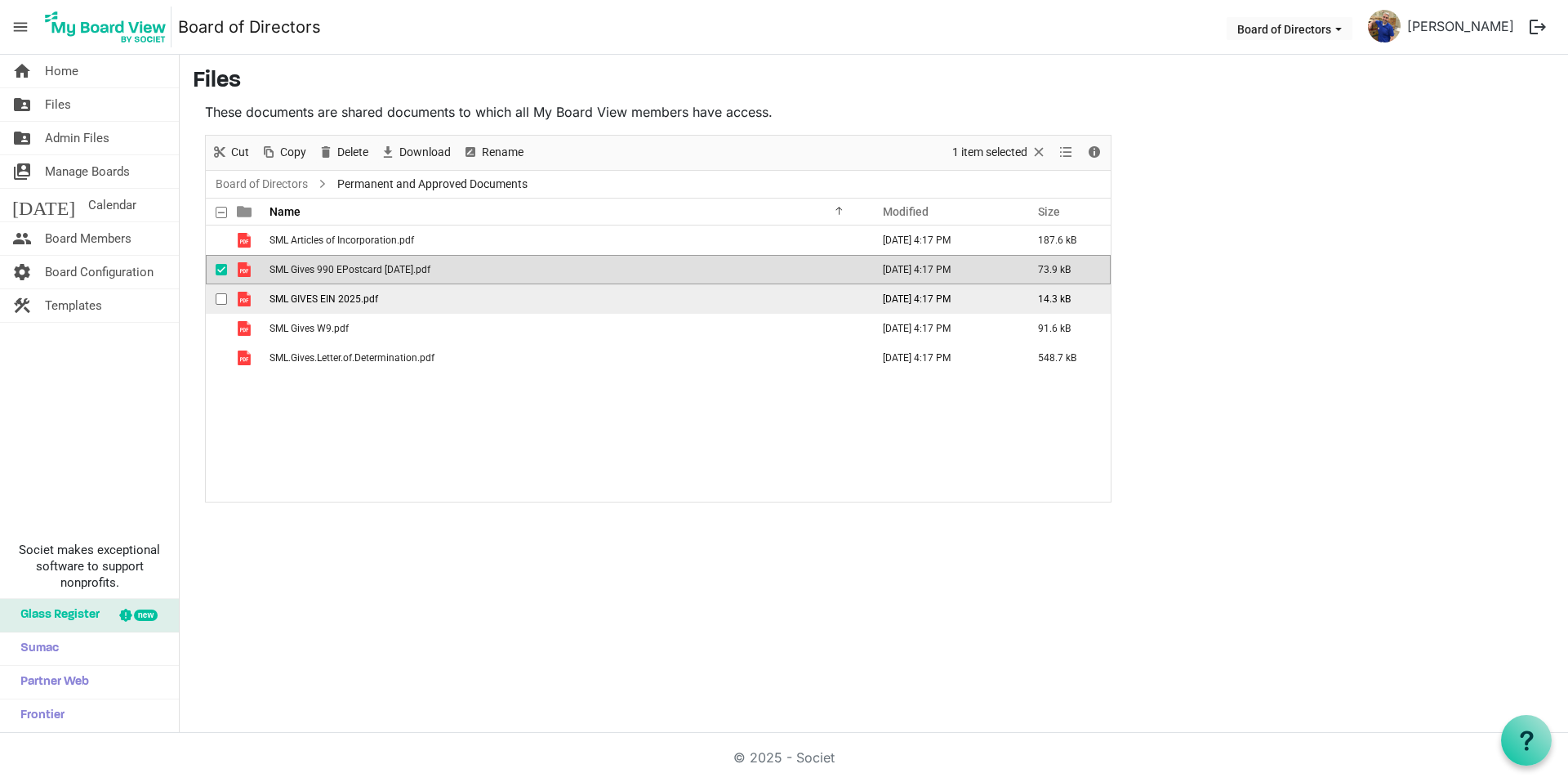
click at [337, 299] on span "SML GIVES EIN 2025.pdf" at bounding box center [323, 299] width 109 height 11
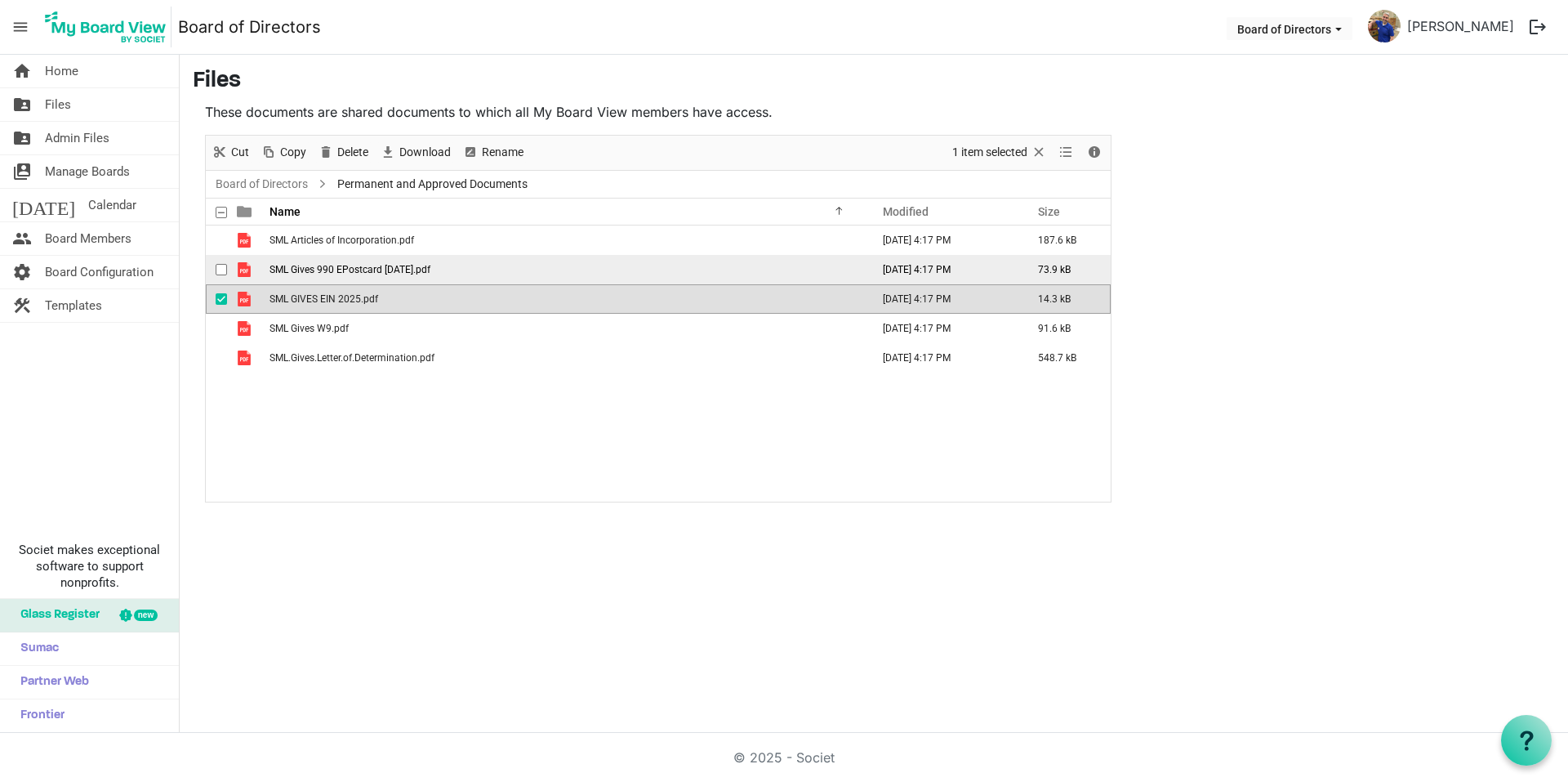
click at [338, 269] on span "SML Gives 990 EPostcard [DATE].pdf" at bounding box center [350, 270] width 161 height 11
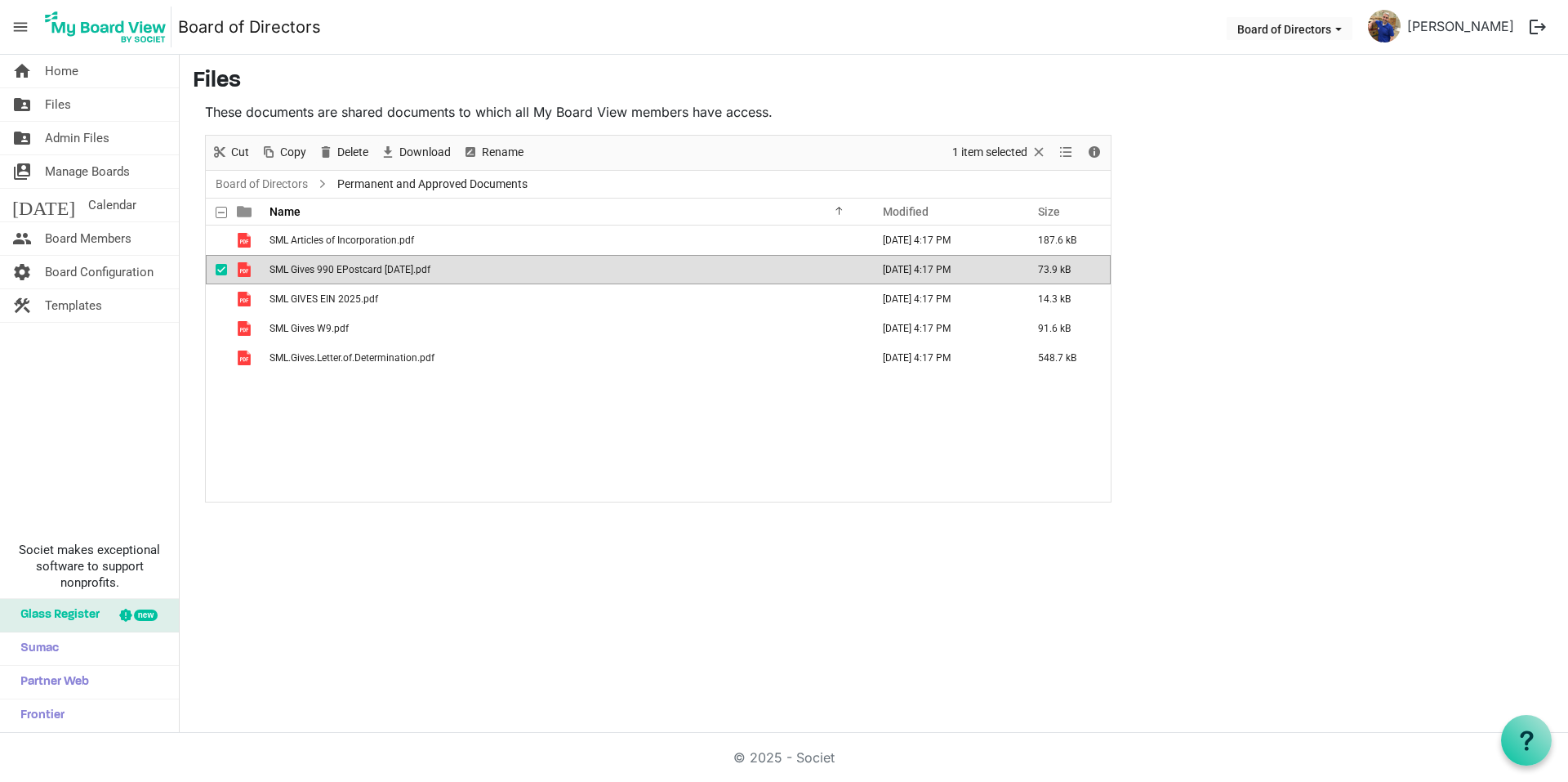
click at [338, 269] on span "SML Gives 990 EPostcard [DATE].pdf" at bounding box center [350, 270] width 161 height 11
click at [920, 539] on div "home Home folder_shared Files folder_shared Admin Files switch_account Manage B…" at bounding box center [784, 393] width 1568 height 678
